Goal: Information Seeking & Learning: Learn about a topic

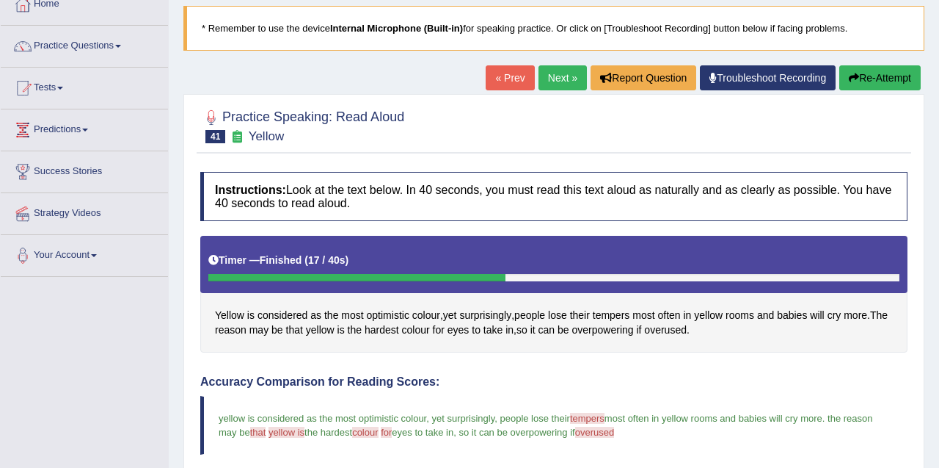
scroll to position [71, 0]
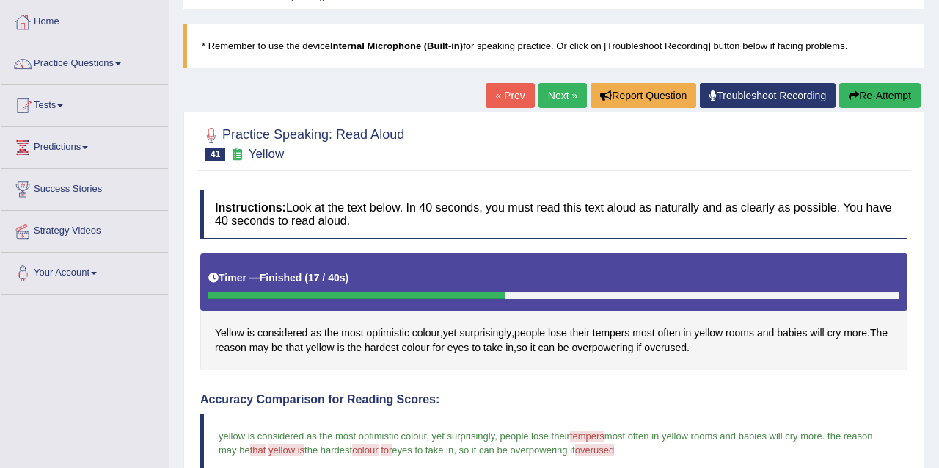
click at [543, 98] on link "Next »" at bounding box center [563, 95] width 48 height 25
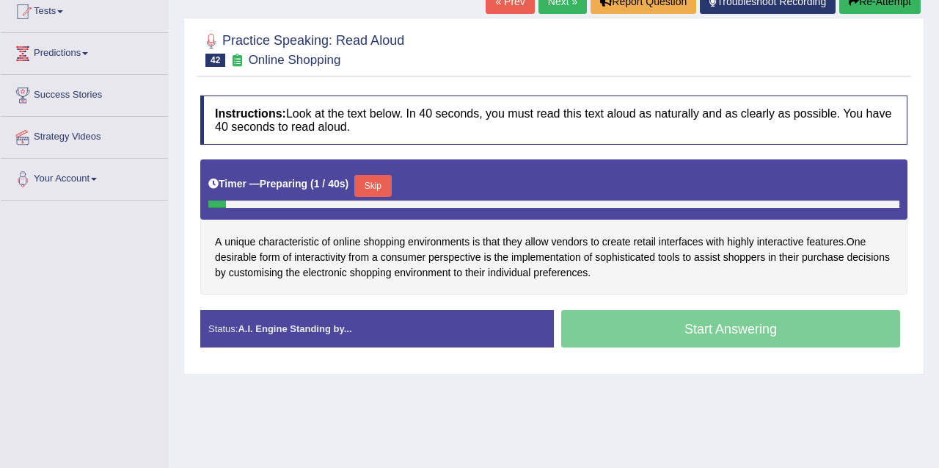
scroll to position [168, 0]
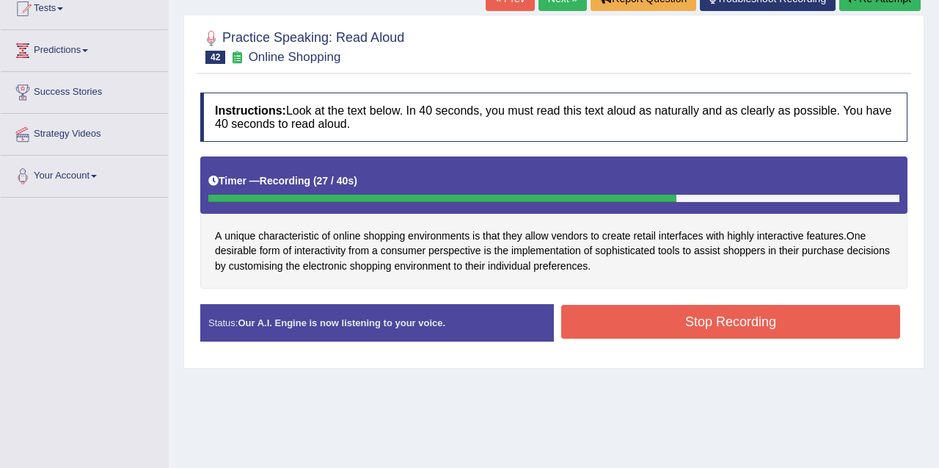
click at [716, 305] on button "Stop Recording" at bounding box center [730, 322] width 339 height 34
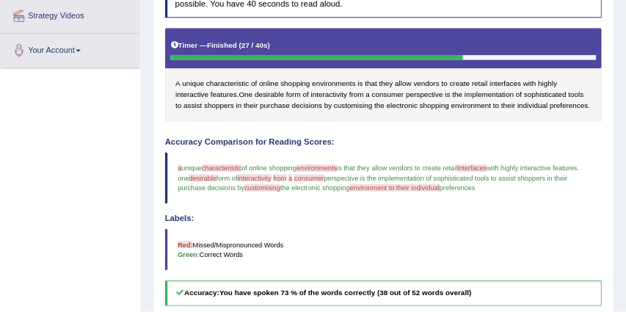
scroll to position [283, 0]
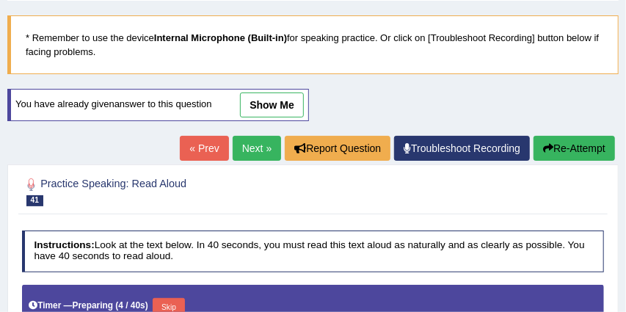
scroll to position [73, 0]
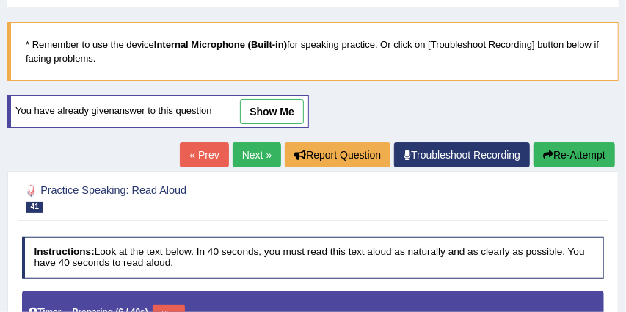
click at [266, 163] on link "Next »" at bounding box center [257, 154] width 48 height 25
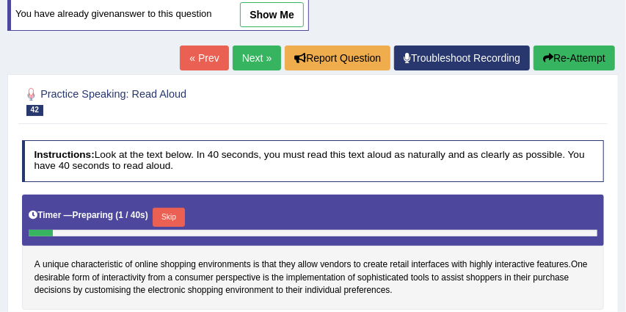
scroll to position [149, 0]
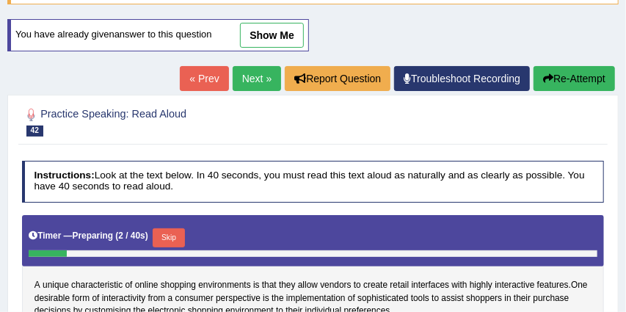
click at [247, 74] on link "Next »" at bounding box center [257, 78] width 48 height 25
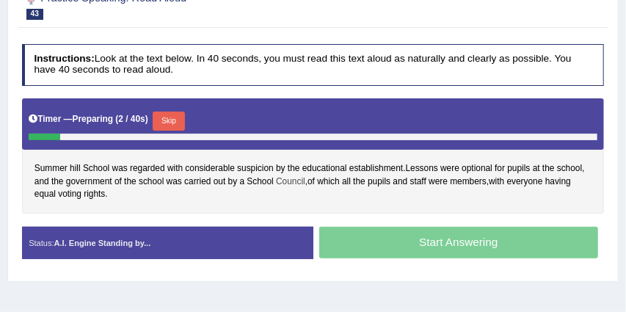
scroll to position [230, 0]
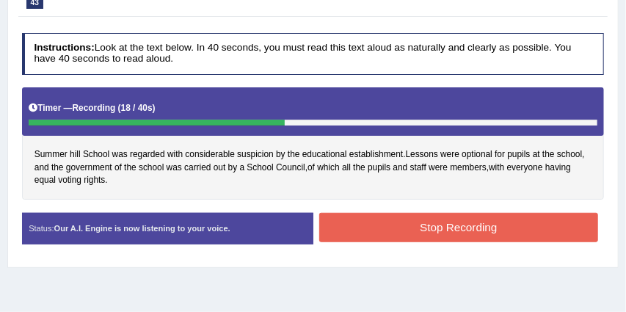
click at [393, 237] on button "Stop Recording" at bounding box center [458, 227] width 279 height 29
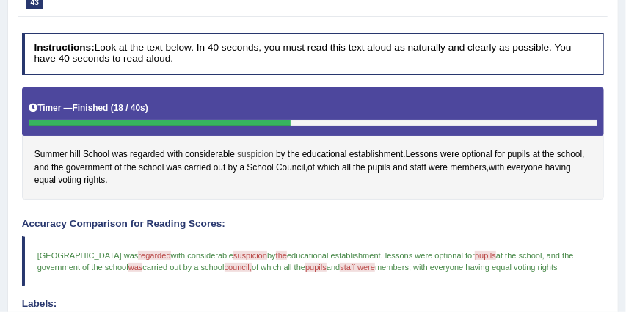
click at [254, 152] on span "suspicion" at bounding box center [255, 154] width 37 height 13
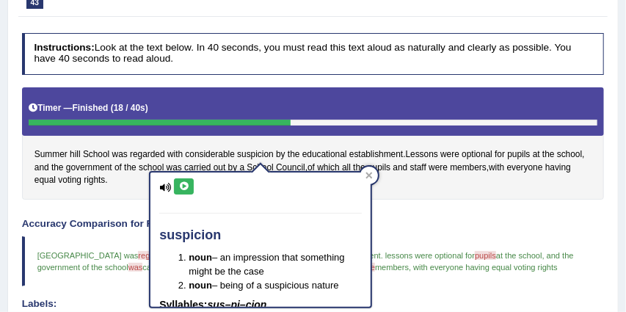
click at [167, 185] on icon at bounding box center [165, 188] width 12 height 10
click at [185, 187] on icon at bounding box center [183, 186] width 11 height 9
click at [440, 230] on div "Accuracy Comparison for Reading Scores: summer hill school was regarded great w…" at bounding box center [313, 313] width 583 height 189
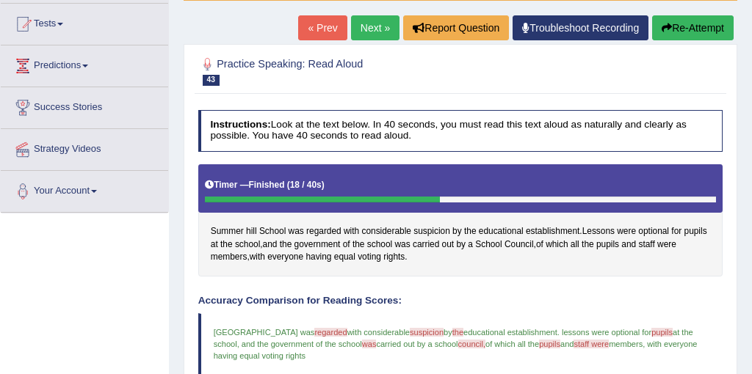
scroll to position [154, 0]
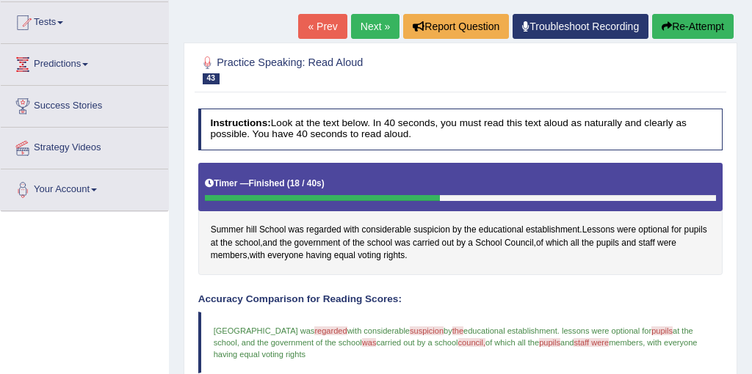
click at [364, 26] on link "Next »" at bounding box center [375, 26] width 48 height 25
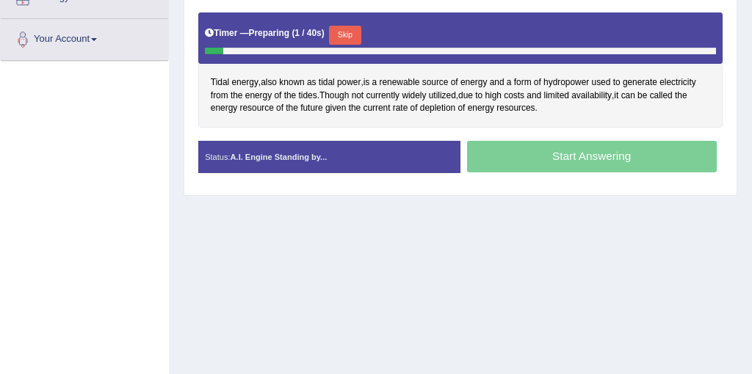
scroll to position [304, 0]
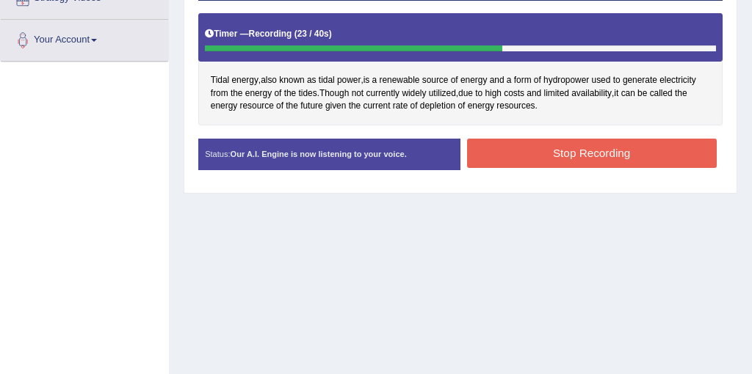
click at [558, 160] on button "Stop Recording" at bounding box center [592, 153] width 250 height 29
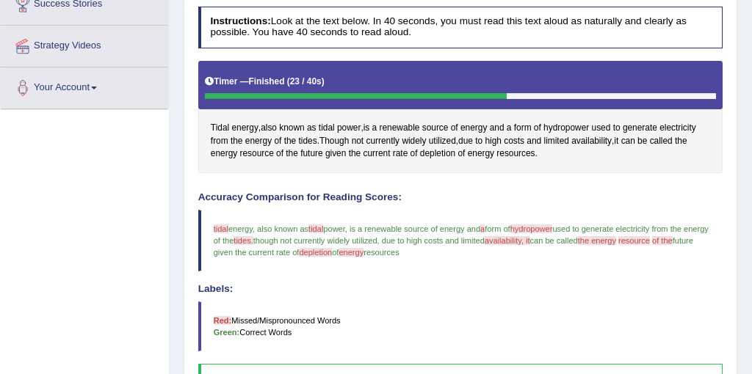
scroll to position [259, 0]
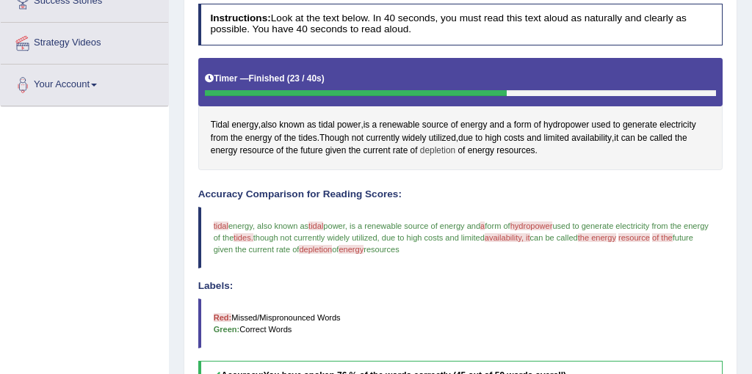
click at [434, 152] on span "depletion" at bounding box center [437, 151] width 35 height 13
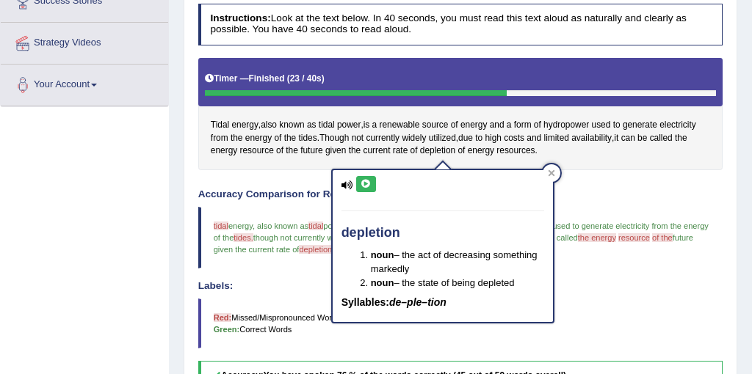
click at [368, 180] on icon at bounding box center [365, 184] width 11 height 9
click at [365, 186] on icon at bounding box center [365, 184] width 11 height 9
click at [630, 207] on blockquote "tidal title energy , also known as tidal a title of power , is a renewable sour…" at bounding box center [460, 238] width 525 height 62
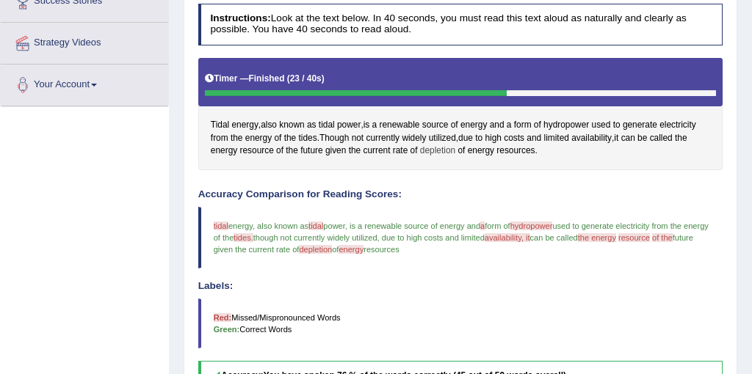
click at [433, 152] on span "depletion" at bounding box center [437, 151] width 35 height 13
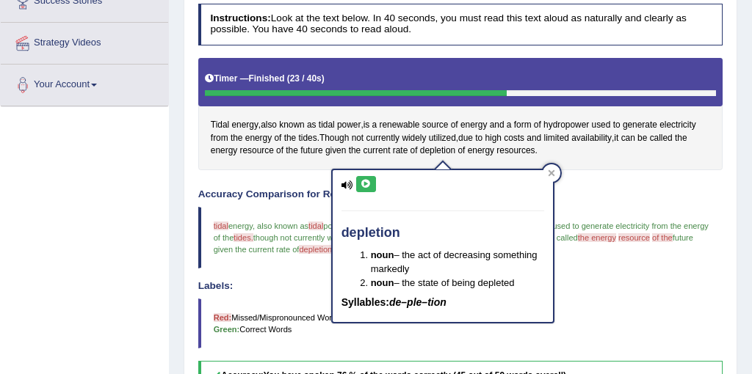
click at [649, 167] on div "Tidal energy , also known as tidal power , is a renewable source of energy and …" at bounding box center [460, 114] width 525 height 112
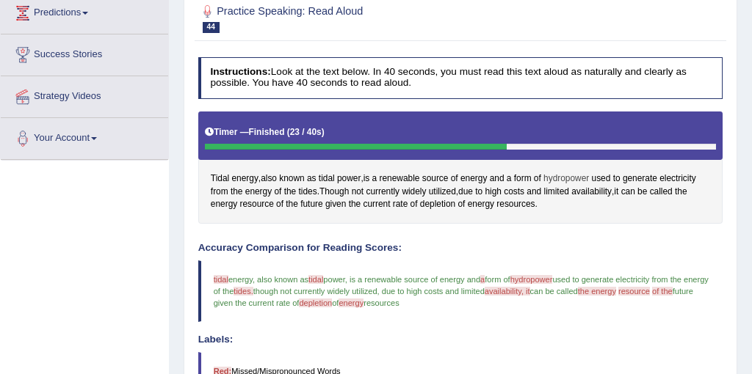
scroll to position [153, 0]
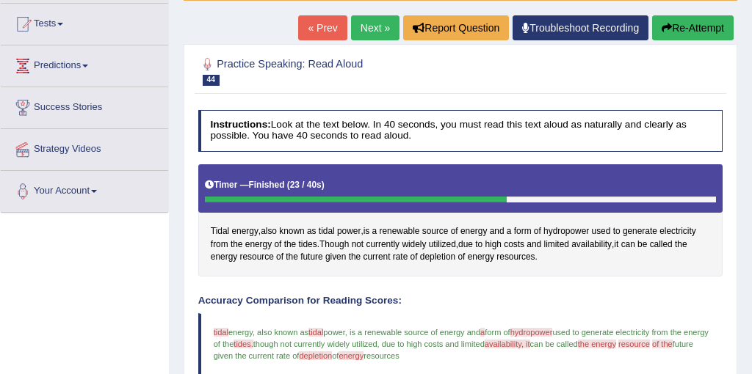
click at [370, 26] on link "Next »" at bounding box center [375, 27] width 48 height 25
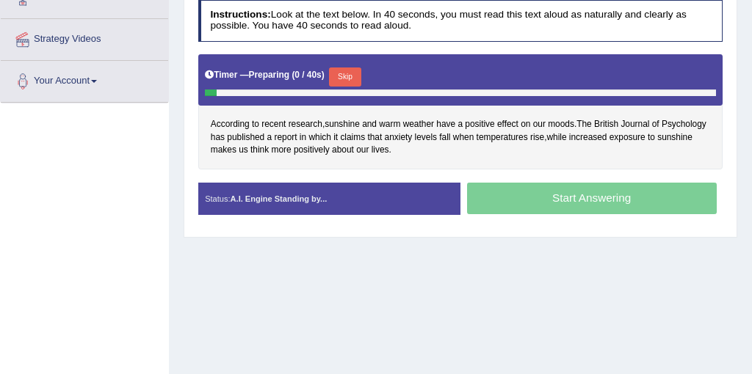
scroll to position [269, 0]
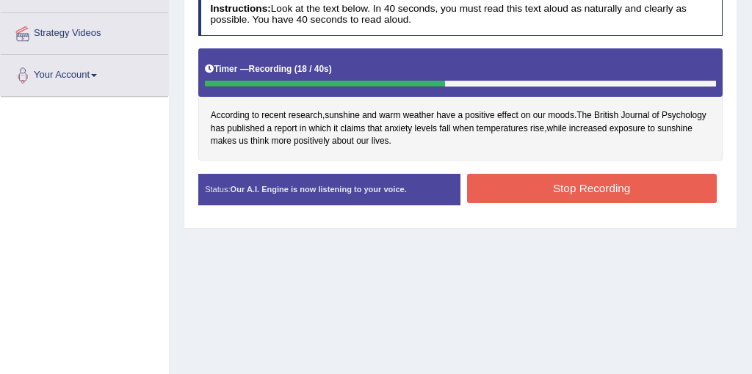
click at [580, 189] on button "Stop Recording" at bounding box center [592, 188] width 250 height 29
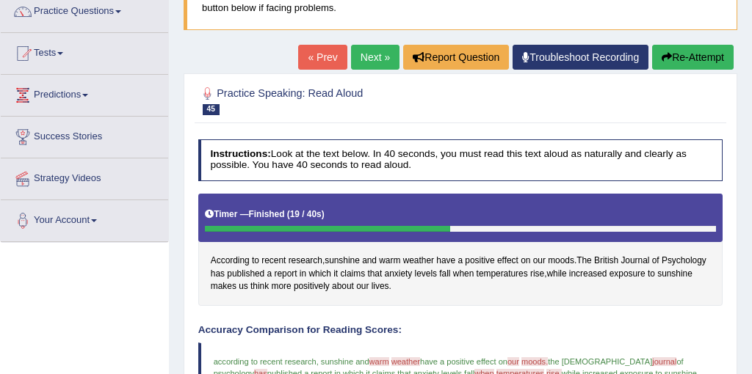
scroll to position [73, 0]
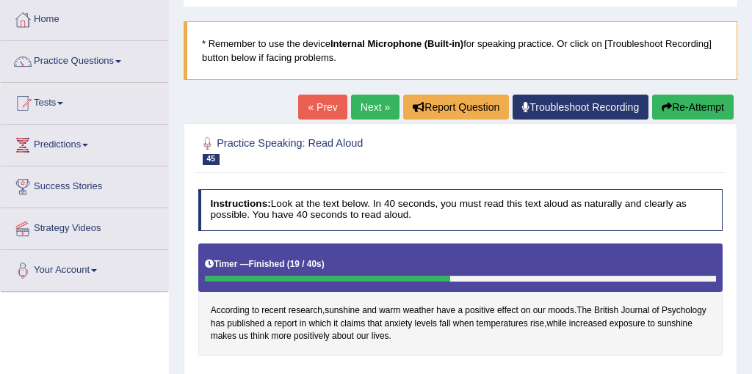
click at [363, 115] on link "Next »" at bounding box center [375, 107] width 48 height 25
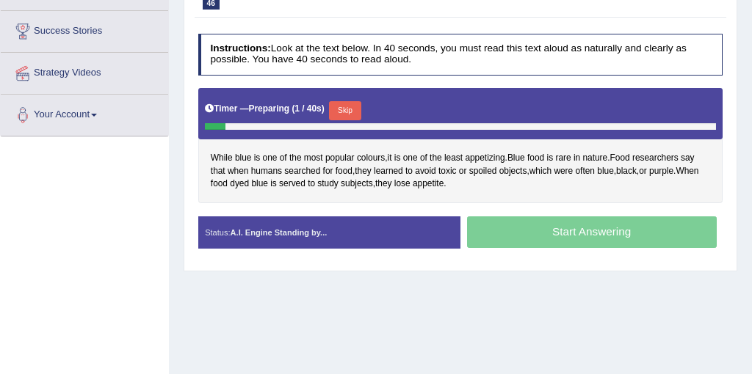
scroll to position [252, 0]
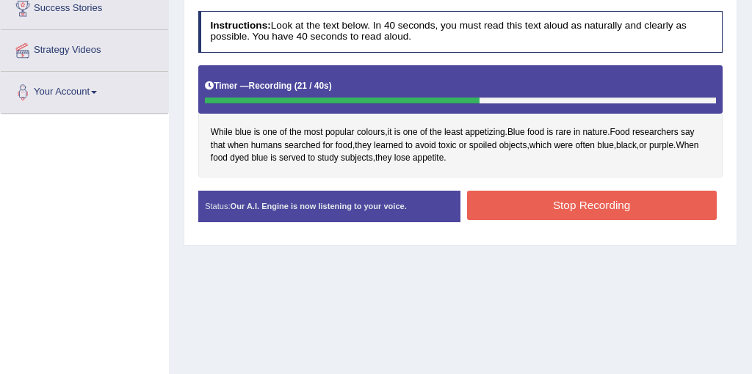
click at [572, 208] on button "Stop Recording" at bounding box center [592, 205] width 250 height 29
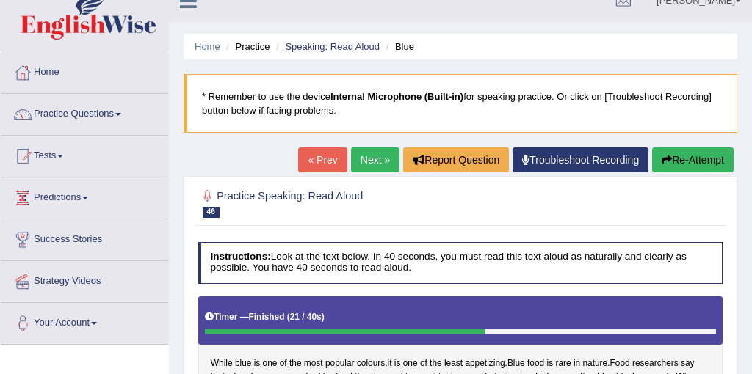
scroll to position [0, 0]
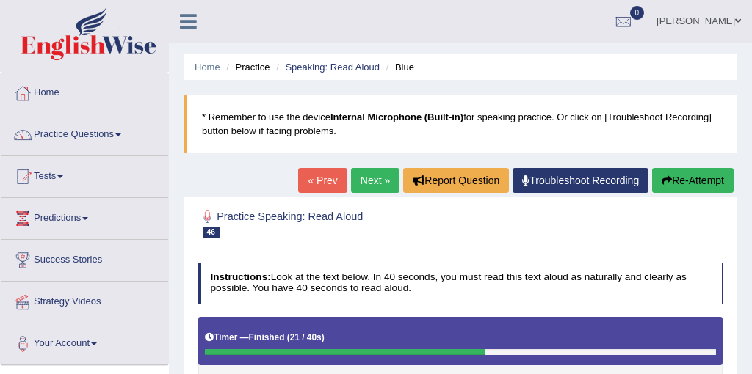
click at [373, 183] on link "Next »" at bounding box center [375, 180] width 48 height 25
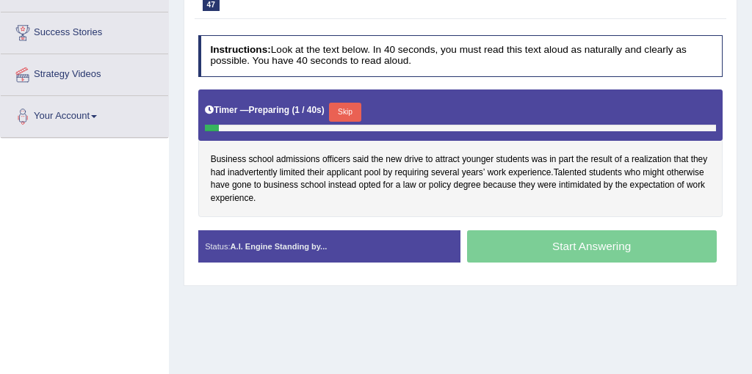
scroll to position [233, 0]
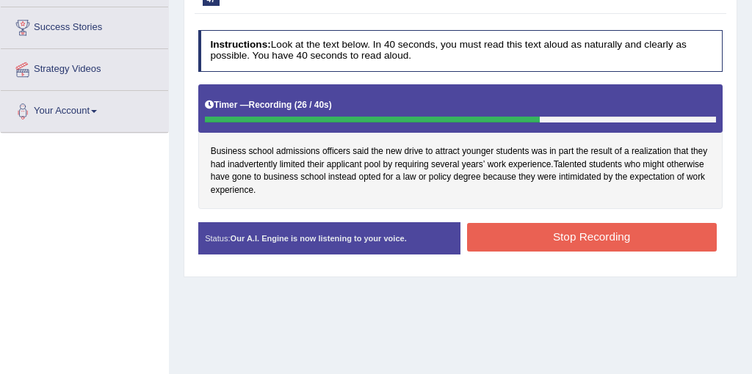
click at [584, 233] on button "Stop Recording" at bounding box center [592, 237] width 250 height 29
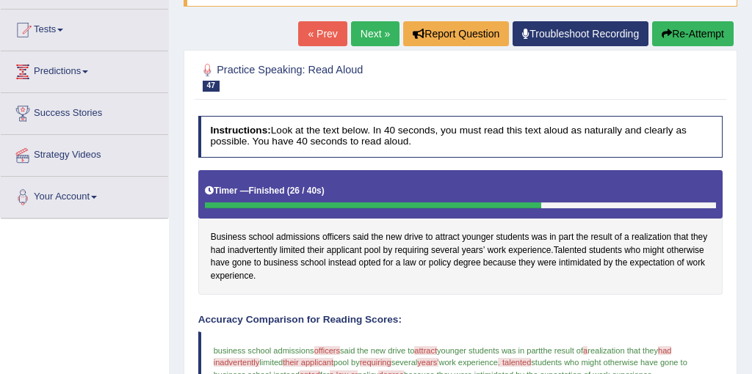
scroll to position [110, 0]
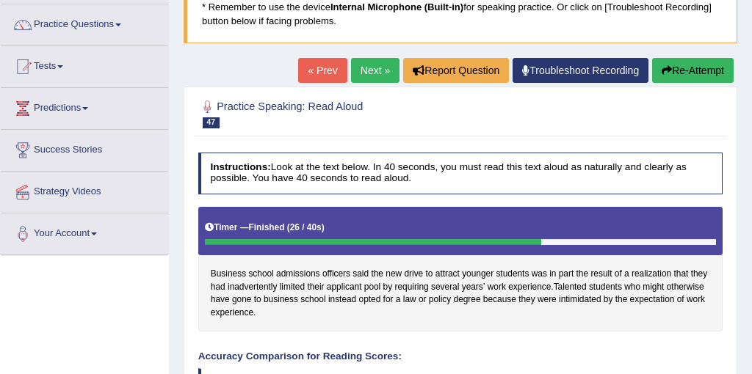
click at [371, 65] on link "Next »" at bounding box center [375, 70] width 48 height 25
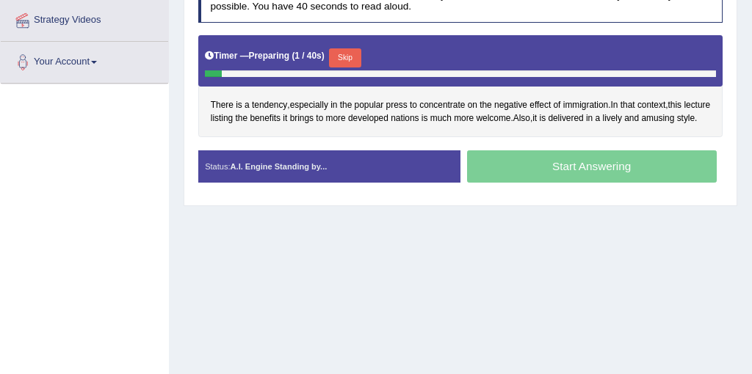
scroll to position [279, 0]
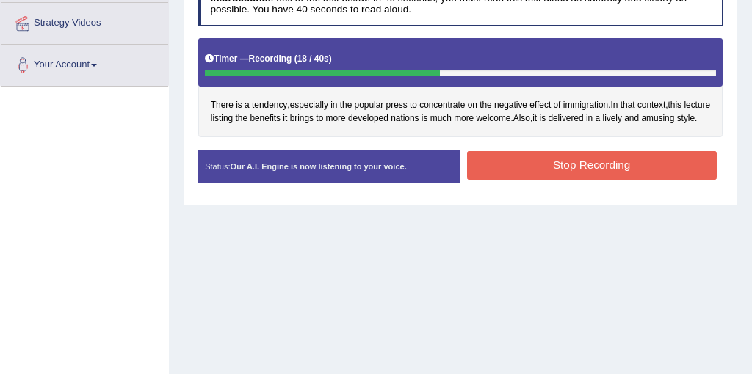
click at [564, 180] on button "Stop Recording" at bounding box center [592, 165] width 250 height 29
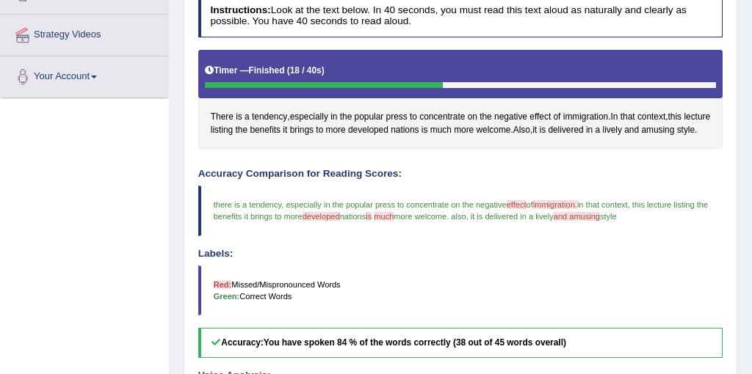
scroll to position [148, 0]
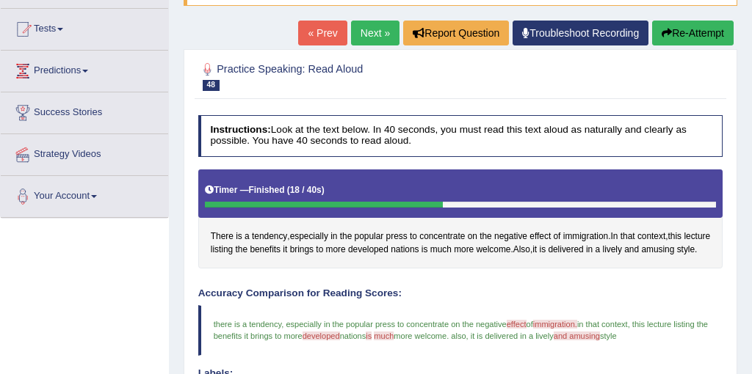
click at [368, 40] on link "Next »" at bounding box center [375, 33] width 48 height 25
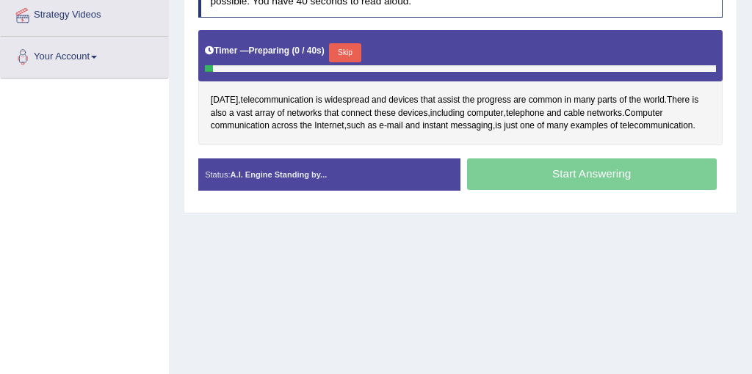
scroll to position [294, 0]
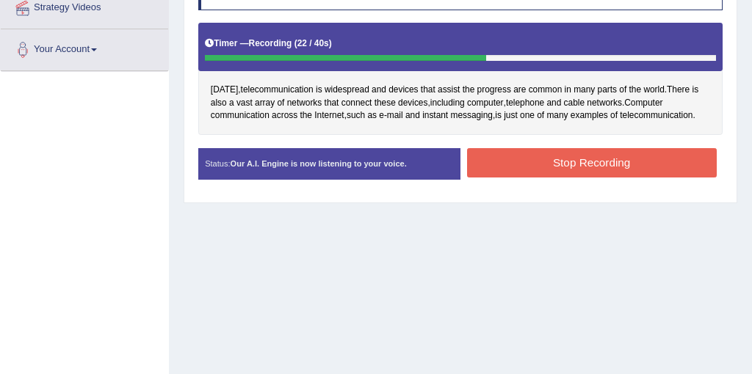
click at [582, 159] on button "Stop Recording" at bounding box center [592, 162] width 250 height 29
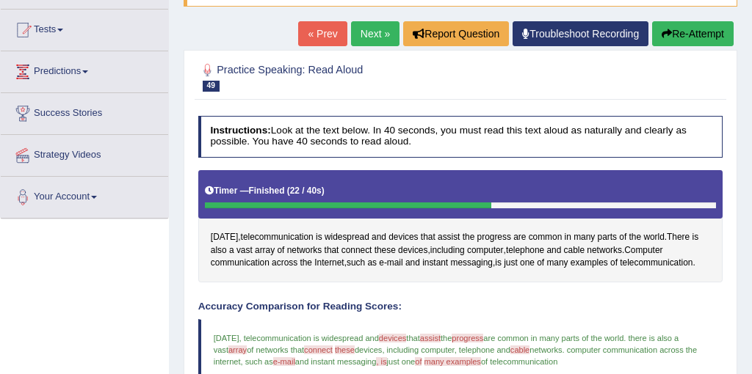
scroll to position [98, 0]
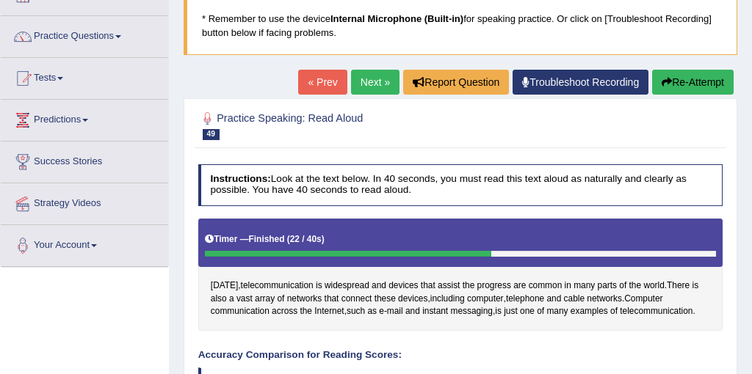
click at [364, 87] on link "Next »" at bounding box center [375, 82] width 48 height 25
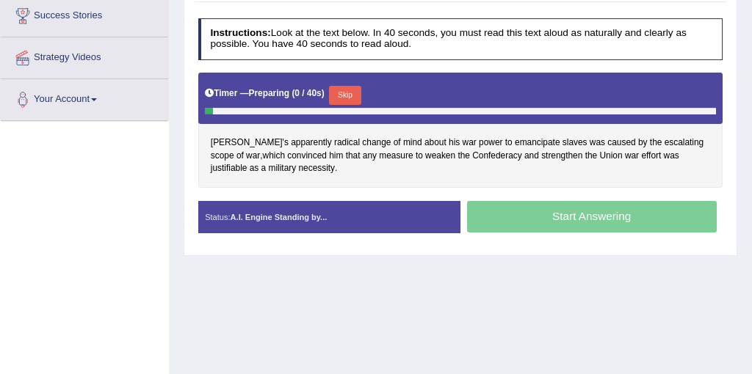
scroll to position [257, 0]
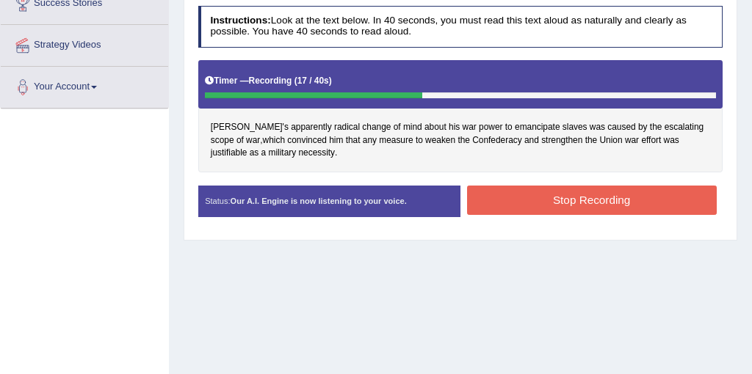
click at [592, 197] on button "Stop Recording" at bounding box center [592, 200] width 250 height 29
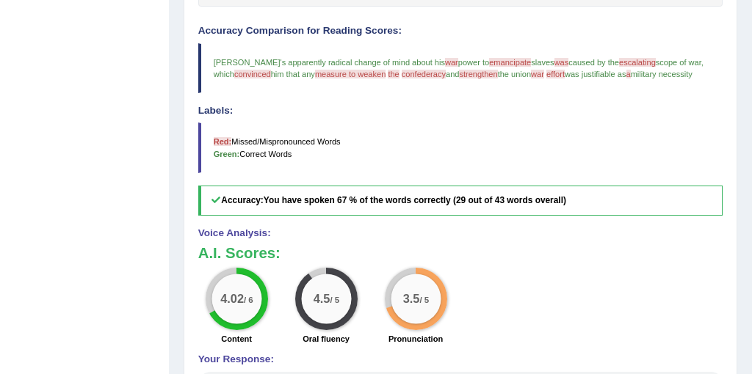
scroll to position [416, 0]
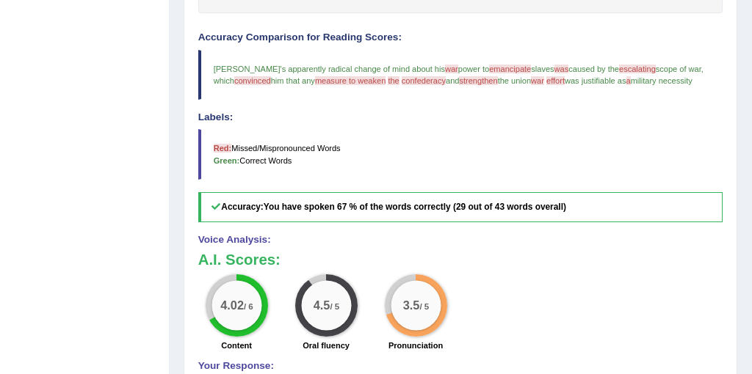
click at [489, 68] on span "emancipate" at bounding box center [510, 69] width 42 height 9
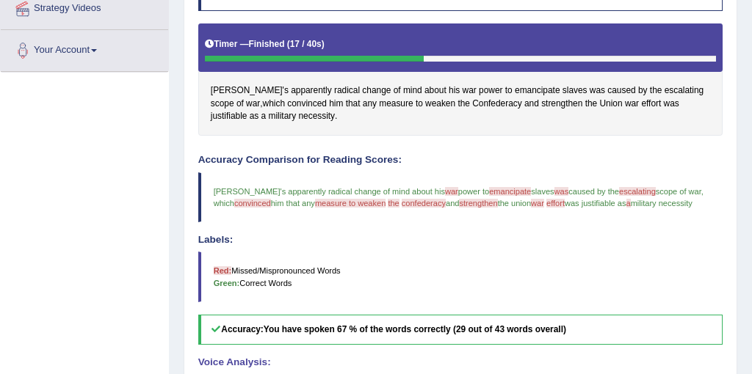
scroll to position [292, 0]
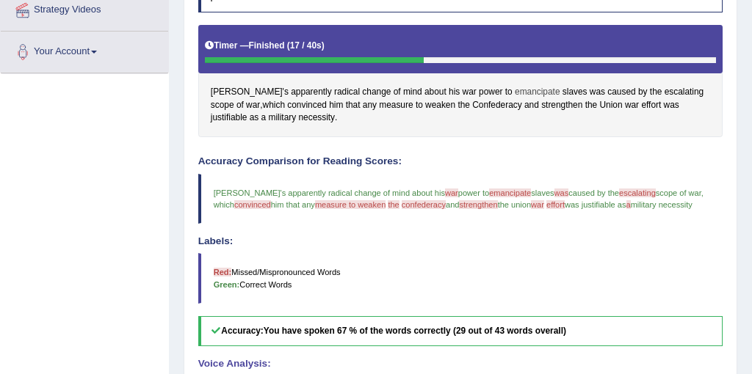
click at [514, 88] on span "emancipate" at bounding box center [536, 92] width 45 height 13
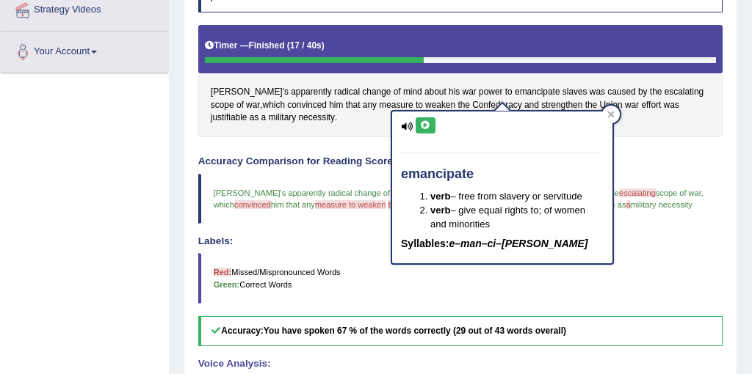
click at [426, 122] on icon at bounding box center [425, 125] width 11 height 9
click at [673, 143] on div "Instructions: Look at the text below. In 40 seconds, you must read this text al…" at bounding box center [459, 297] width 531 height 666
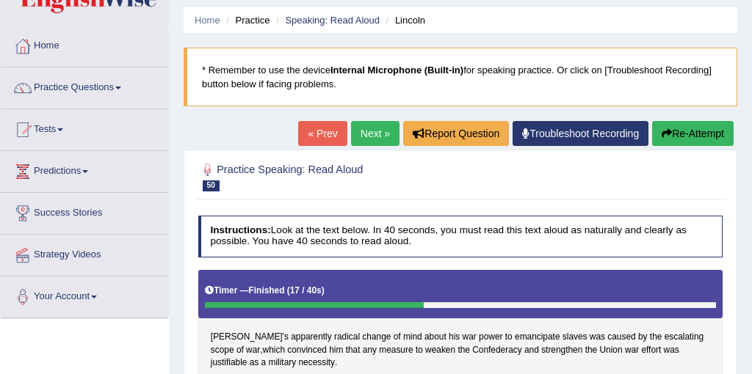
scroll to position [0, 0]
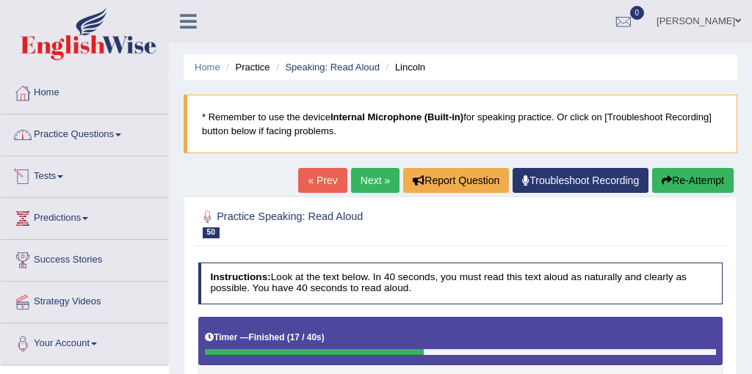
click at [59, 139] on link "Practice Questions" at bounding box center [84, 132] width 167 height 37
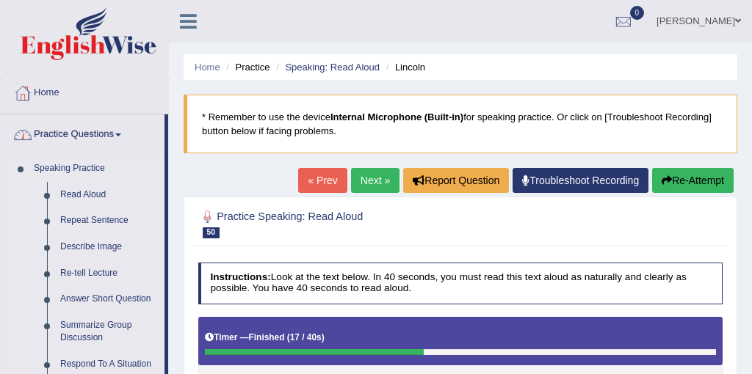
click at [81, 225] on link "Repeat Sentence" at bounding box center [109, 221] width 111 height 26
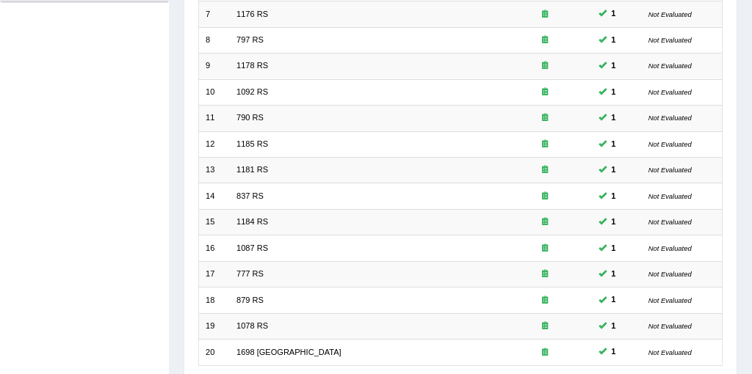
scroll to position [470, 0]
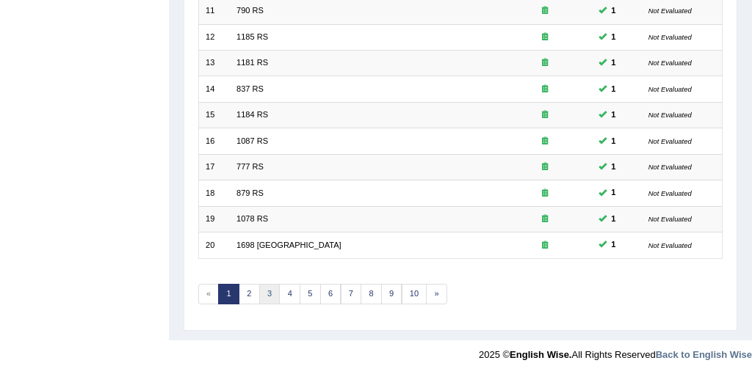
click at [260, 294] on link "3" at bounding box center [269, 294] width 21 height 21
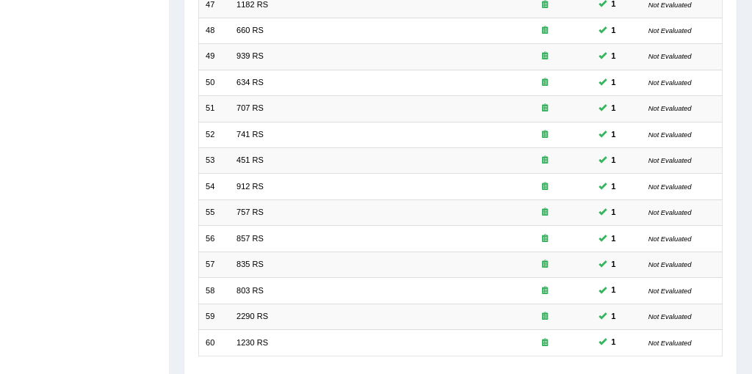
scroll to position [470, 0]
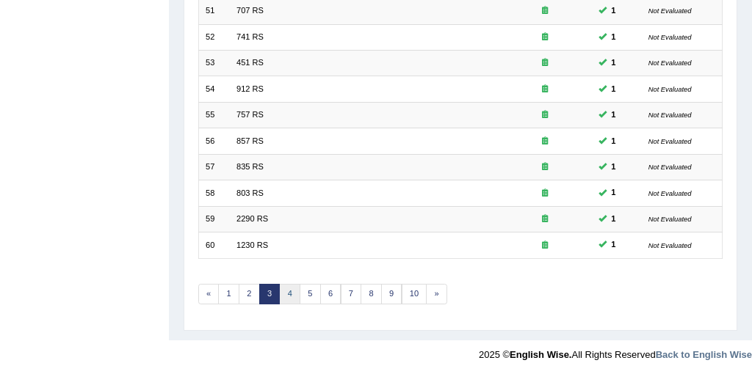
click at [290, 295] on link "4" at bounding box center [289, 294] width 21 height 21
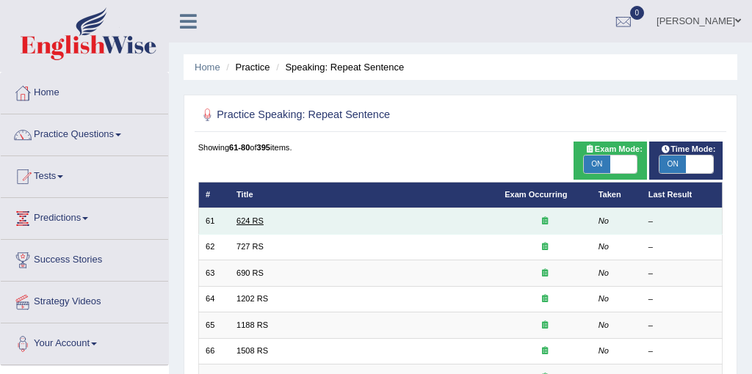
click at [253, 219] on link "624 RS" at bounding box center [249, 221] width 27 height 9
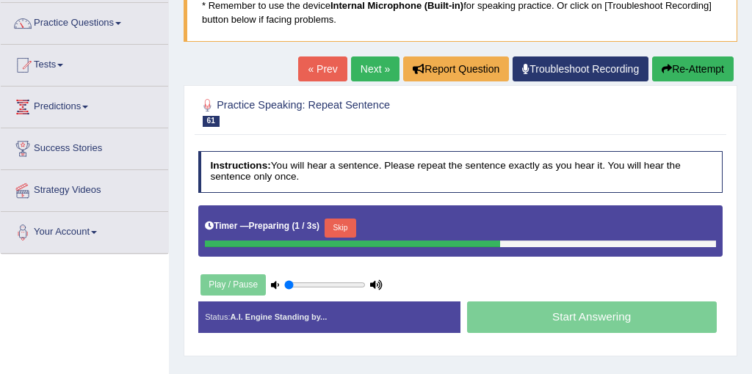
scroll to position [112, 0]
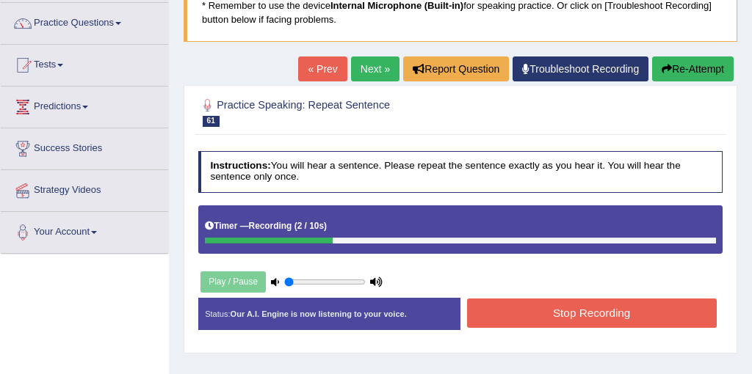
click at [583, 317] on button "Stop Recording" at bounding box center [592, 313] width 250 height 29
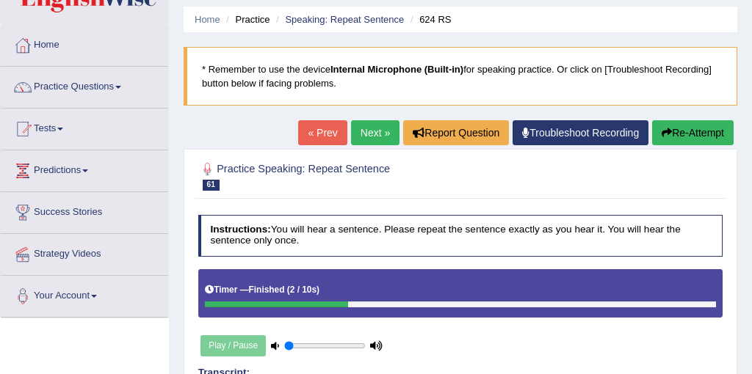
scroll to position [29, 0]
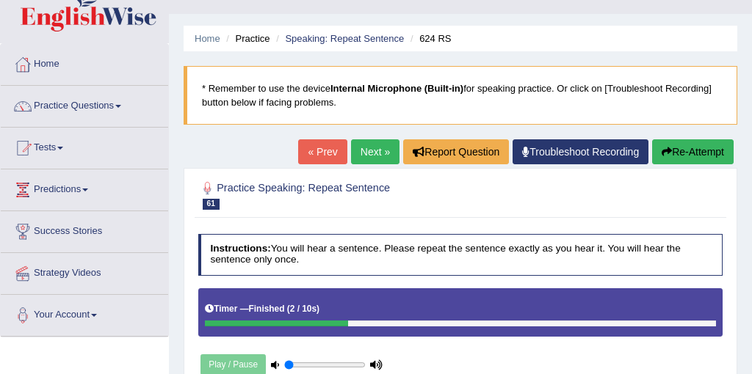
click at [371, 161] on link "Next »" at bounding box center [375, 151] width 48 height 25
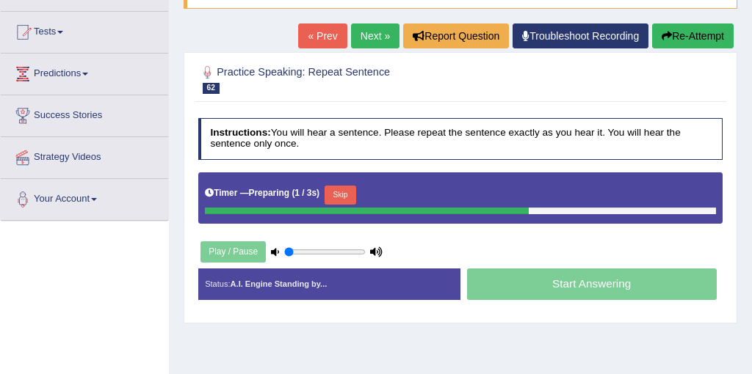
scroll to position [208, 0]
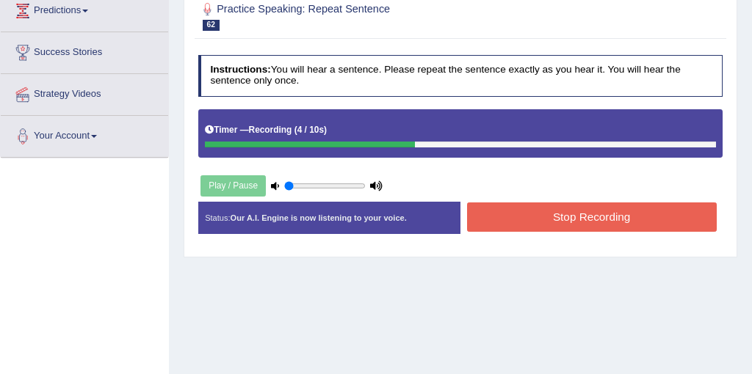
click at [618, 228] on button "Stop Recording" at bounding box center [592, 217] width 250 height 29
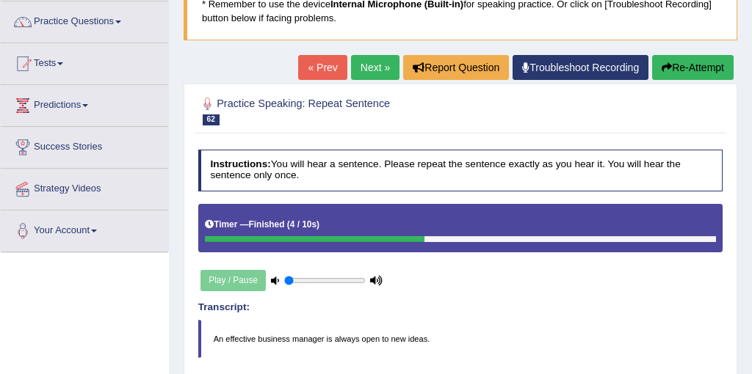
scroll to position [108, 0]
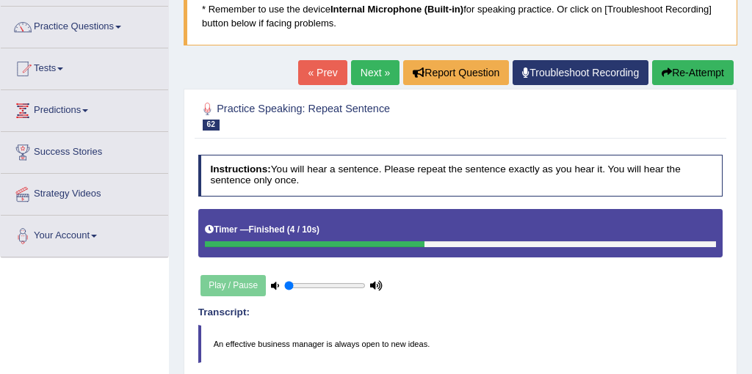
click at [363, 73] on link "Next »" at bounding box center [375, 72] width 48 height 25
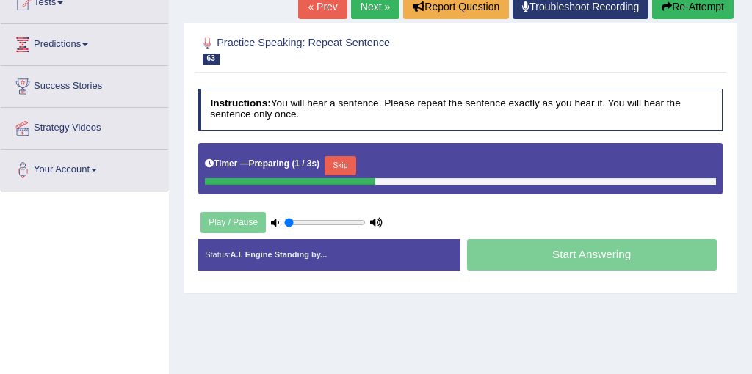
scroll to position [186, 0]
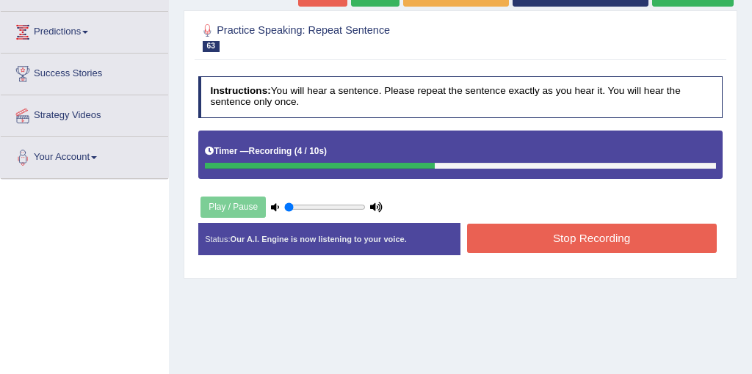
click at [614, 243] on button "Stop Recording" at bounding box center [592, 238] width 250 height 29
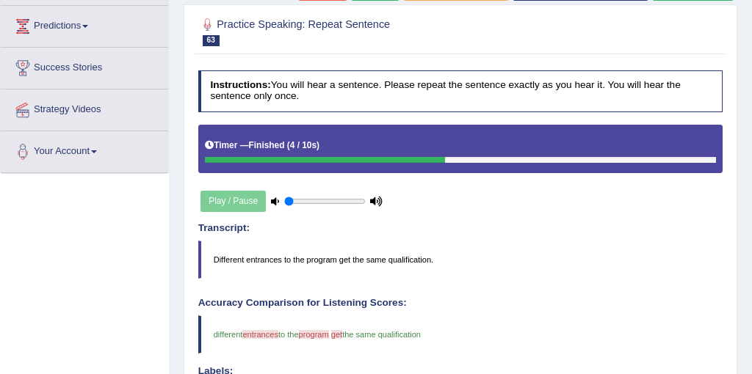
scroll to position [177, 0]
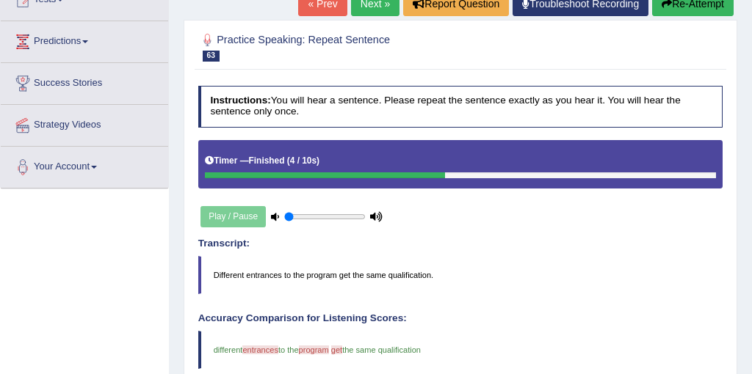
click at [362, 5] on link "Next »" at bounding box center [375, 3] width 48 height 25
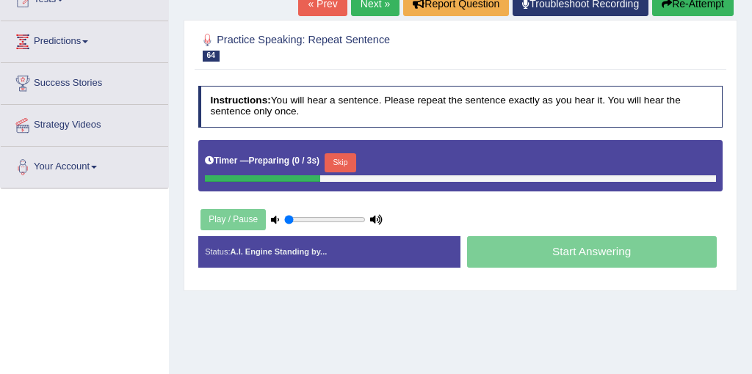
scroll to position [188, 0]
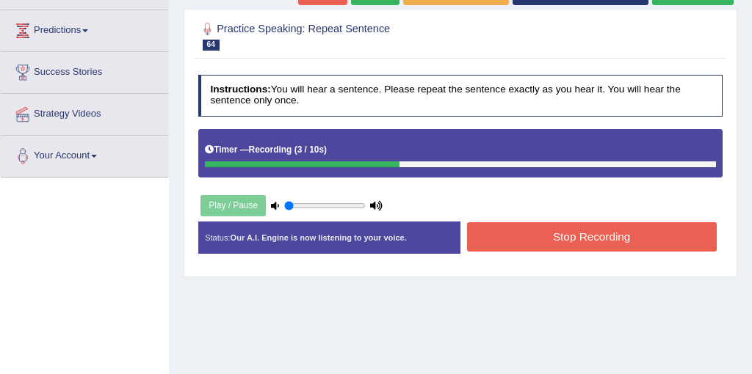
click at [611, 245] on button "Stop Recording" at bounding box center [592, 236] width 250 height 29
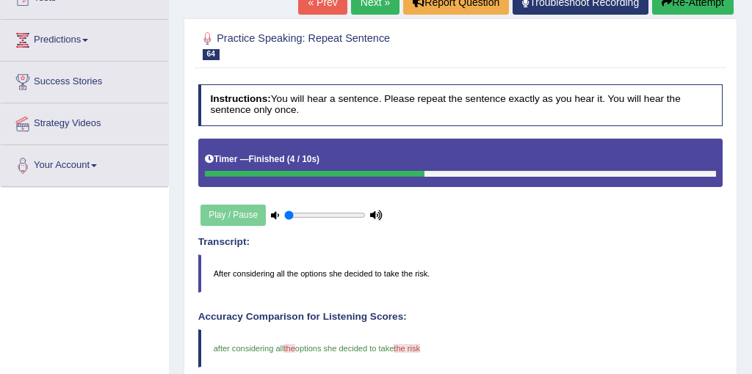
scroll to position [92, 0]
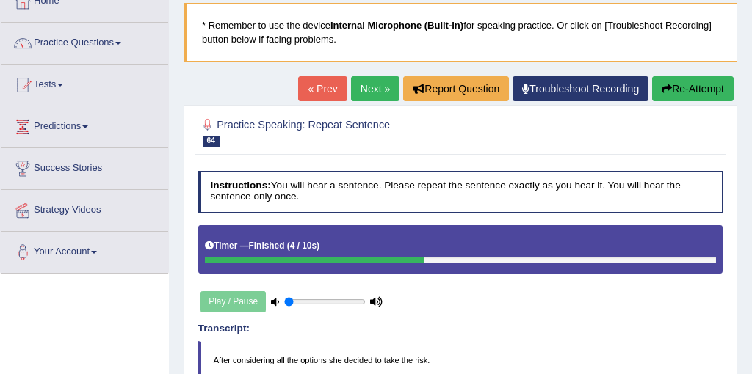
click at [368, 91] on link "Next »" at bounding box center [375, 88] width 48 height 25
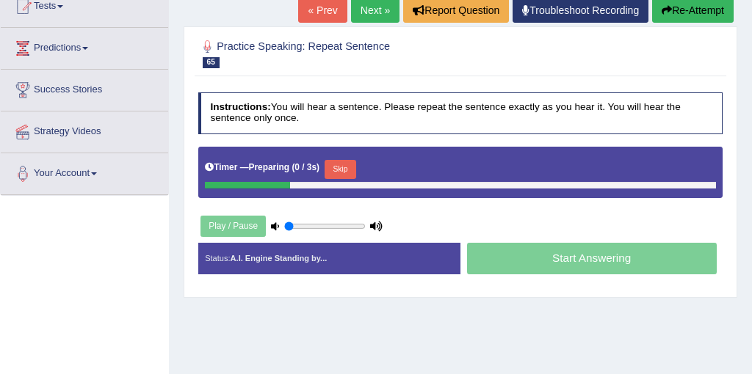
scroll to position [187, 0]
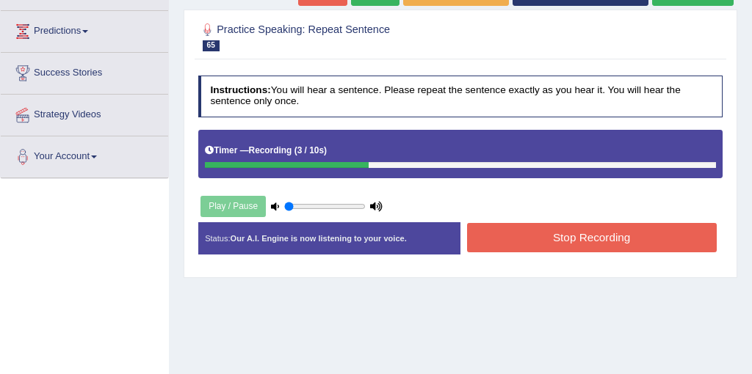
click at [597, 239] on button "Stop Recording" at bounding box center [592, 237] width 250 height 29
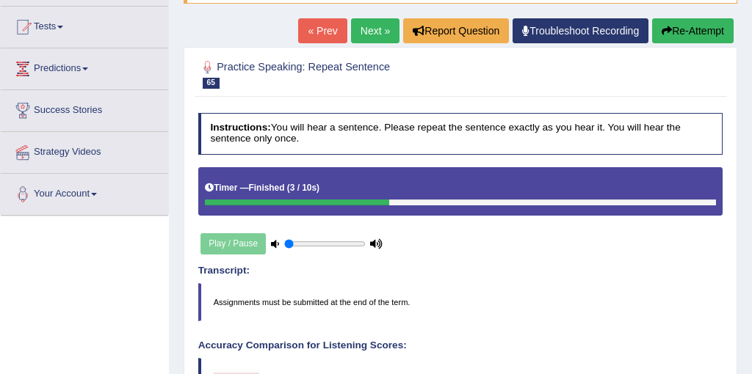
scroll to position [117, 0]
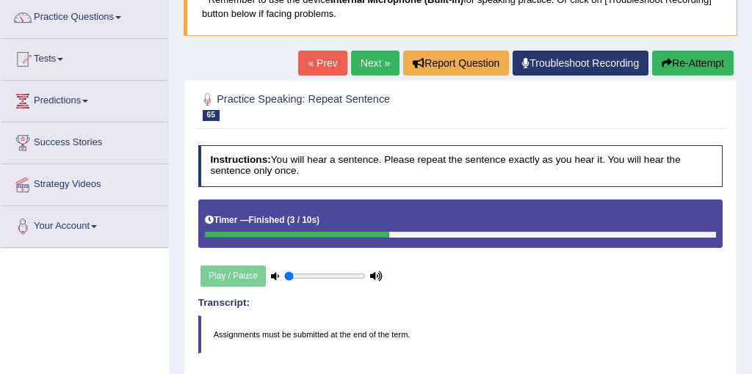
click at [351, 65] on link "Next »" at bounding box center [375, 63] width 48 height 25
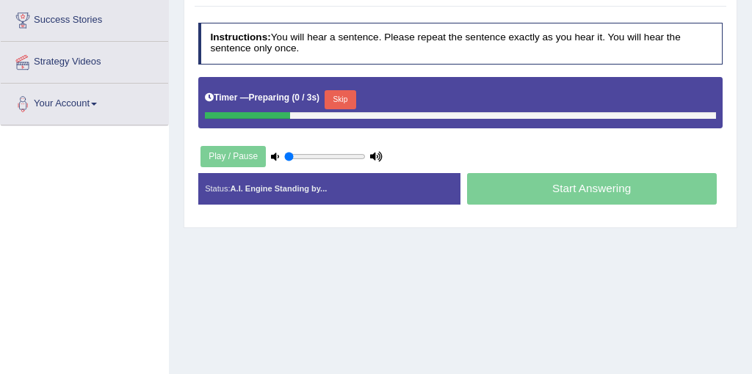
scroll to position [250, 0]
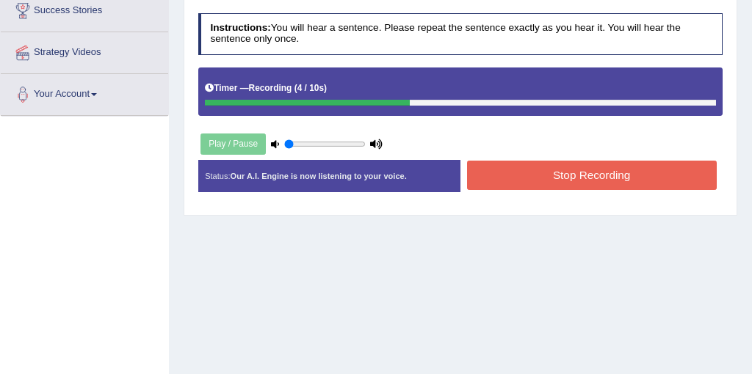
click at [590, 168] on button "Stop Recording" at bounding box center [592, 175] width 250 height 29
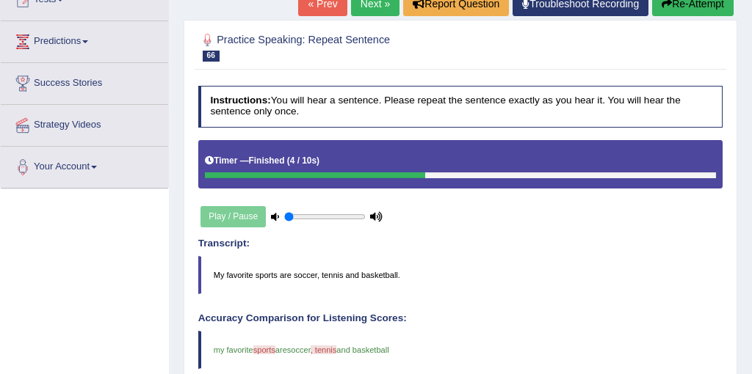
scroll to position [158, 0]
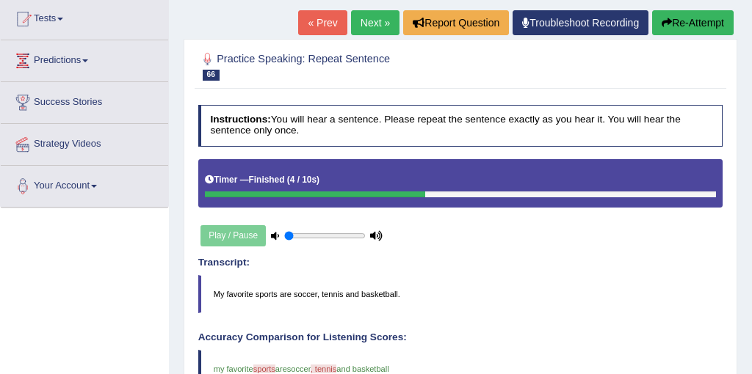
click at [374, 37] on div "« Prev Next » Report Question Troubleshoot Recording Re-Attempt" at bounding box center [517, 24] width 439 height 29
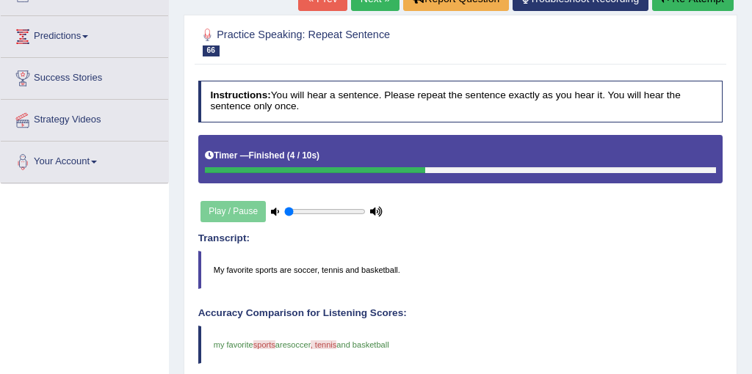
scroll to position [190, 0]
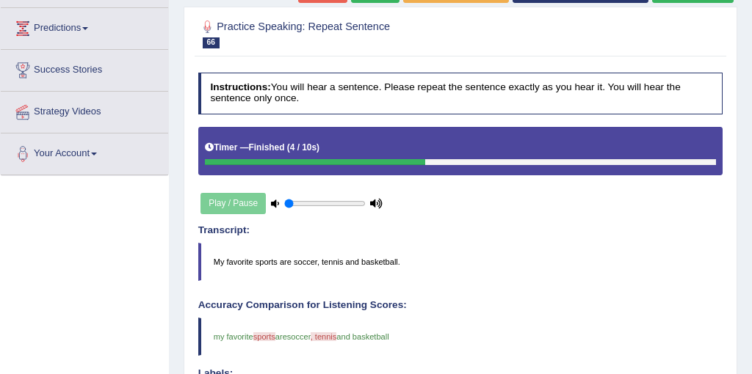
click at [362, 18] on h2 "Practice Speaking: Repeat Sentence 66 1508 RS" at bounding box center [360, 33] width 325 height 31
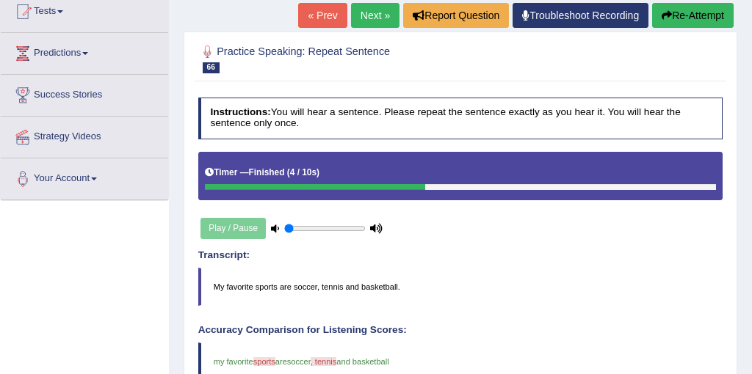
click at [365, 29] on div "« Prev Next » Report Question Troubleshoot Recording Re-Attempt" at bounding box center [517, 17] width 439 height 29
click at [363, 18] on link "Next »" at bounding box center [375, 15] width 48 height 25
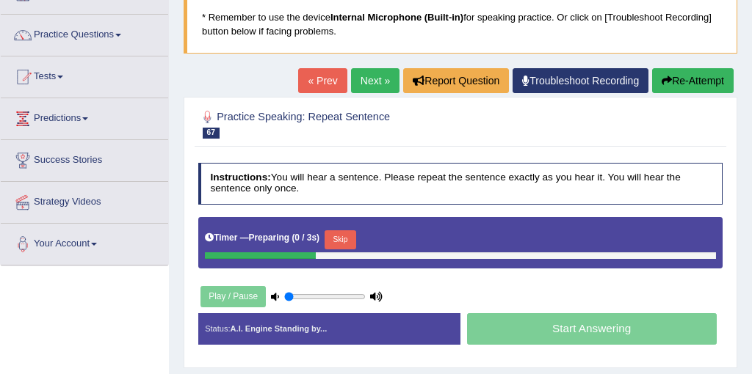
scroll to position [132, 0]
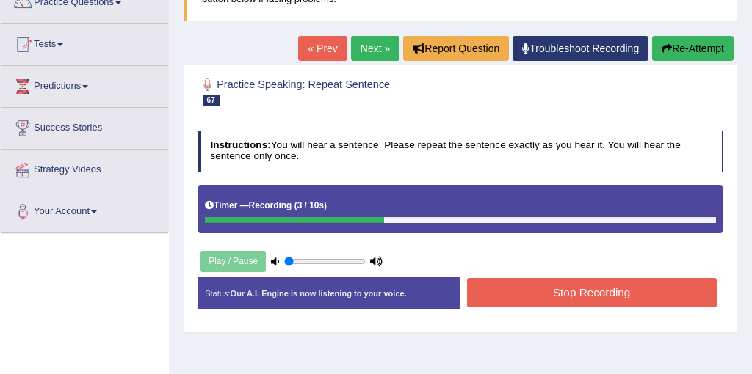
click at [601, 297] on button "Stop Recording" at bounding box center [592, 292] width 250 height 29
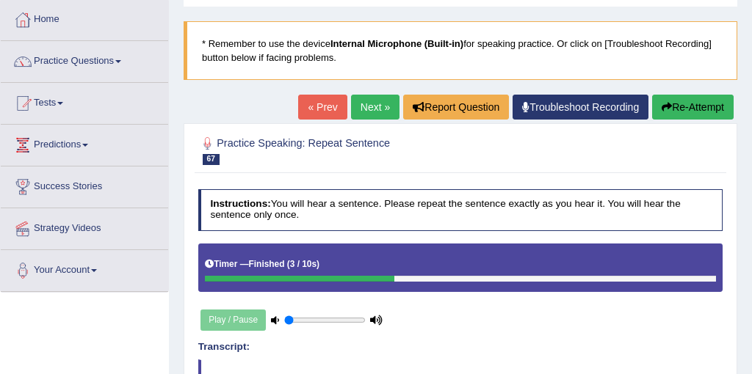
scroll to position [59, 0]
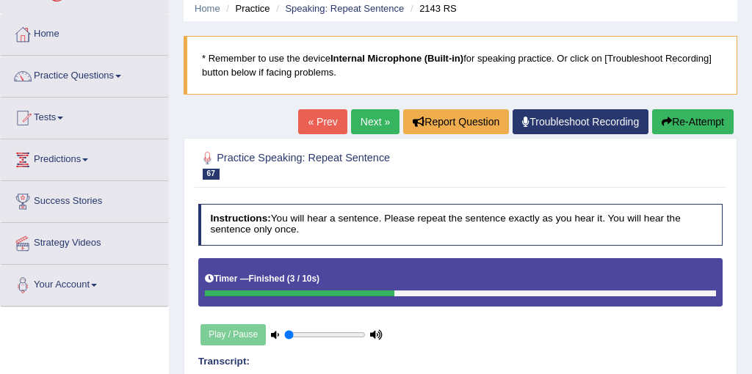
click at [366, 120] on link "Next »" at bounding box center [375, 121] width 48 height 25
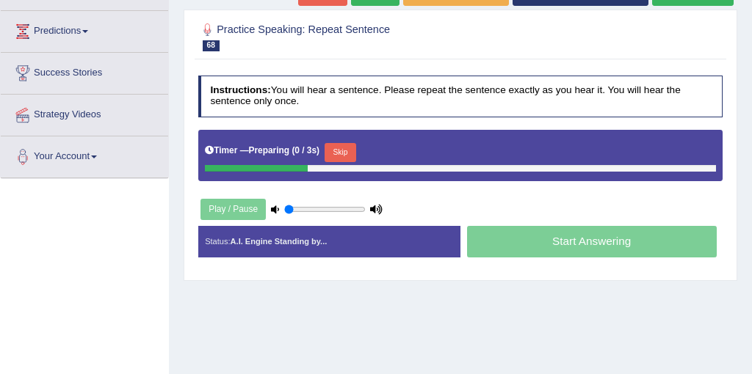
scroll to position [213, 0]
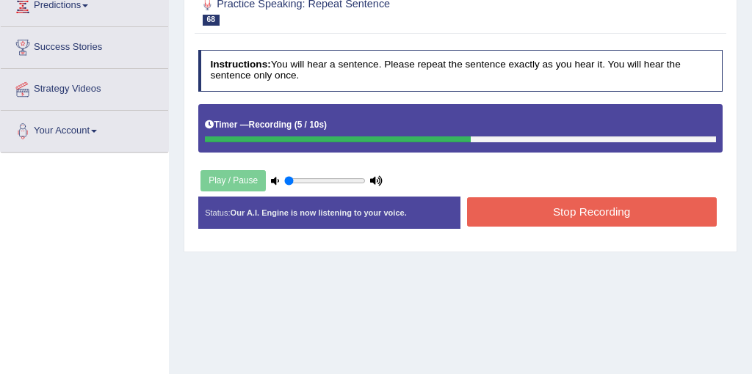
click at [600, 206] on button "Stop Recording" at bounding box center [592, 211] width 250 height 29
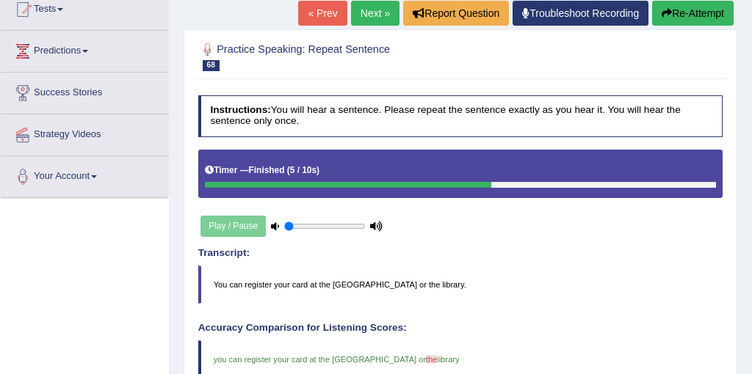
scroll to position [143, 0]
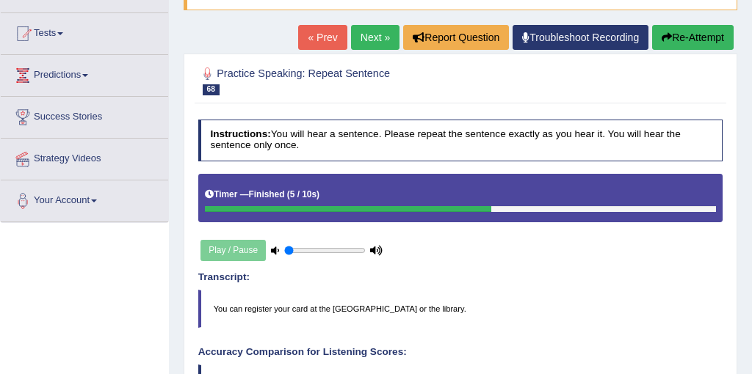
click at [365, 32] on link "Next »" at bounding box center [375, 37] width 48 height 25
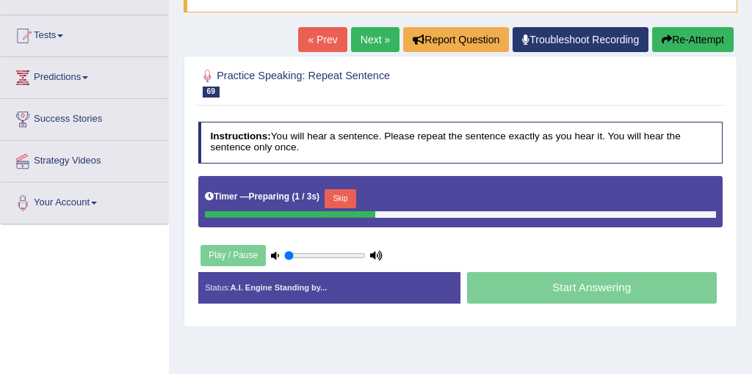
scroll to position [153, 0]
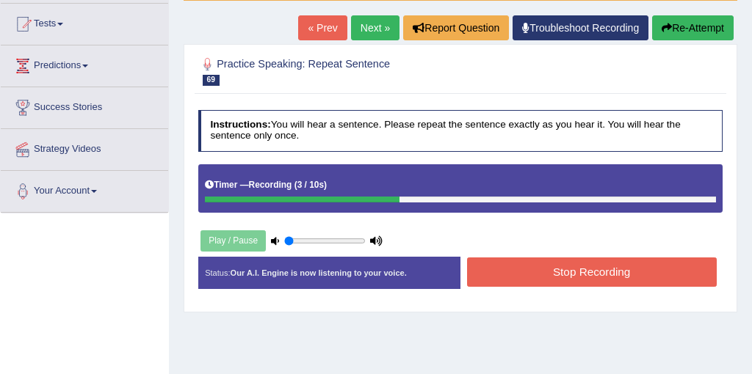
click at [574, 269] on button "Stop Recording" at bounding box center [592, 272] width 250 height 29
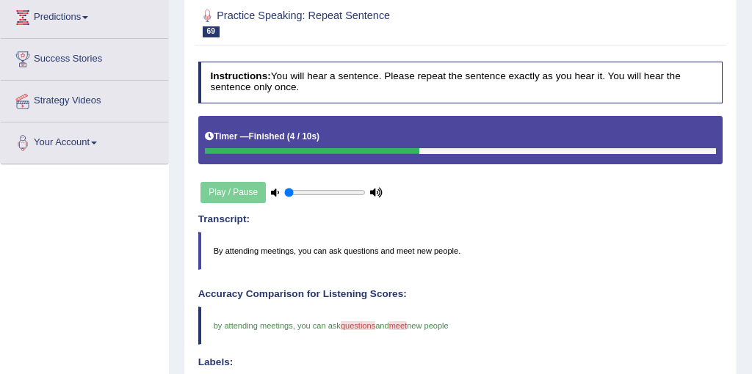
scroll to position [175, 0]
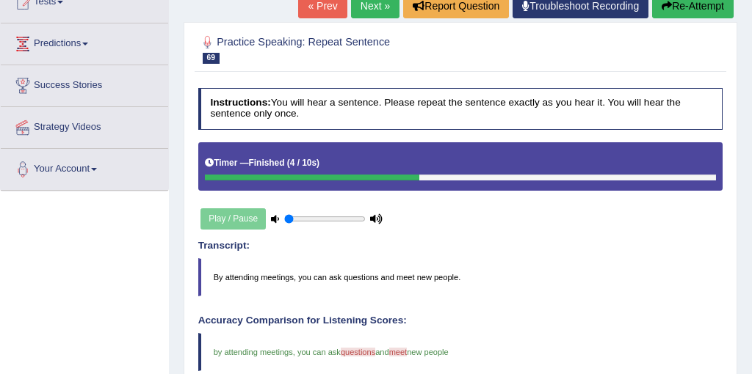
click at [366, 11] on link "Next »" at bounding box center [375, 5] width 48 height 25
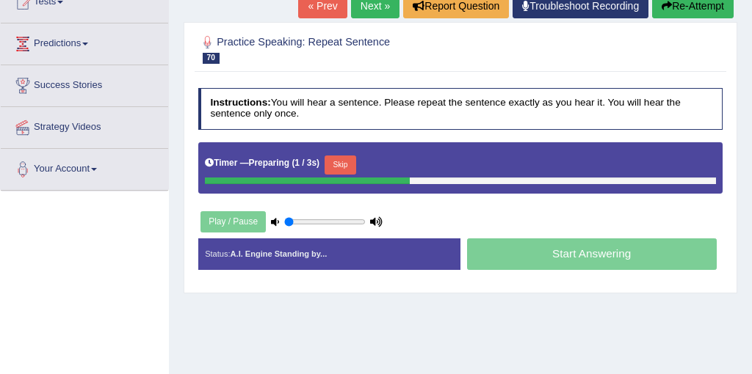
scroll to position [200, 0]
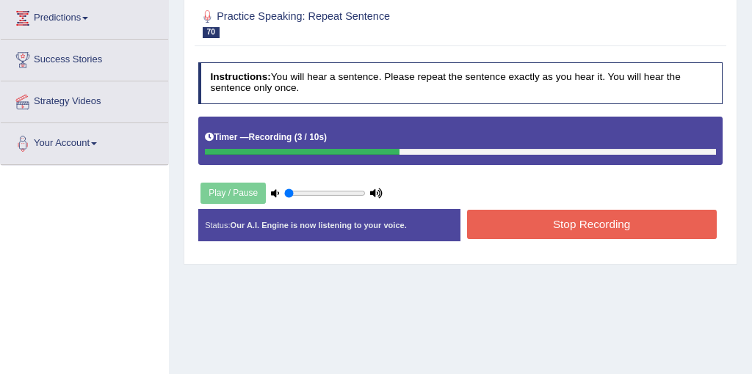
click at [624, 220] on button "Stop Recording" at bounding box center [592, 224] width 250 height 29
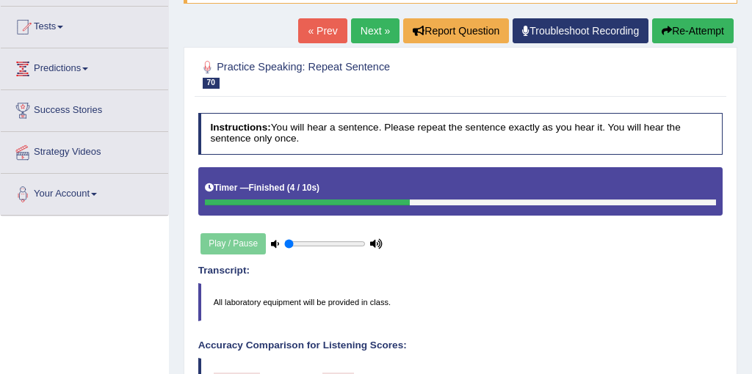
scroll to position [119, 0]
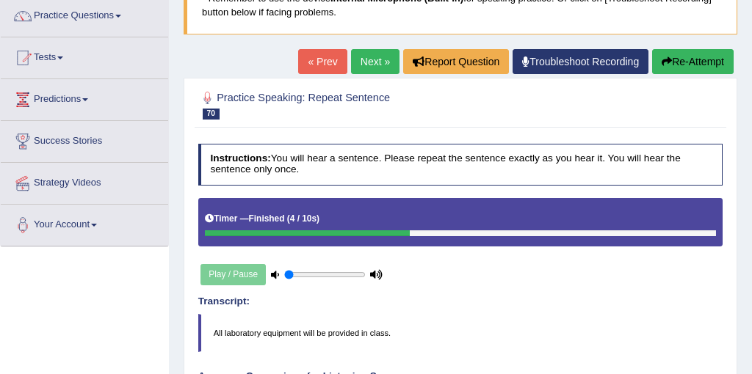
click at [366, 57] on link "Next »" at bounding box center [375, 61] width 48 height 25
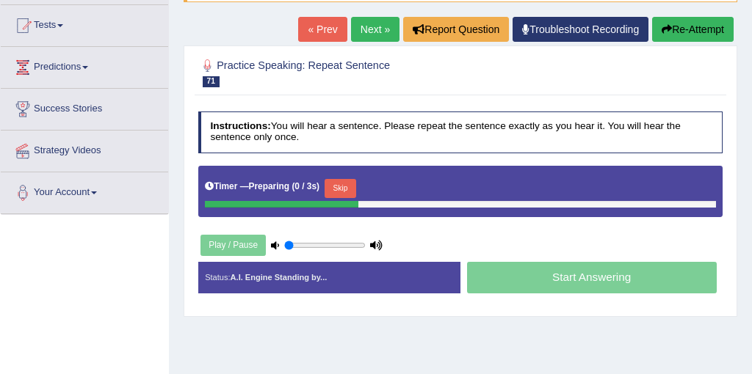
scroll to position [156, 0]
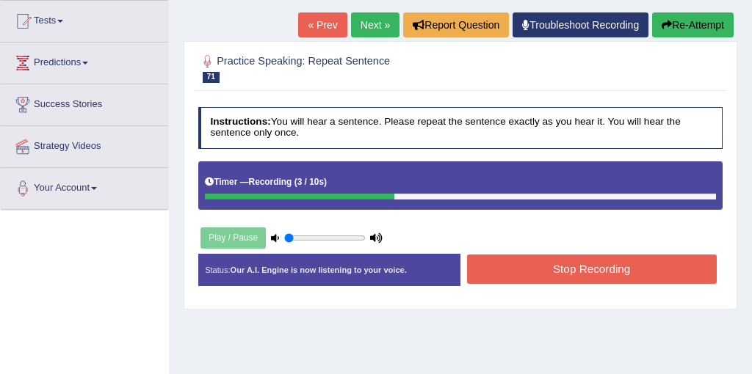
click at [603, 274] on button "Stop Recording" at bounding box center [592, 269] width 250 height 29
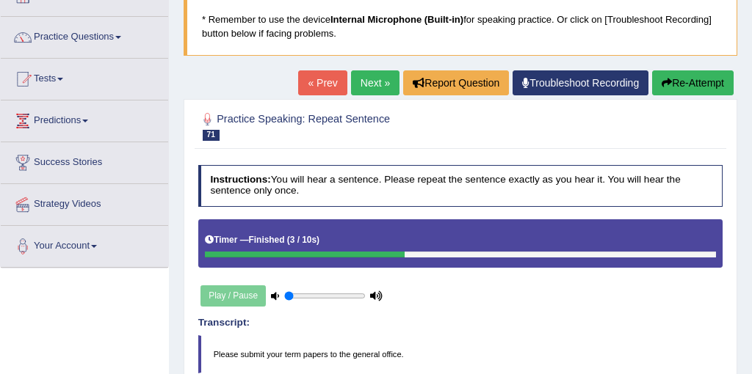
scroll to position [71, 0]
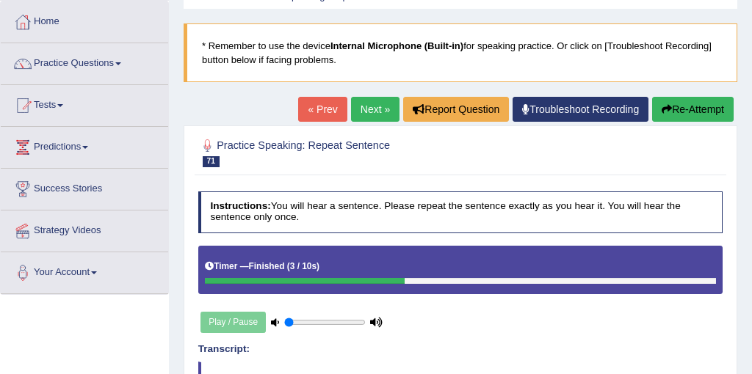
click at [361, 114] on link "Next »" at bounding box center [375, 109] width 48 height 25
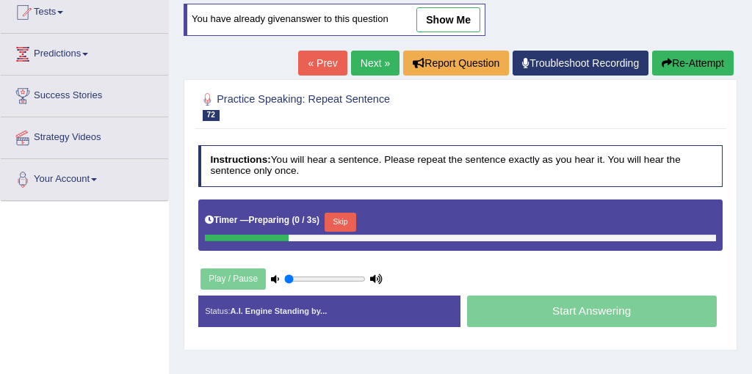
scroll to position [211, 0]
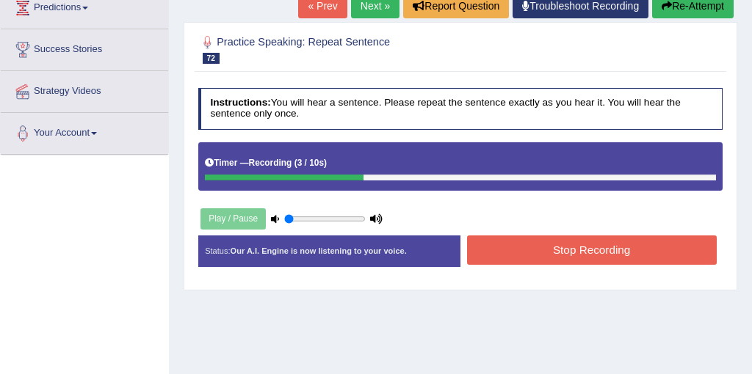
click at [580, 261] on button "Stop Recording" at bounding box center [592, 250] width 250 height 29
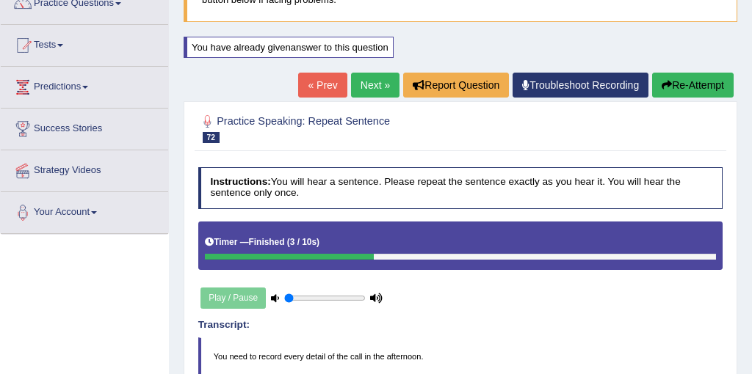
scroll to position [87, 0]
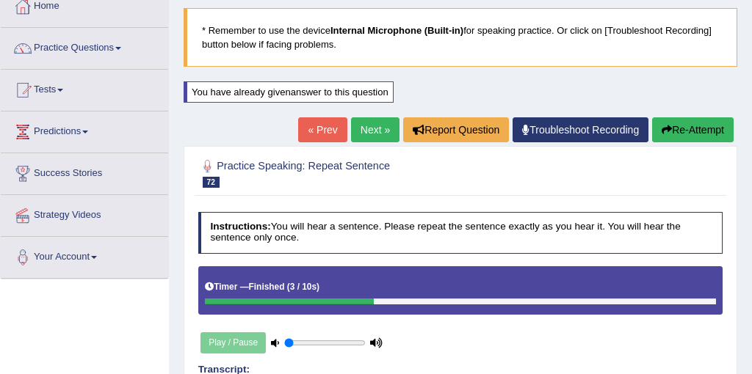
click at [371, 121] on link "Next »" at bounding box center [375, 129] width 48 height 25
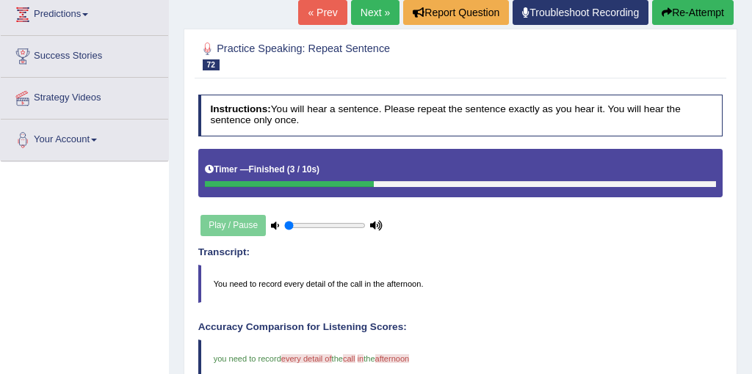
scroll to position [205, 0]
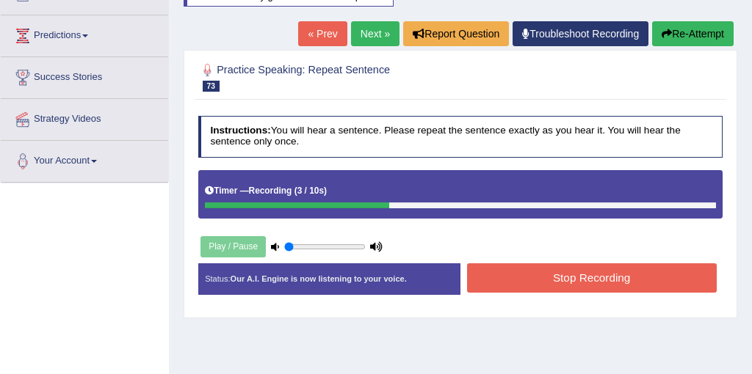
click at [585, 285] on button "Stop Recording" at bounding box center [592, 277] width 250 height 29
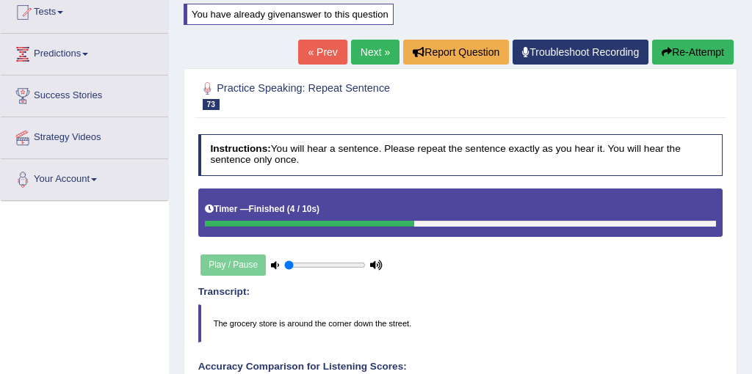
scroll to position [156, 0]
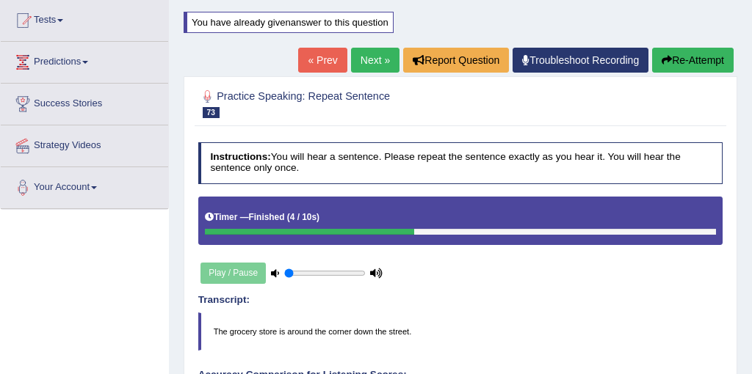
click at [368, 59] on link "Next »" at bounding box center [375, 60] width 48 height 25
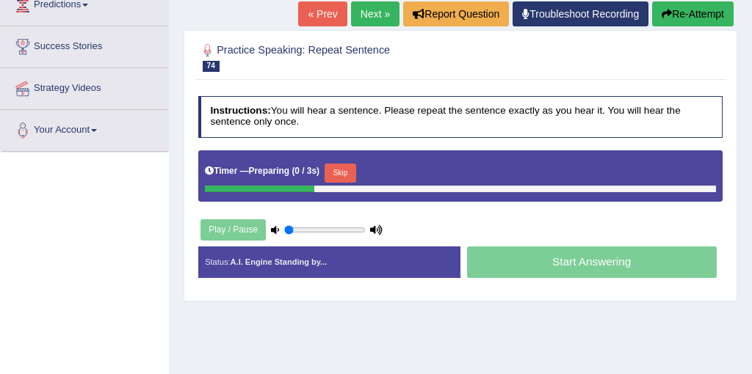
scroll to position [225, 0]
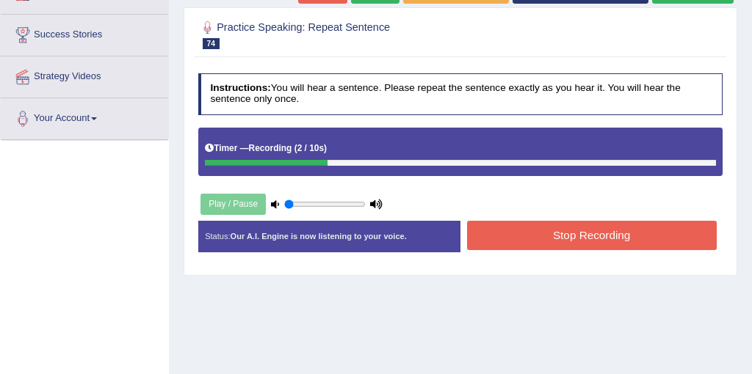
click at [619, 236] on button "Stop Recording" at bounding box center [592, 235] width 250 height 29
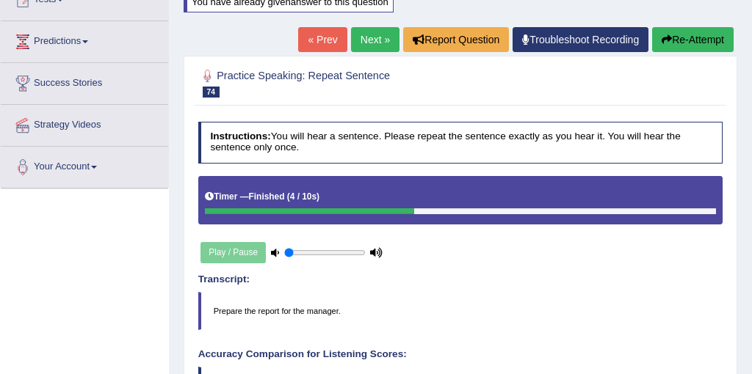
scroll to position [164, 0]
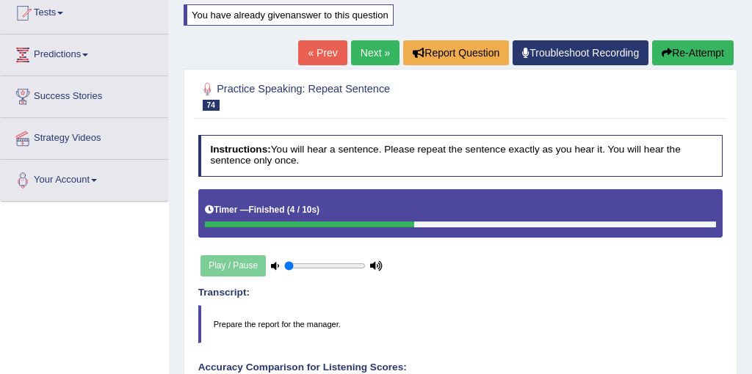
click at [369, 54] on link "Next »" at bounding box center [375, 52] width 48 height 25
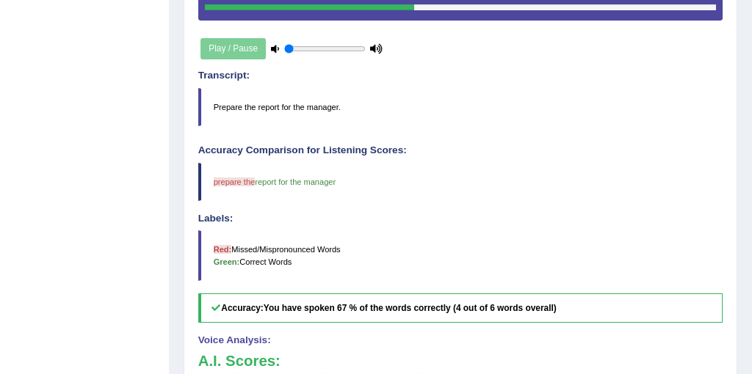
scroll to position [414, 0]
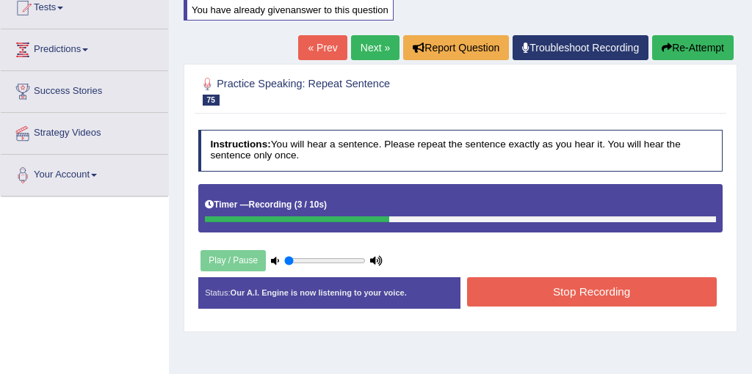
click at [605, 293] on button "Stop Recording" at bounding box center [592, 291] width 250 height 29
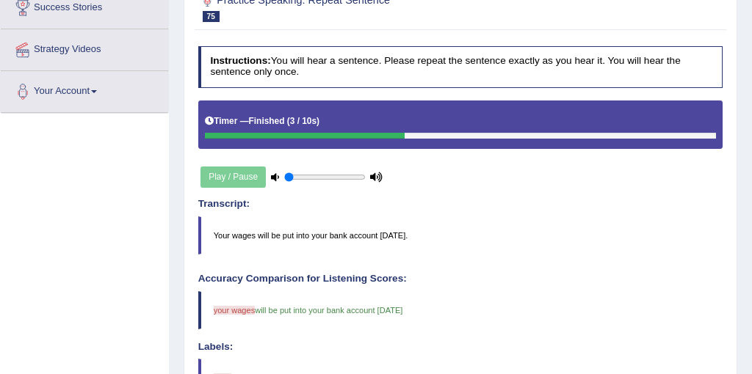
scroll to position [203, 0]
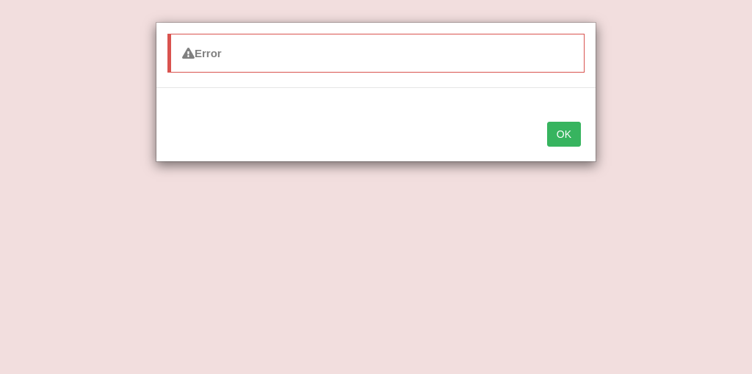
click at [563, 131] on button "OK" at bounding box center [564, 134] width 34 height 25
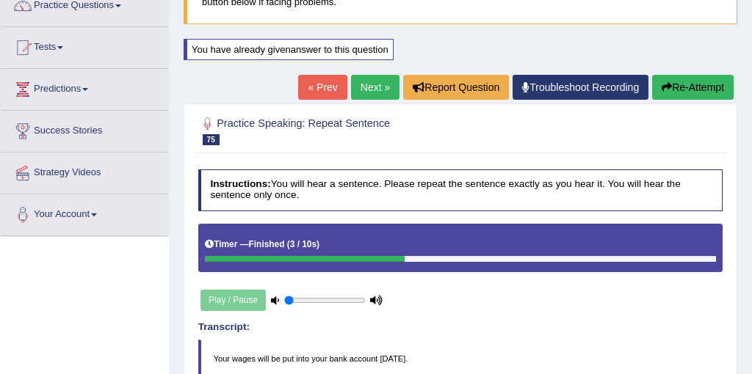
scroll to position [109, 0]
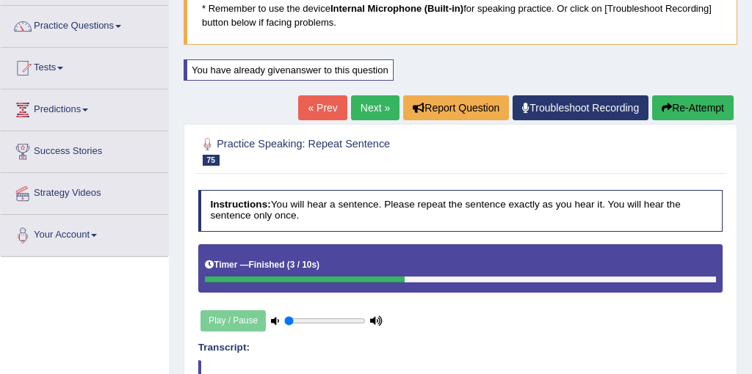
click at [369, 107] on link "Next »" at bounding box center [375, 107] width 48 height 25
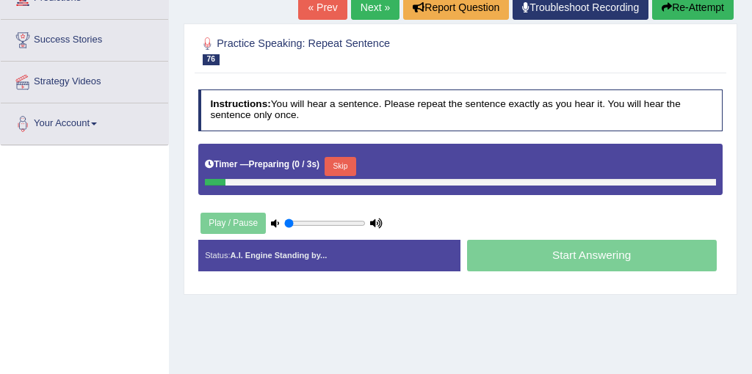
scroll to position [248, 0]
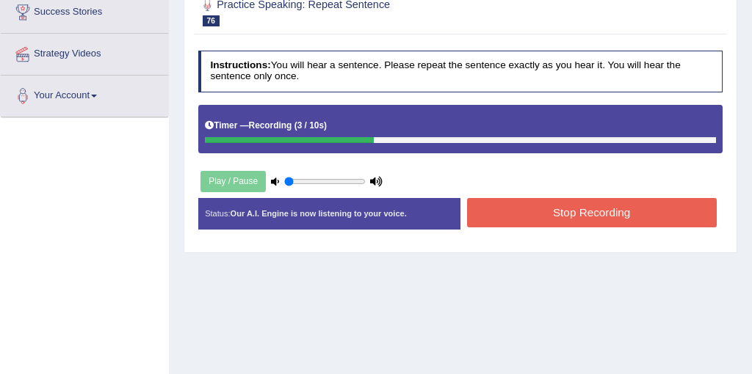
click at [588, 216] on button "Stop Recording" at bounding box center [592, 212] width 250 height 29
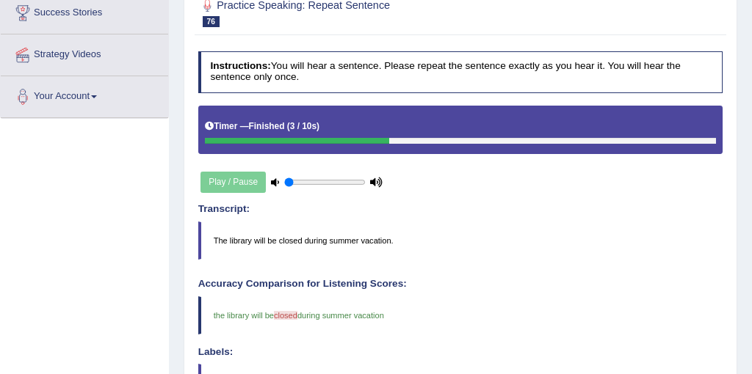
scroll to position [78, 0]
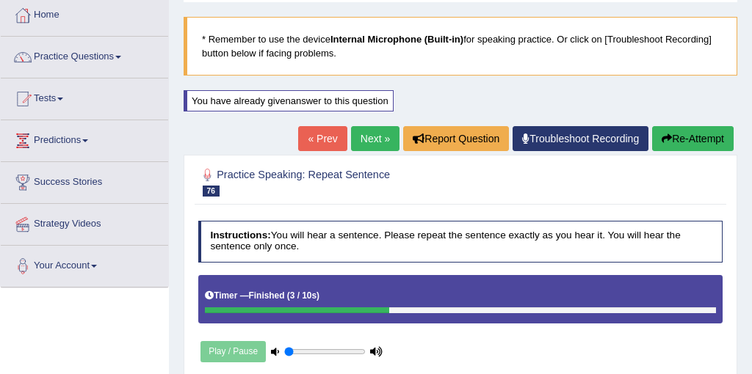
click at [377, 128] on link "Next »" at bounding box center [375, 138] width 48 height 25
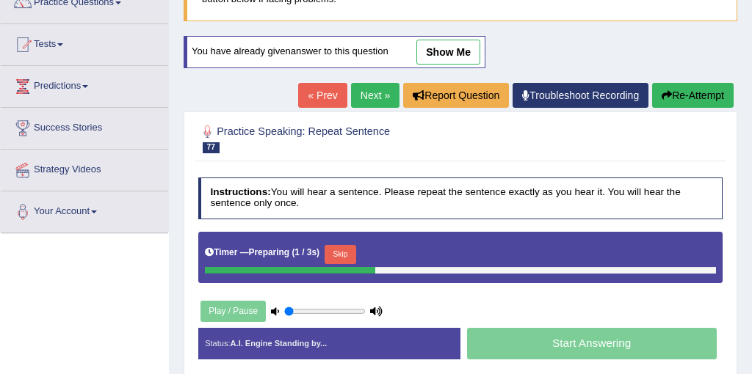
scroll to position [151, 0]
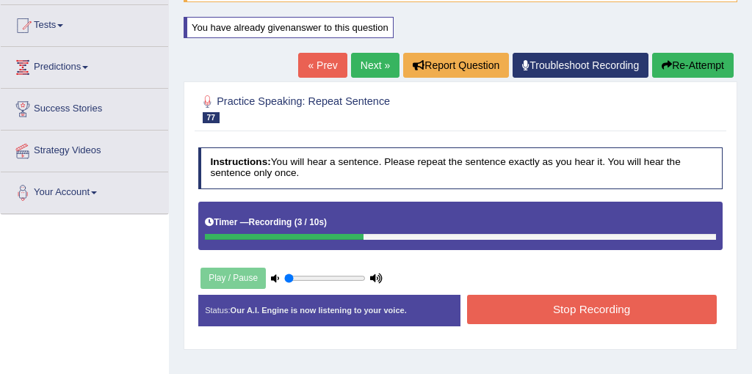
click at [580, 311] on button "Stop Recording" at bounding box center [592, 309] width 250 height 29
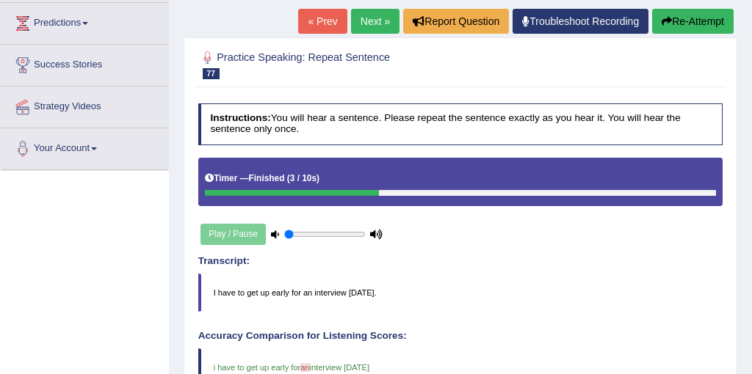
scroll to position [186, 0]
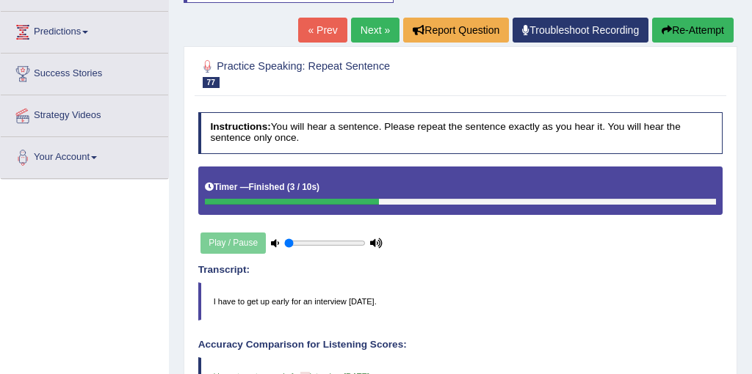
click at [370, 29] on link "Next »" at bounding box center [375, 30] width 48 height 25
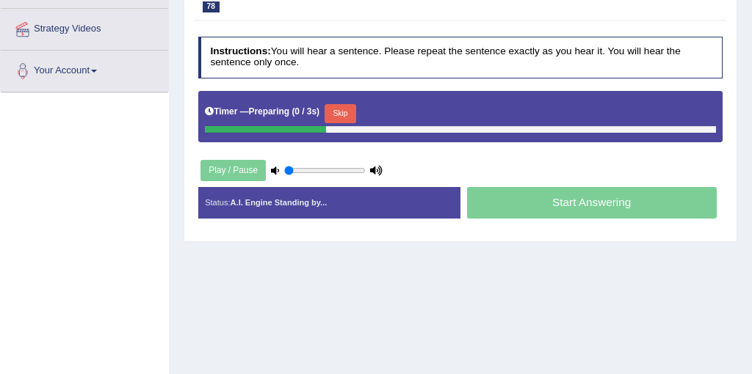
scroll to position [277, 0]
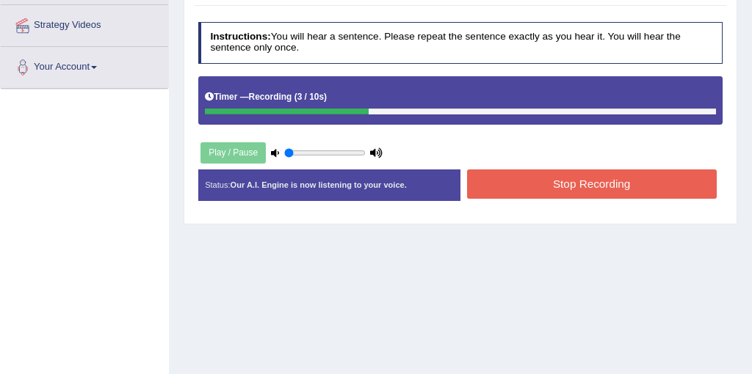
click at [627, 183] on button "Stop Recording" at bounding box center [592, 184] width 250 height 29
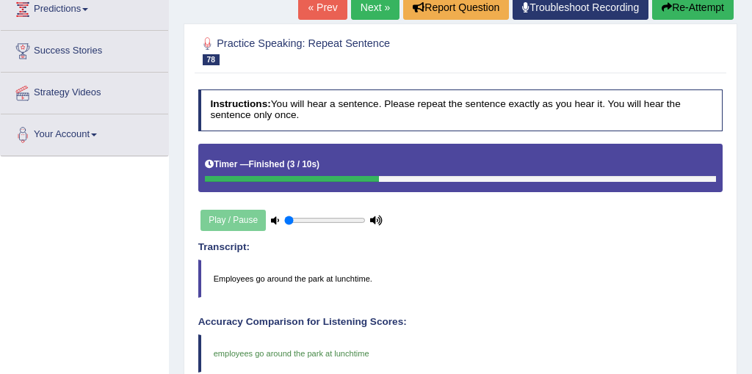
scroll to position [205, 0]
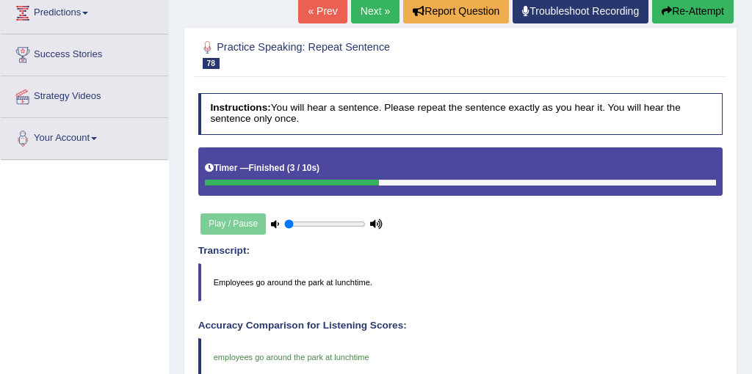
click at [364, 14] on link "Next »" at bounding box center [375, 11] width 48 height 25
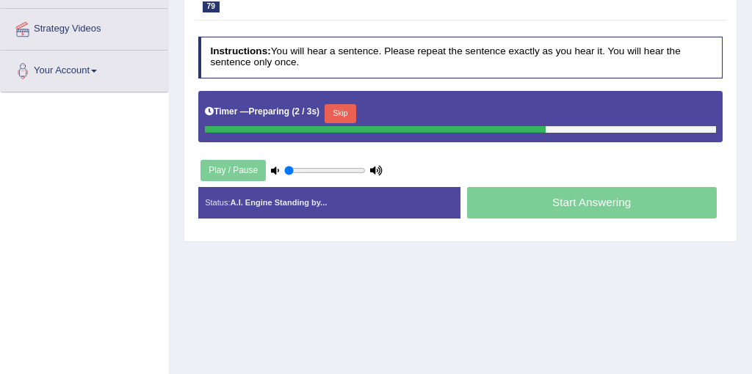
scroll to position [268, 0]
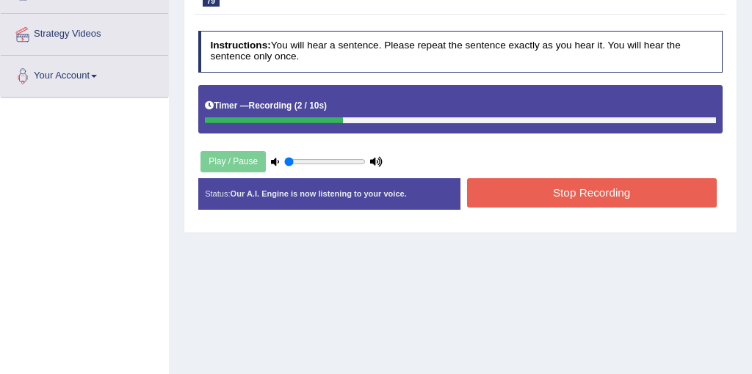
click at [573, 194] on button "Stop Recording" at bounding box center [592, 192] width 250 height 29
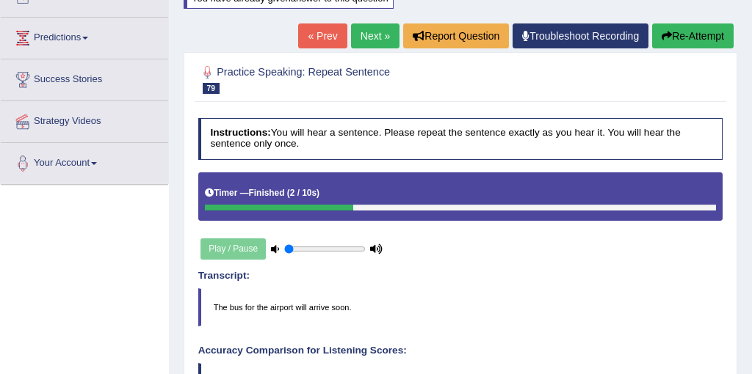
scroll to position [184, 0]
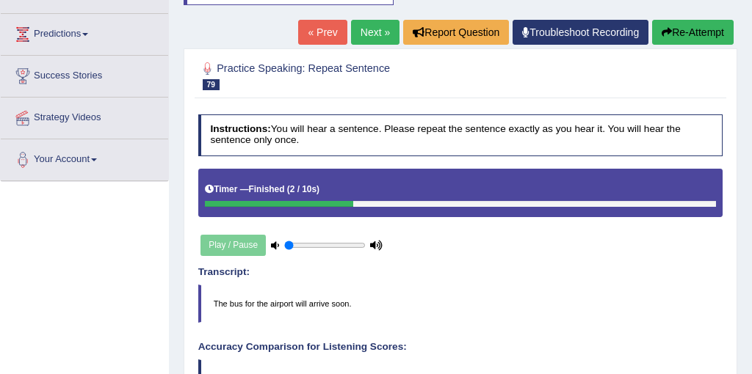
click at [373, 36] on link "Next »" at bounding box center [375, 32] width 48 height 25
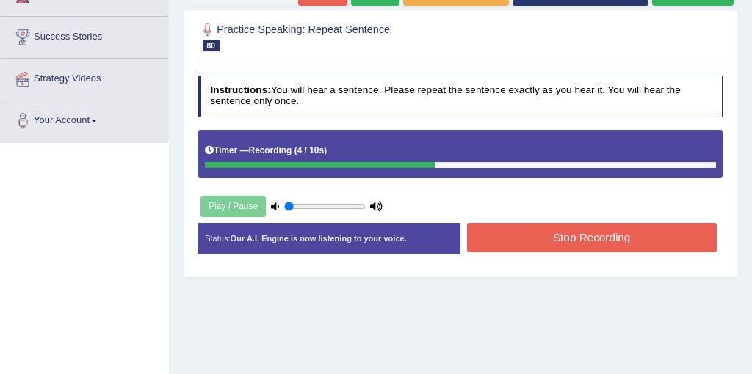
click at [592, 236] on button "Stop Recording" at bounding box center [592, 237] width 250 height 29
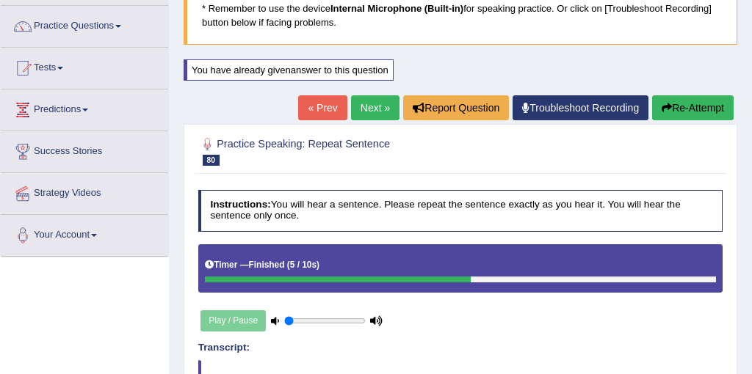
scroll to position [70, 0]
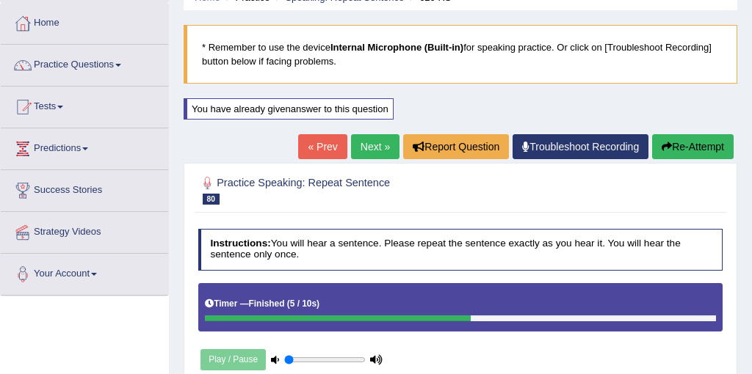
click at [379, 140] on link "Next »" at bounding box center [375, 146] width 48 height 25
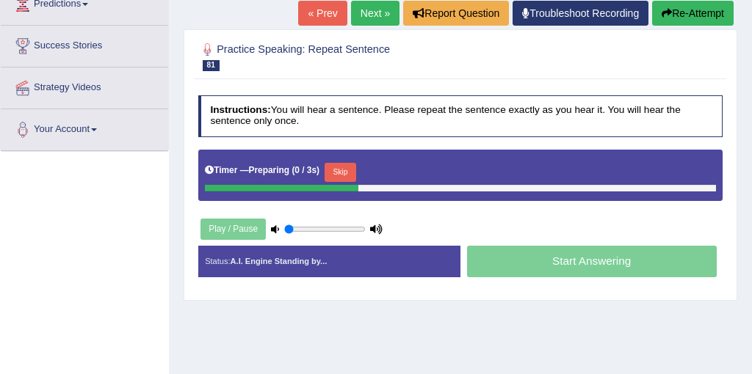
scroll to position [239, 0]
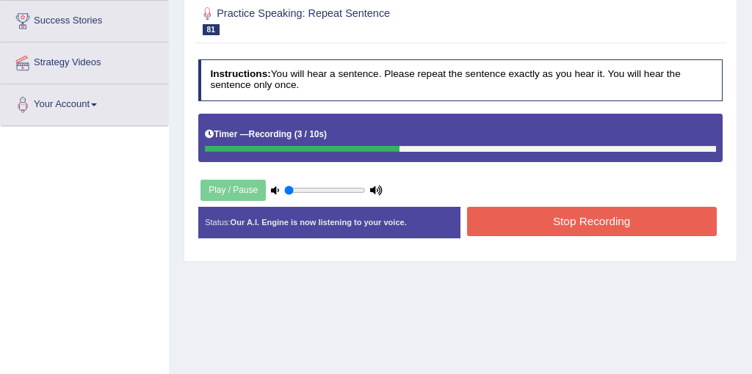
click at [603, 218] on button "Stop Recording" at bounding box center [592, 221] width 250 height 29
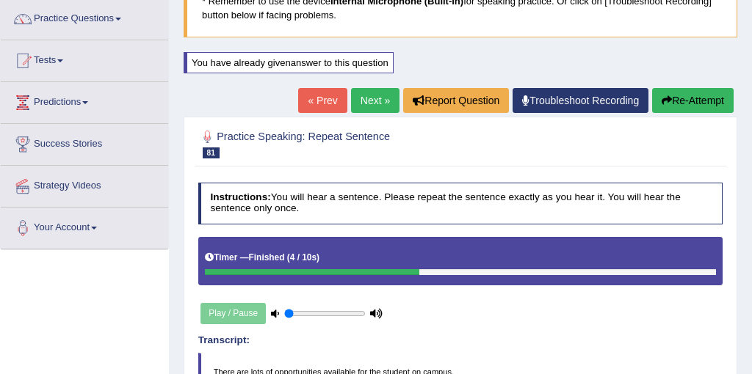
scroll to position [32, 0]
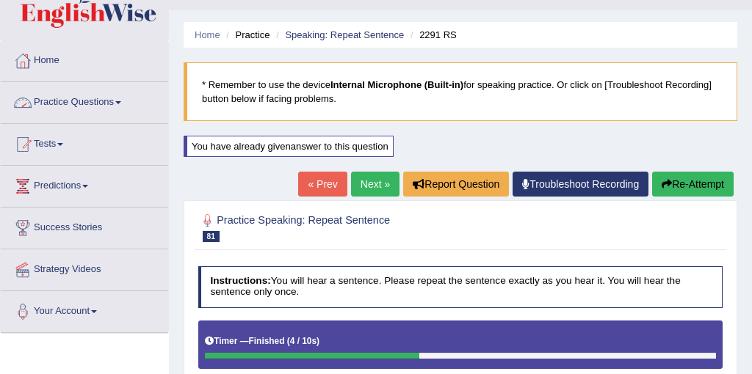
click at [108, 98] on link "Practice Questions" at bounding box center [84, 100] width 167 height 37
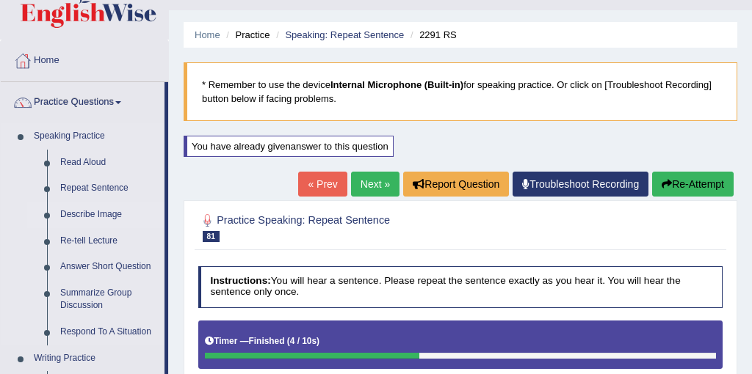
click at [93, 218] on link "Describe Image" at bounding box center [109, 215] width 111 height 26
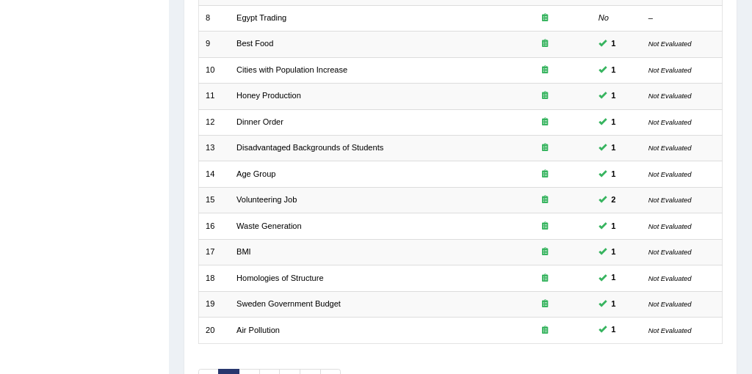
scroll to position [470, 0]
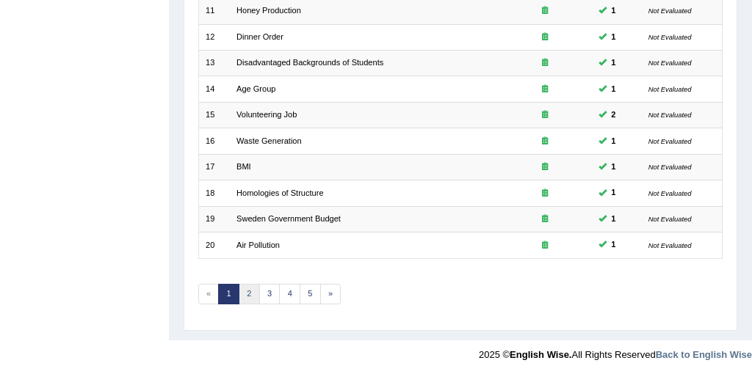
click at [247, 292] on link "2" at bounding box center [249, 294] width 21 height 21
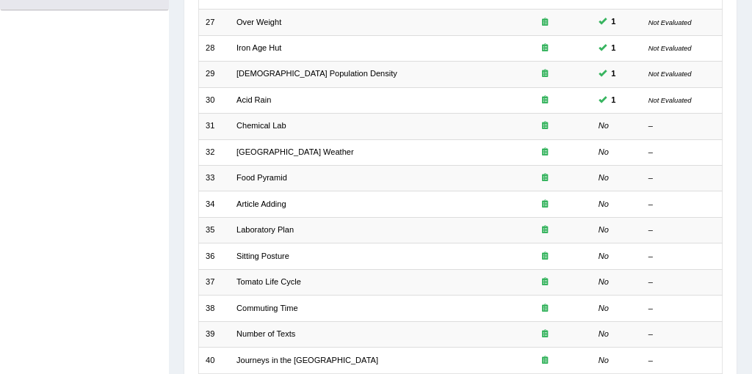
scroll to position [339, 0]
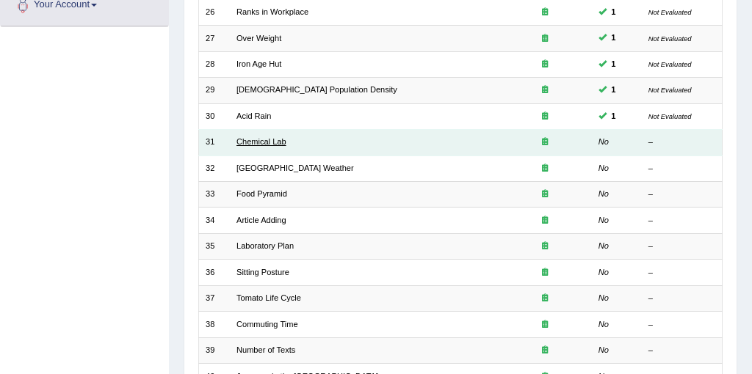
click at [256, 141] on link "Chemical Lab" at bounding box center [261, 141] width 50 height 9
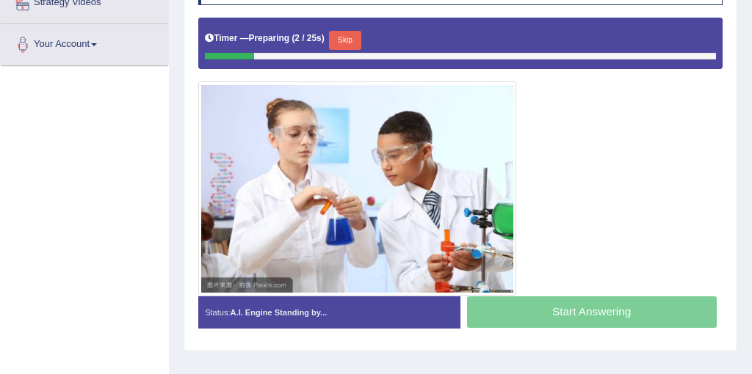
scroll to position [294, 0]
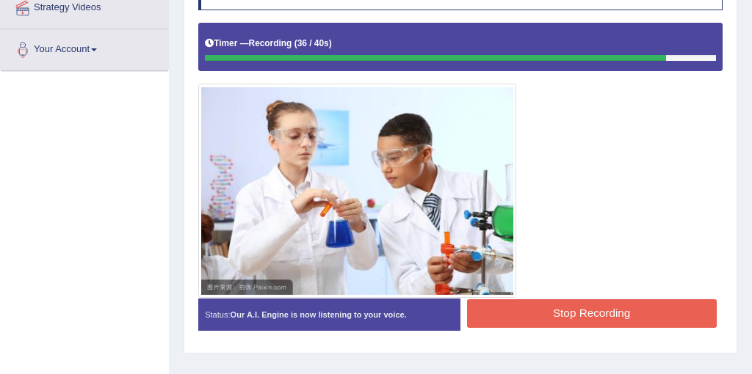
click at [596, 313] on button "Stop Recording" at bounding box center [592, 313] width 250 height 29
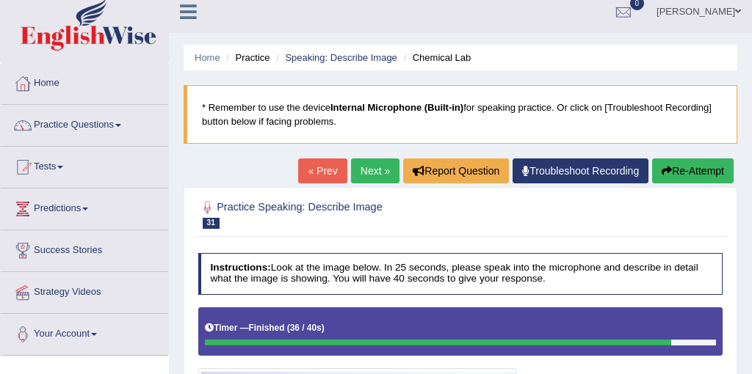
scroll to position [0, 0]
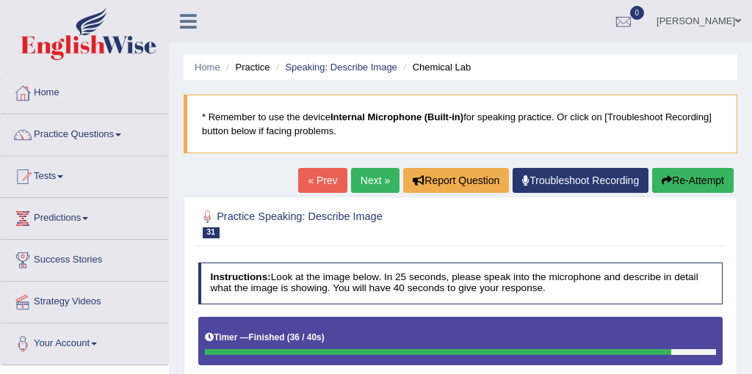
click at [368, 181] on link "Next »" at bounding box center [375, 180] width 48 height 25
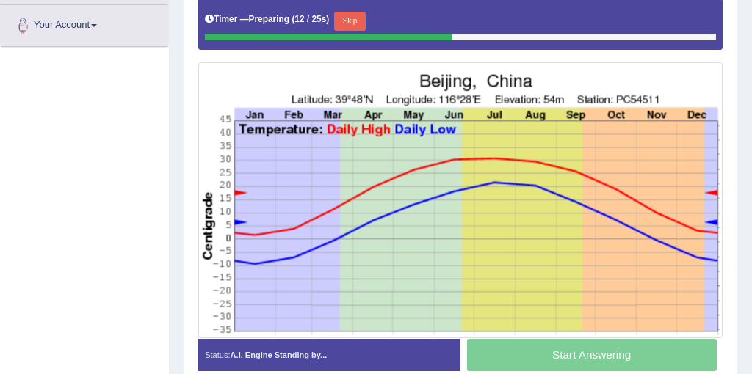
scroll to position [318, 0]
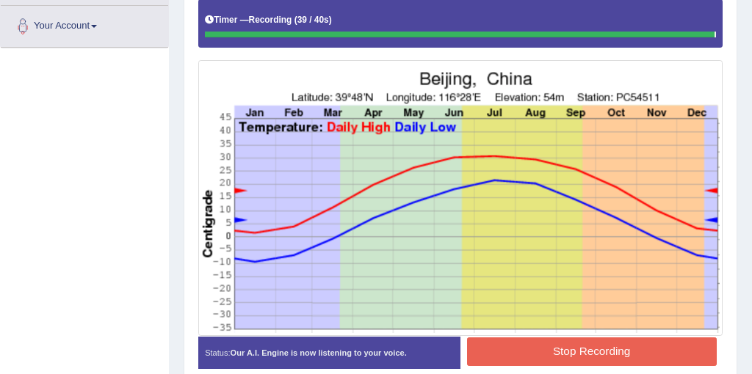
click at [0, 0] on blockquote "." at bounding box center [0, 0] width 0 height 0
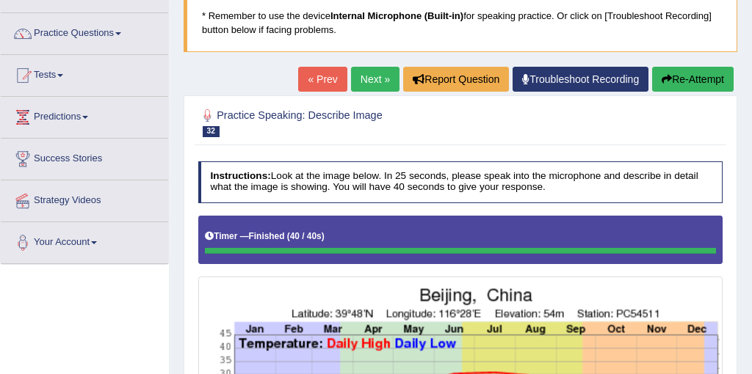
scroll to position [76, 0]
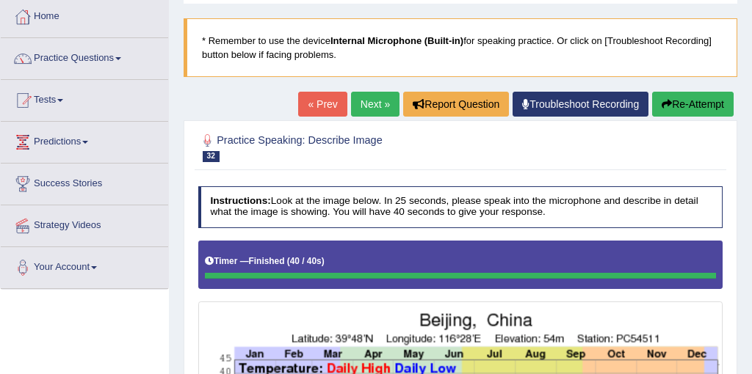
click at [708, 103] on button "Re-Attempt" at bounding box center [692, 104] width 81 height 25
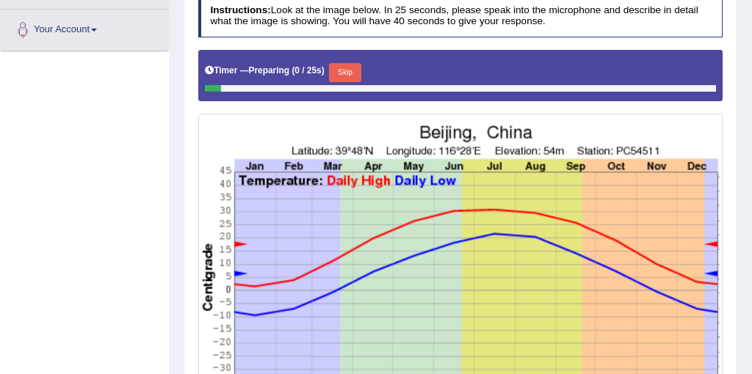
scroll to position [314, 0]
click at [346, 70] on button "Skip" at bounding box center [345, 72] width 32 height 19
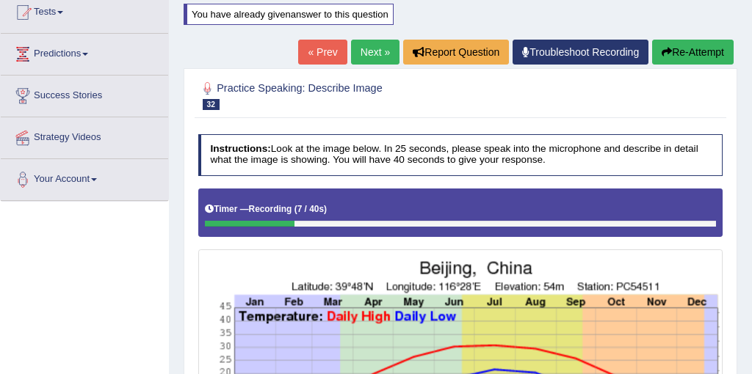
scroll to position [156, 0]
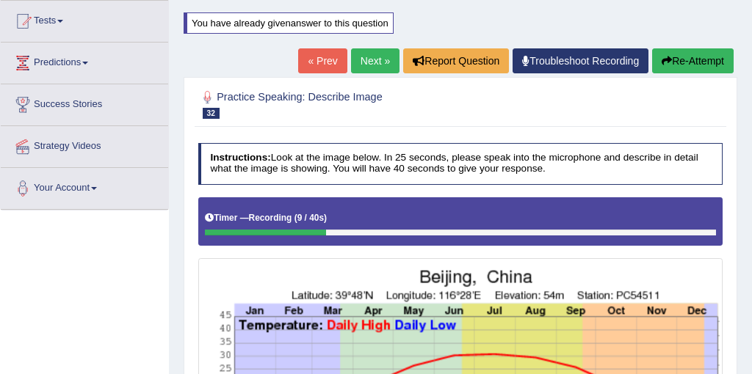
click at [687, 61] on button "Re-Attempt" at bounding box center [692, 60] width 81 height 25
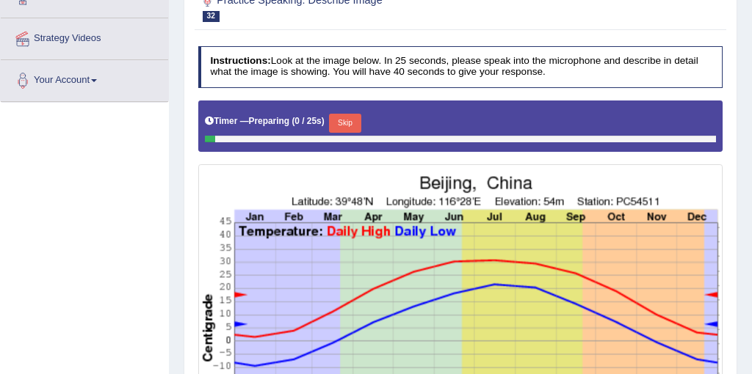
scroll to position [293, 0]
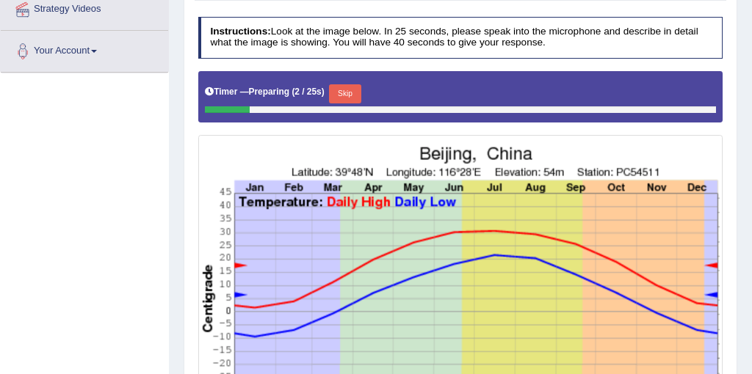
click at [356, 85] on button "Skip" at bounding box center [345, 93] width 32 height 19
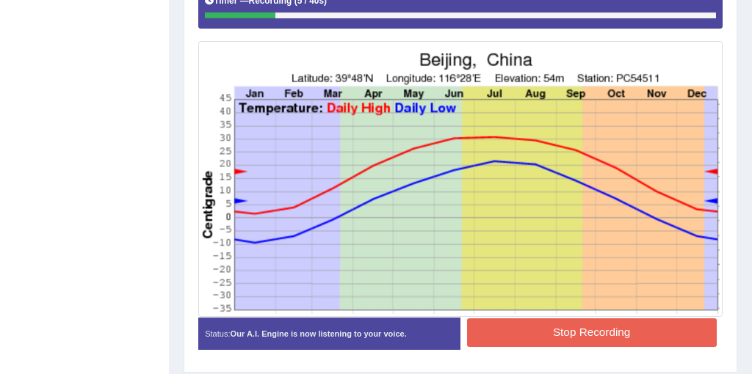
scroll to position [379, 0]
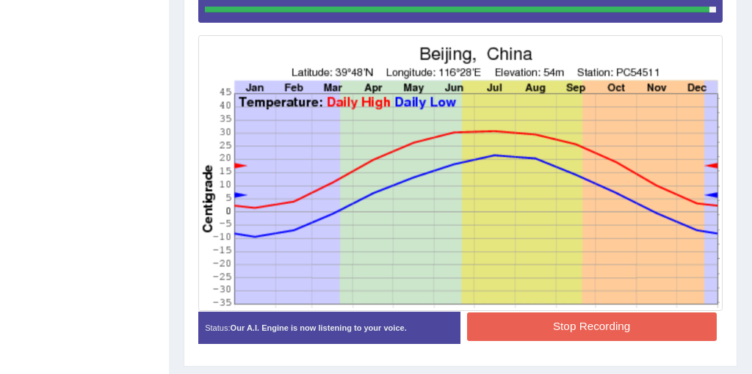
click at [614, 327] on button "Stop Recording" at bounding box center [592, 327] width 250 height 29
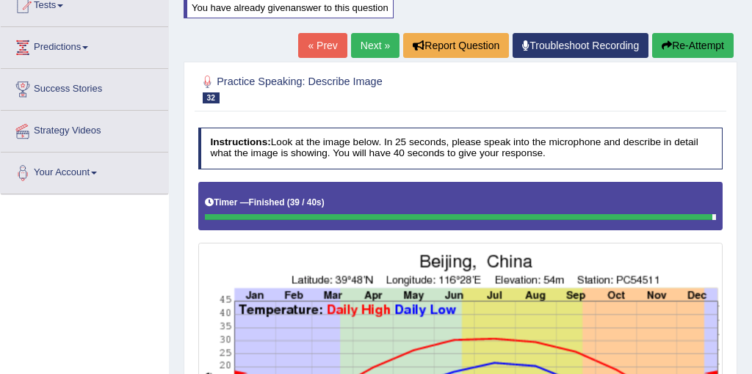
scroll to position [147, 0]
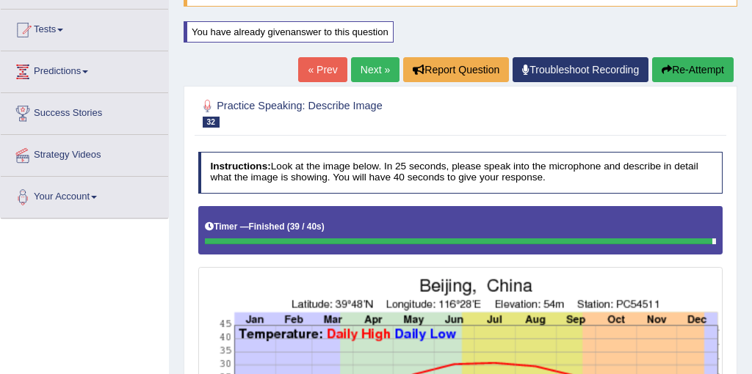
click at [369, 77] on link "Next »" at bounding box center [375, 69] width 48 height 25
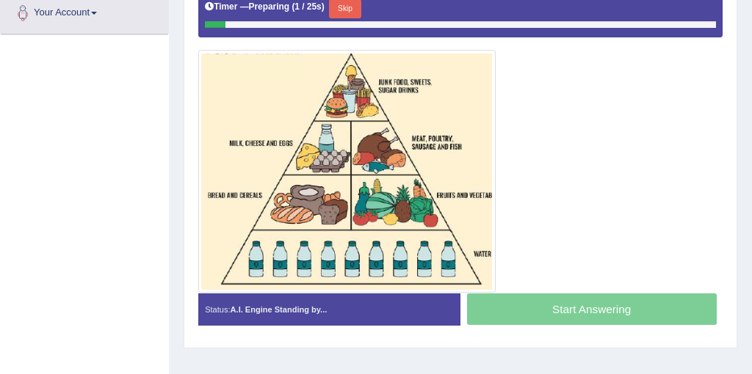
scroll to position [343, 0]
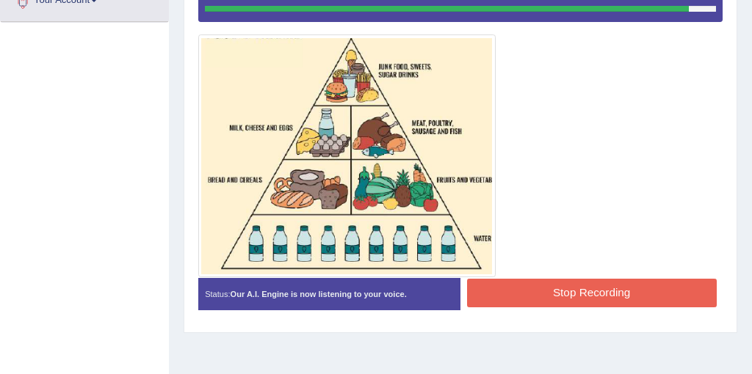
click at [592, 293] on button "Stop Recording" at bounding box center [592, 293] width 250 height 29
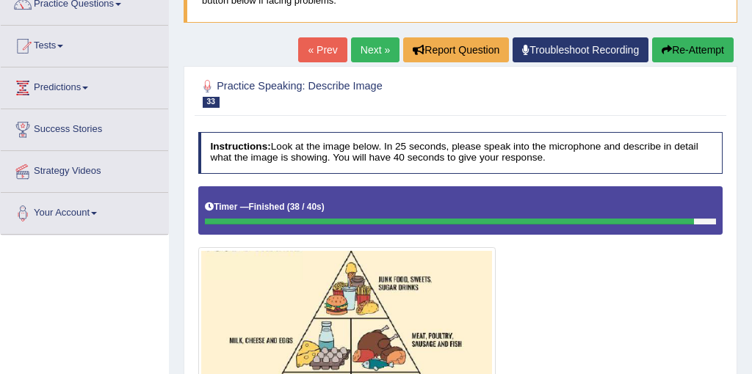
scroll to position [114, 0]
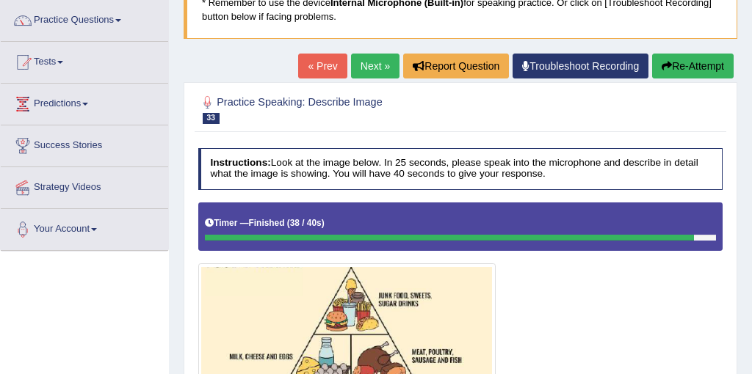
click at [354, 57] on link "Next »" at bounding box center [375, 66] width 48 height 25
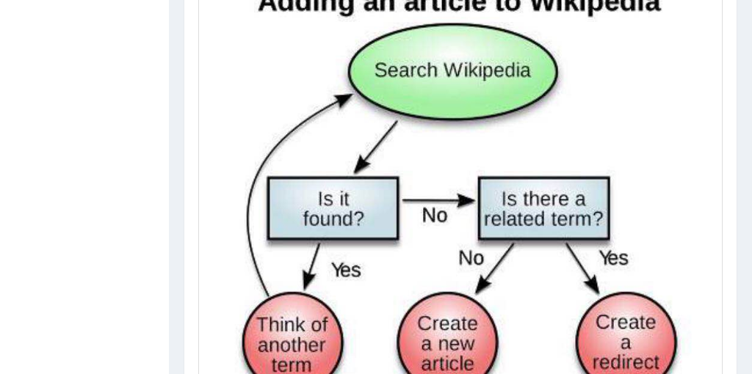
scroll to position [511, 0]
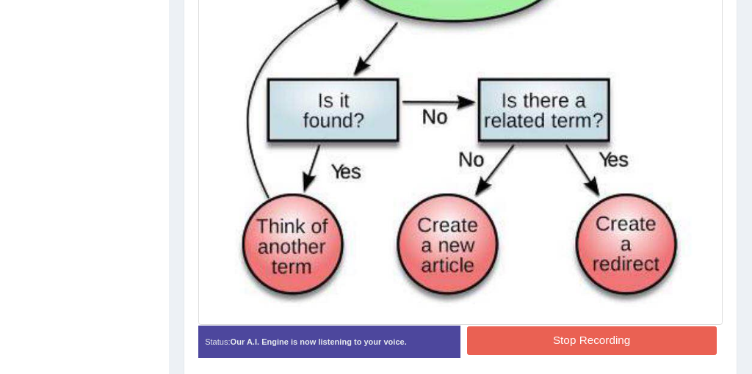
click at [603, 333] on button "Stop Recording" at bounding box center [592, 341] width 250 height 29
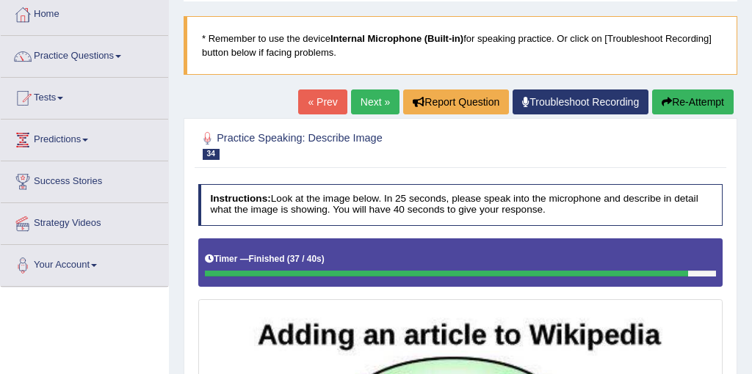
scroll to position [46, 0]
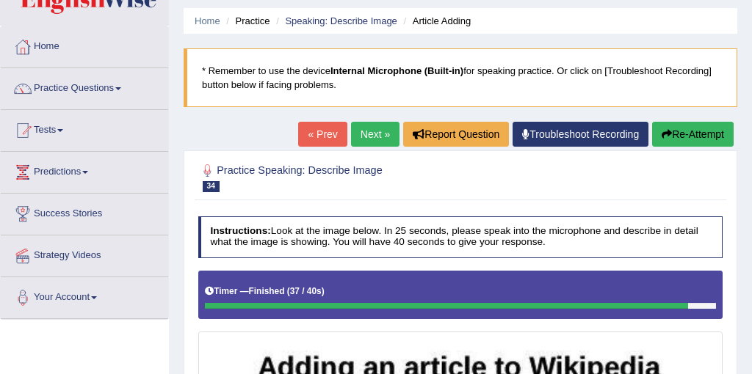
click at [369, 134] on link "Next »" at bounding box center [375, 134] width 48 height 25
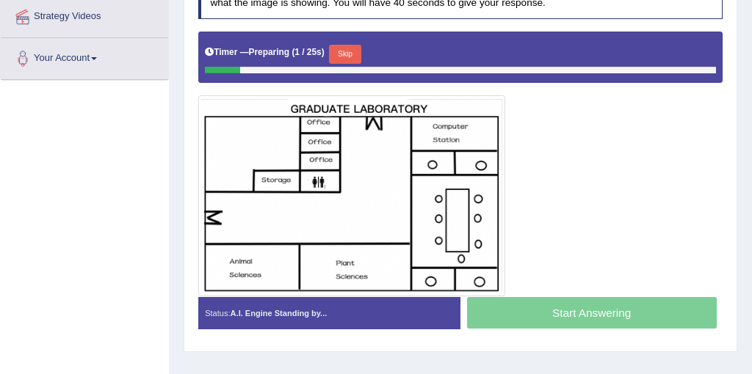
scroll to position [287, 0]
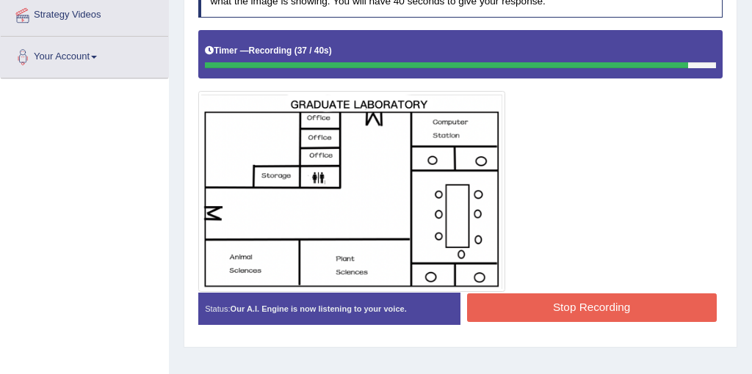
click at [600, 308] on button "Stop Recording" at bounding box center [592, 308] width 250 height 29
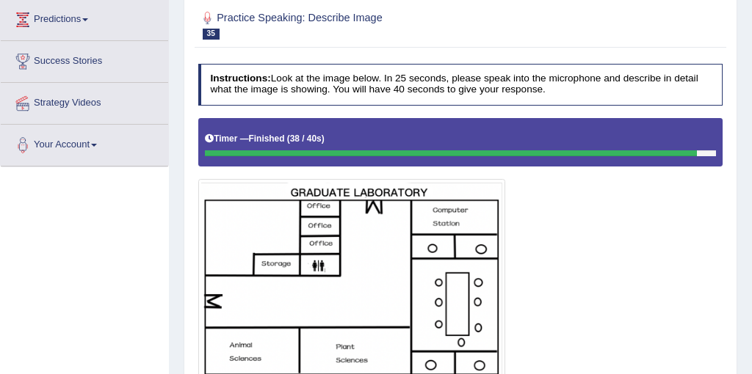
scroll to position [88, 0]
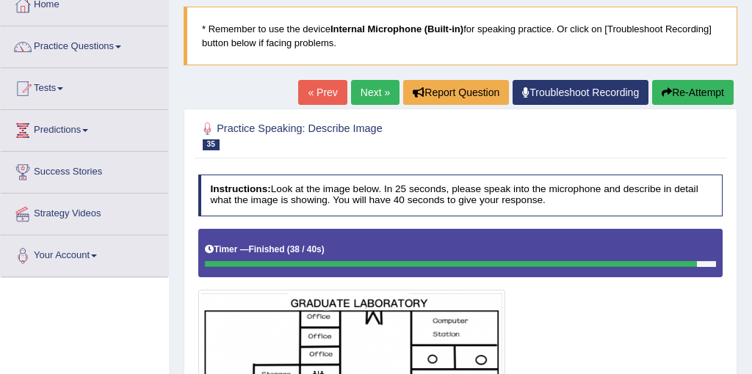
click at [365, 81] on link "Next »" at bounding box center [375, 92] width 48 height 25
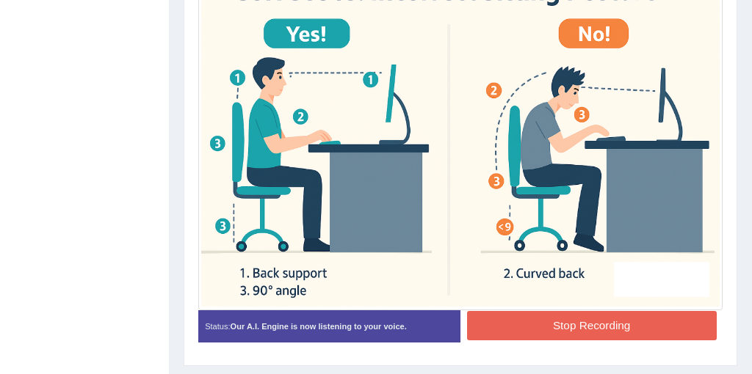
scroll to position [454, 0]
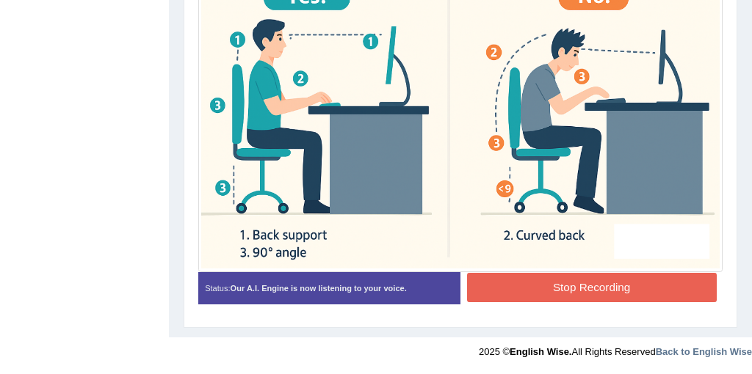
click at [582, 279] on button "Stop Recording" at bounding box center [592, 287] width 250 height 29
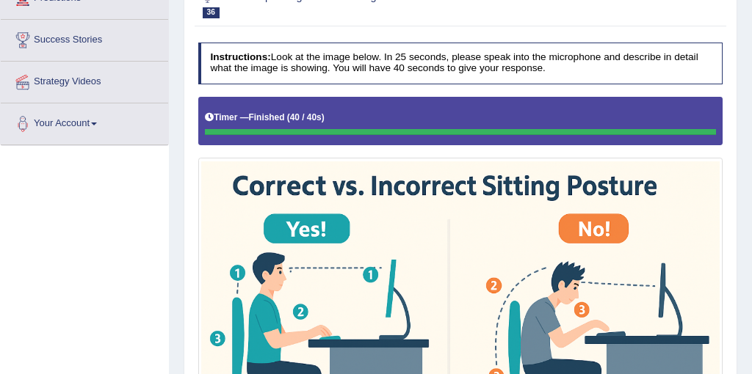
scroll to position [95, 0]
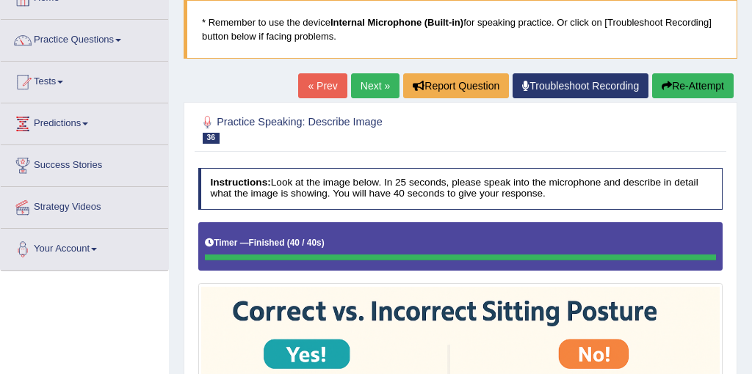
click at [359, 87] on link "Next »" at bounding box center [375, 85] width 48 height 25
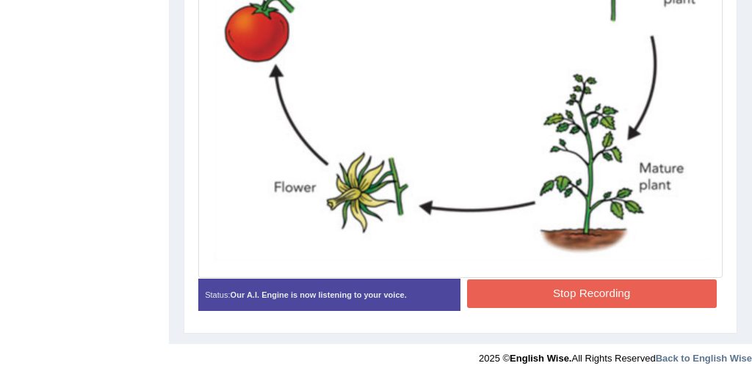
scroll to position [587, 0]
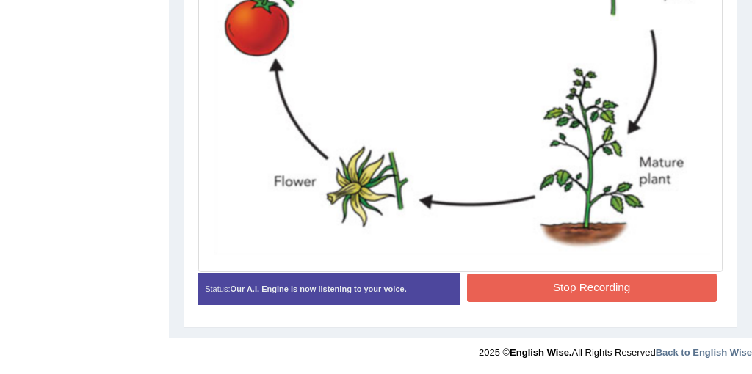
click at [612, 292] on button "Stop Recording" at bounding box center [592, 288] width 250 height 29
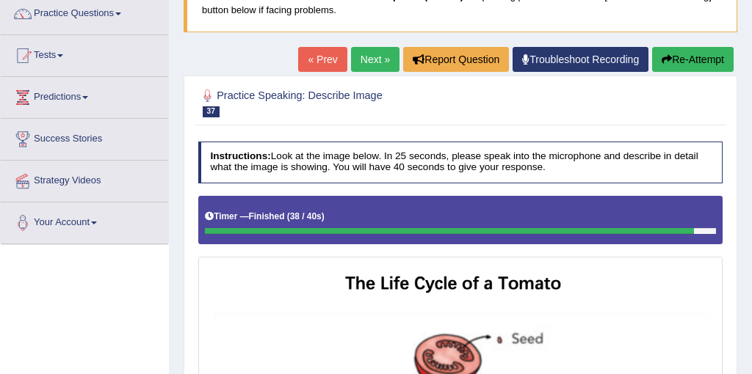
scroll to position [0, 0]
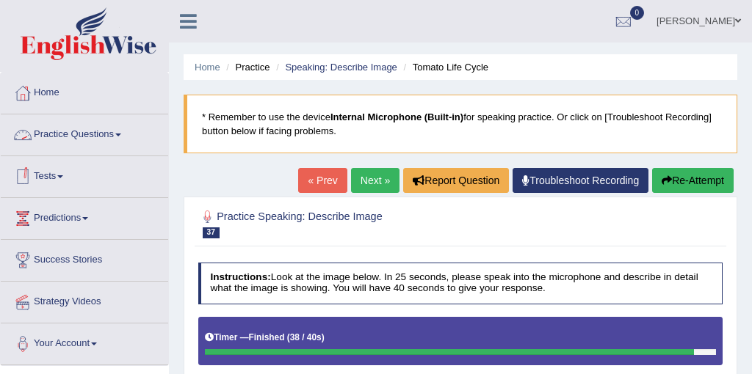
click at [103, 136] on link "Practice Questions" at bounding box center [84, 132] width 167 height 37
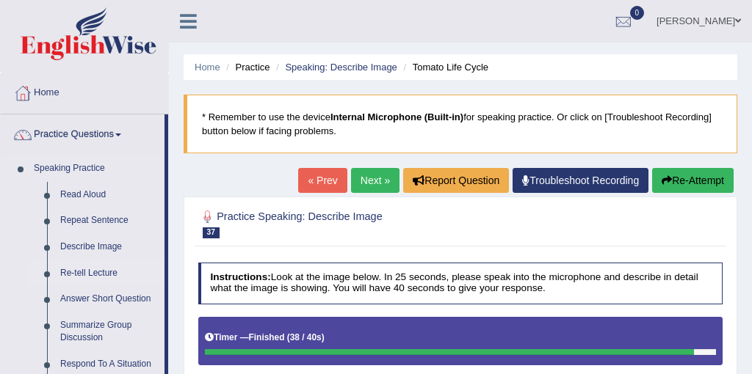
click at [92, 273] on link "Re-tell Lecture" at bounding box center [109, 274] width 111 height 26
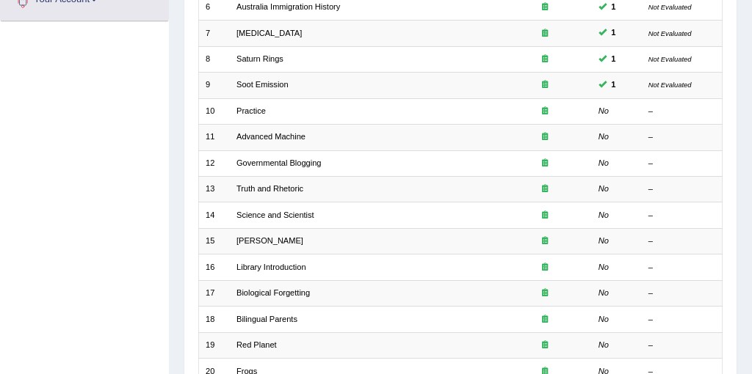
scroll to position [343, 0]
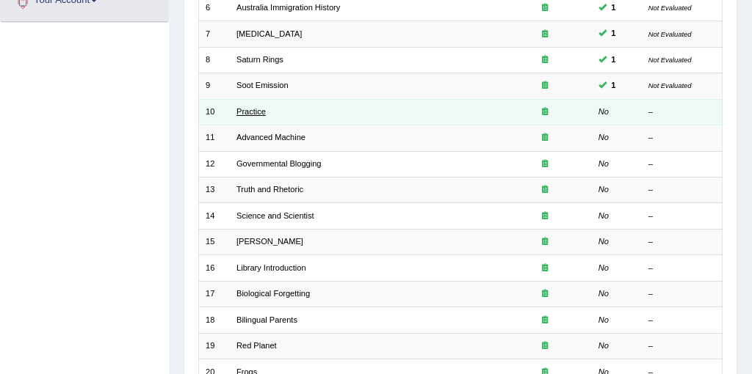
click at [247, 110] on link "Practice" at bounding box center [250, 111] width 29 height 9
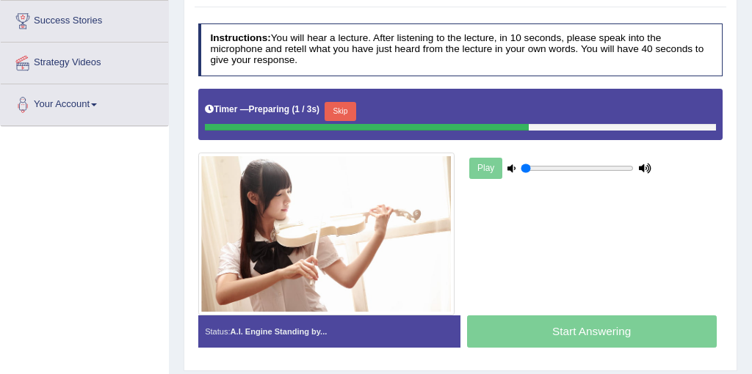
scroll to position [240, 0]
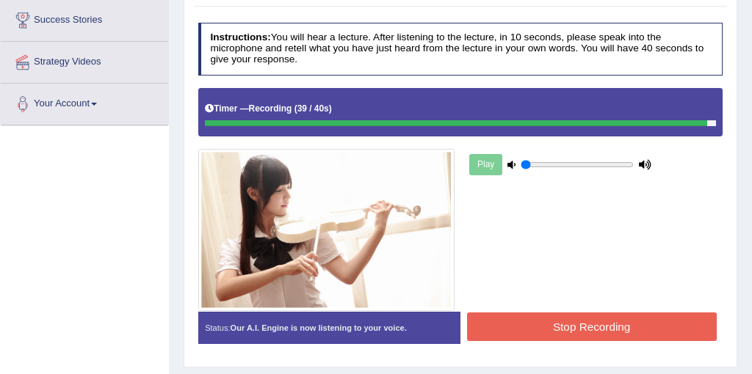
click at [572, 333] on button "Stop Recording" at bounding box center [592, 327] width 250 height 29
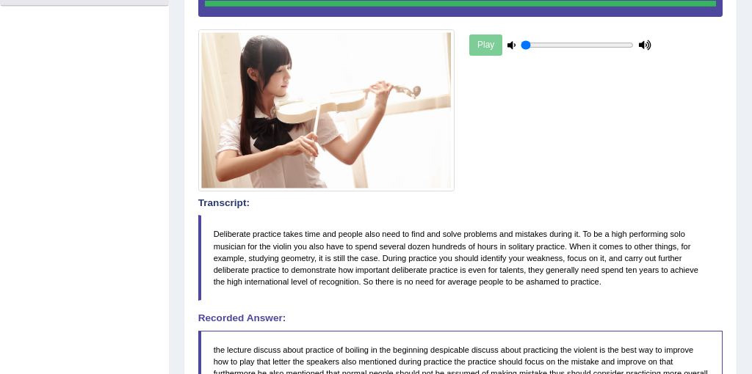
scroll to position [369, 0]
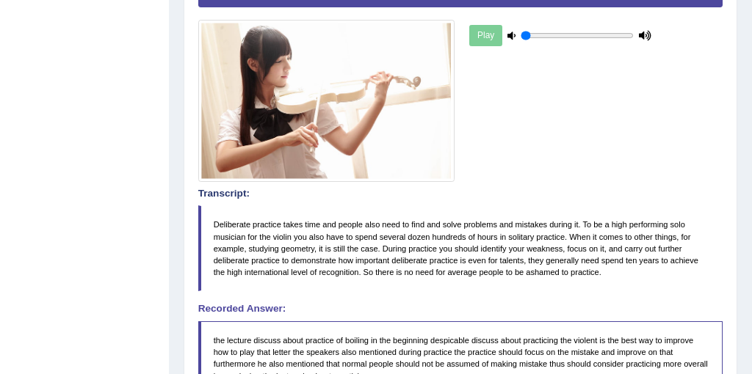
click at [281, 236] on blockquote "Deliberate practice takes time and people also need to find and solve problems …" at bounding box center [460, 248] width 525 height 86
click at [288, 233] on blockquote "Deliberate practice takes time and people also need to find and solve problems …" at bounding box center [460, 248] width 525 height 86
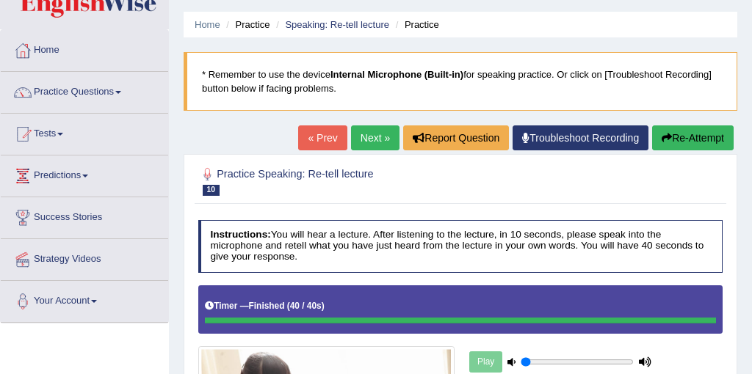
scroll to position [29, 0]
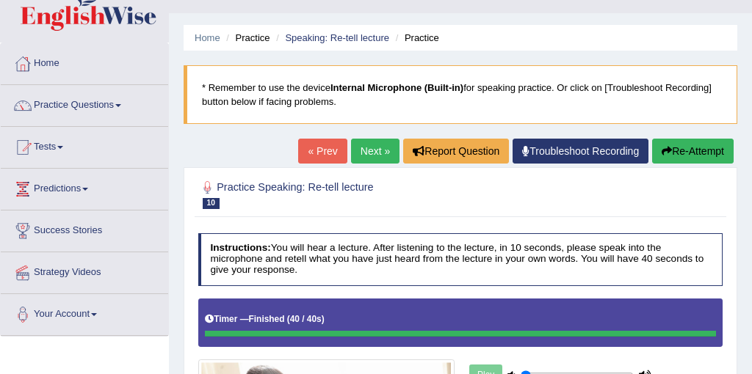
click at [372, 157] on link "Next »" at bounding box center [375, 151] width 48 height 25
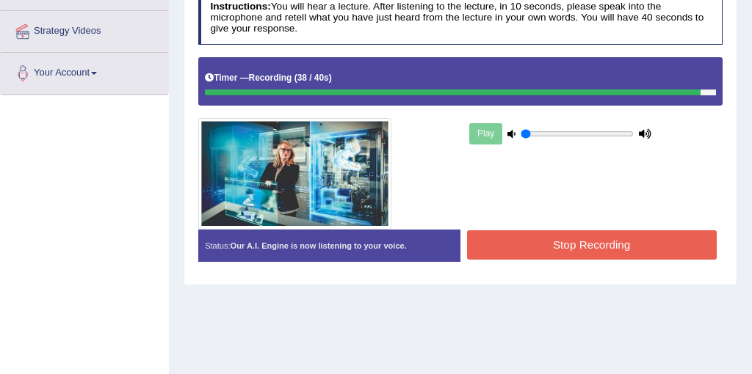
scroll to position [377, 0]
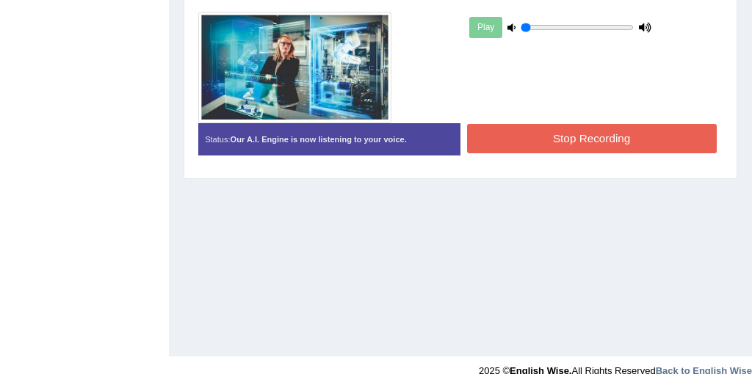
click at [573, 130] on button "Stop Recording" at bounding box center [592, 138] width 250 height 29
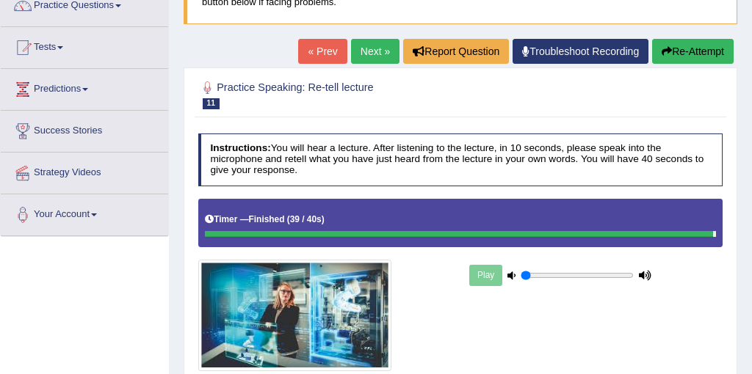
scroll to position [106, 0]
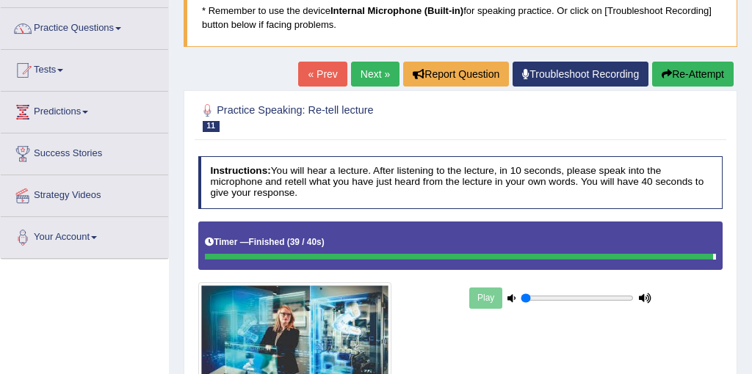
click at [373, 75] on link "Next »" at bounding box center [375, 74] width 48 height 25
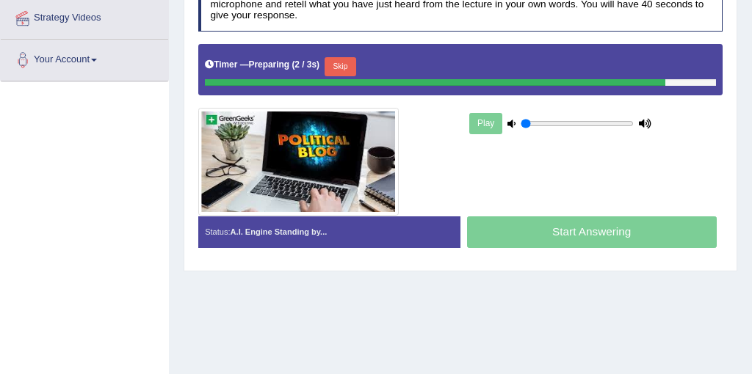
scroll to position [283, 0]
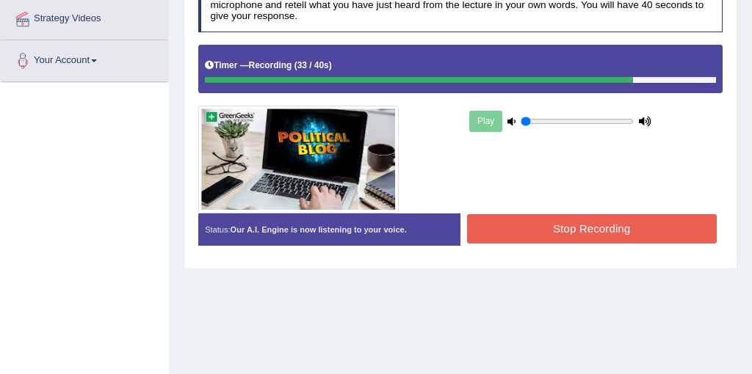
click at [620, 219] on button "Stop Recording" at bounding box center [592, 228] width 250 height 29
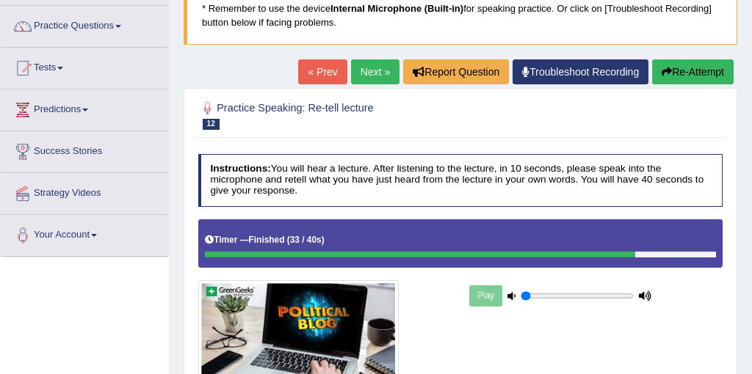
scroll to position [102, 0]
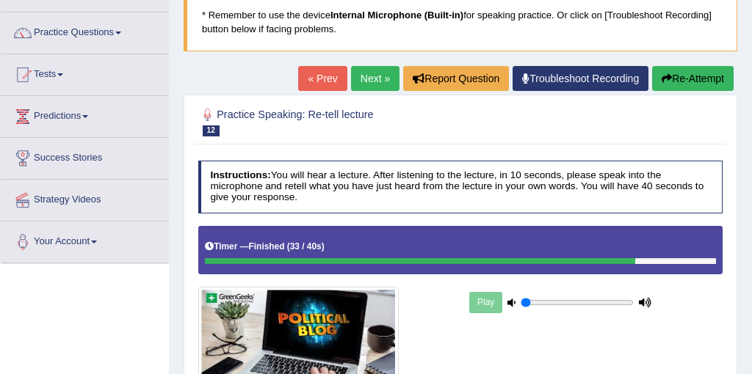
click at [703, 81] on button "Re-Attempt" at bounding box center [692, 78] width 81 height 25
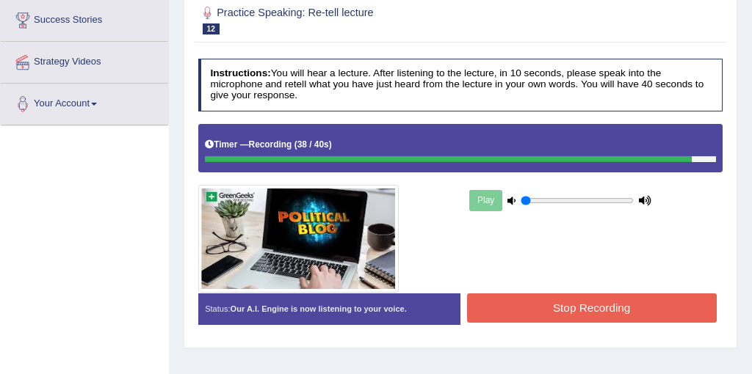
scroll to position [275, 0]
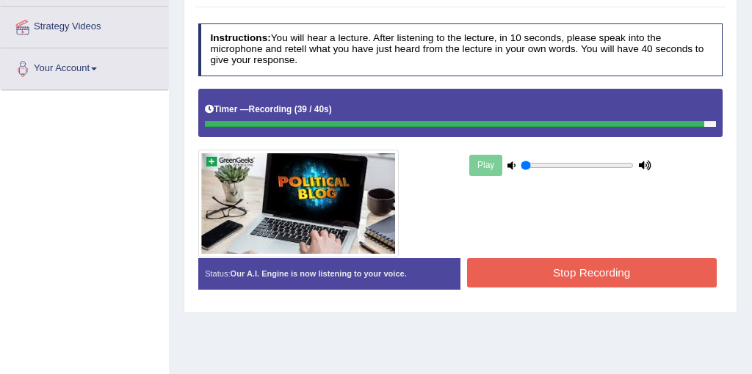
click at [647, 276] on button "Stop Recording" at bounding box center [592, 272] width 250 height 29
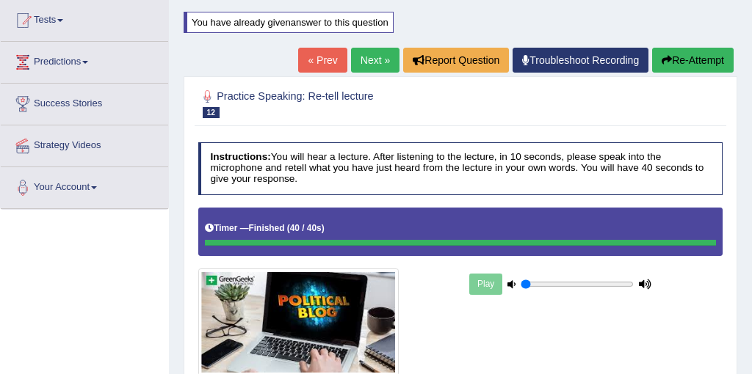
scroll to position [101, 0]
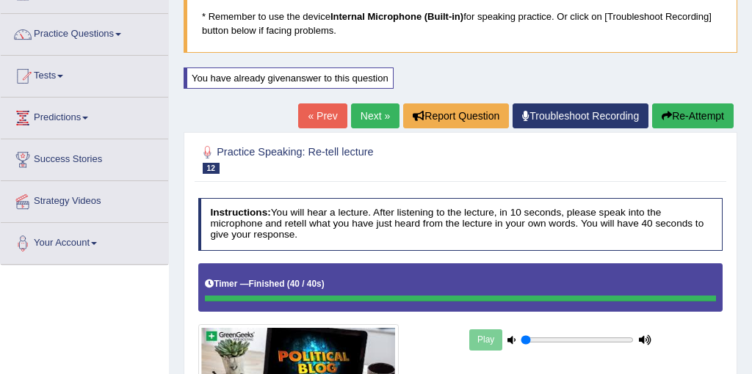
click at [375, 124] on link "Next »" at bounding box center [375, 115] width 48 height 25
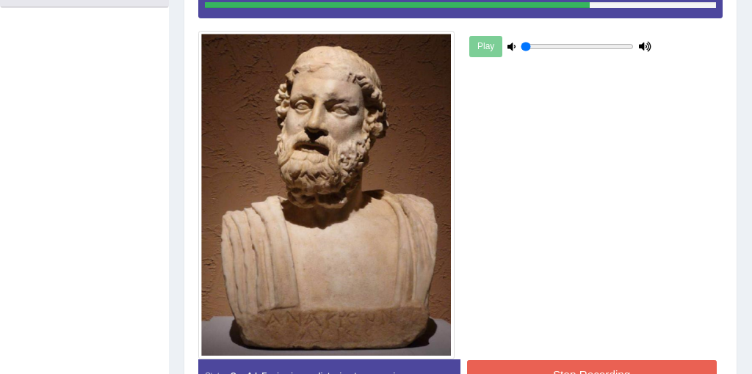
scroll to position [394, 0]
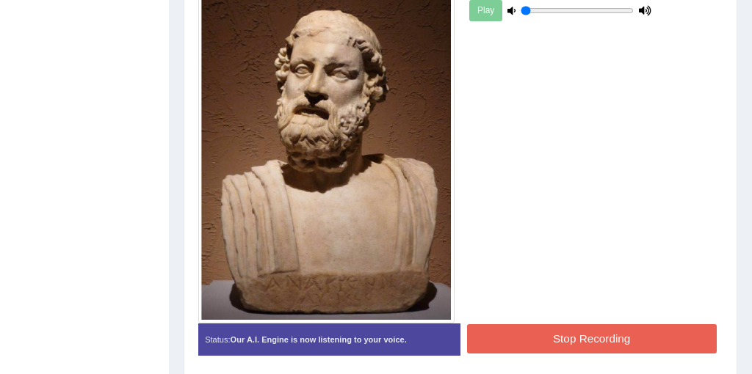
click at [564, 333] on button "Stop Recording" at bounding box center [592, 338] width 250 height 29
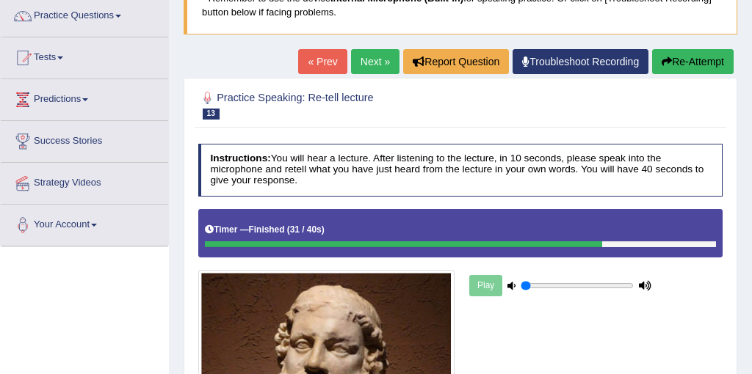
scroll to position [117, 0]
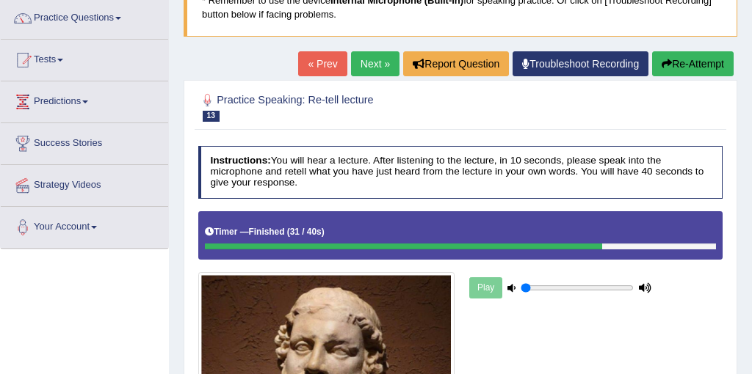
click at [369, 63] on link "Next »" at bounding box center [375, 63] width 48 height 25
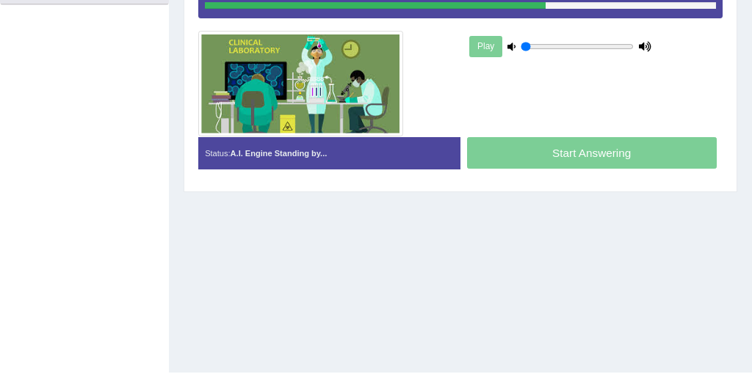
scroll to position [362, 0]
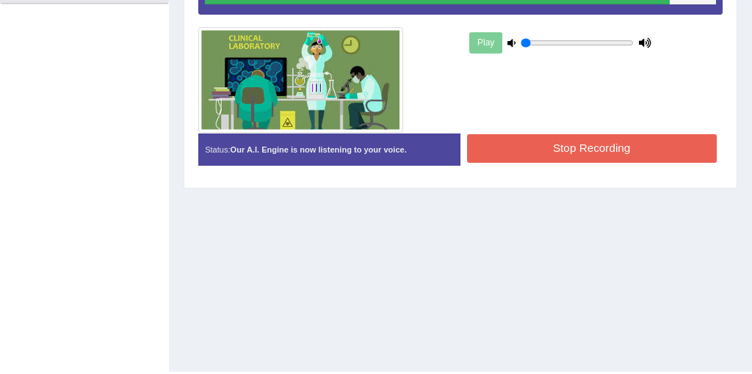
click at [589, 149] on button "Stop Recording" at bounding box center [592, 148] width 250 height 29
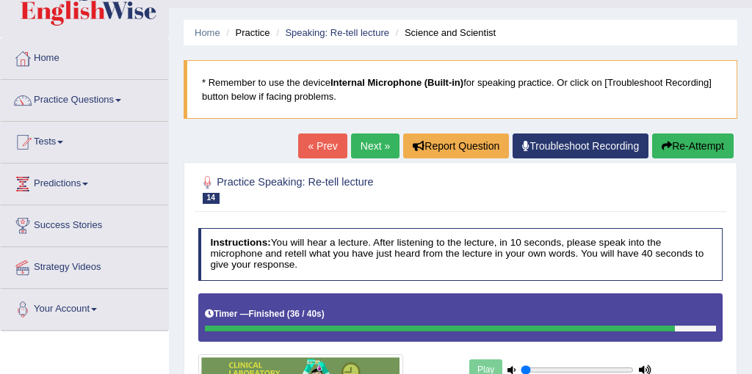
scroll to position [0, 0]
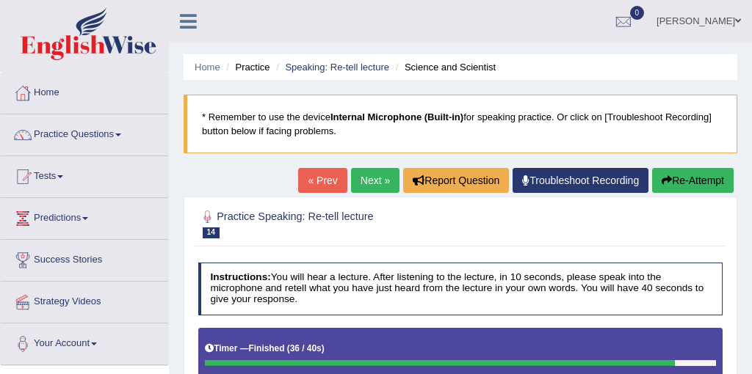
click at [364, 184] on link "Next »" at bounding box center [375, 180] width 48 height 25
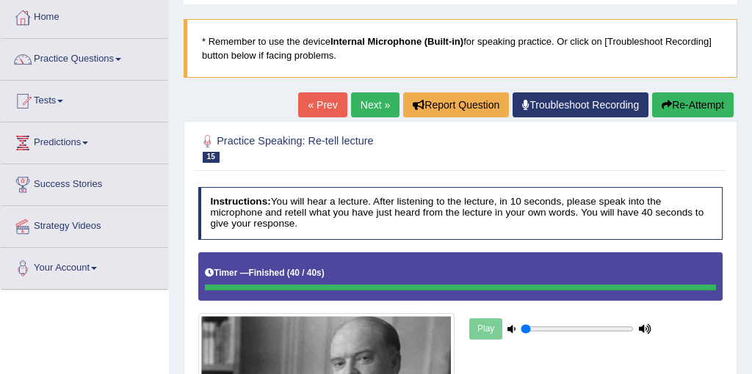
scroll to position [22, 0]
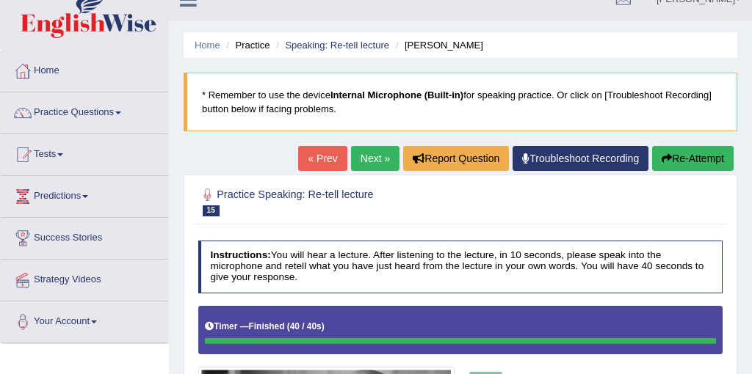
click at [368, 161] on link "Next »" at bounding box center [375, 158] width 48 height 25
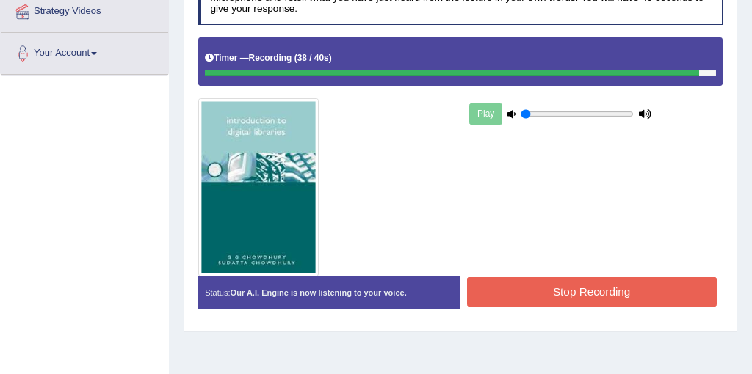
scroll to position [386, 0]
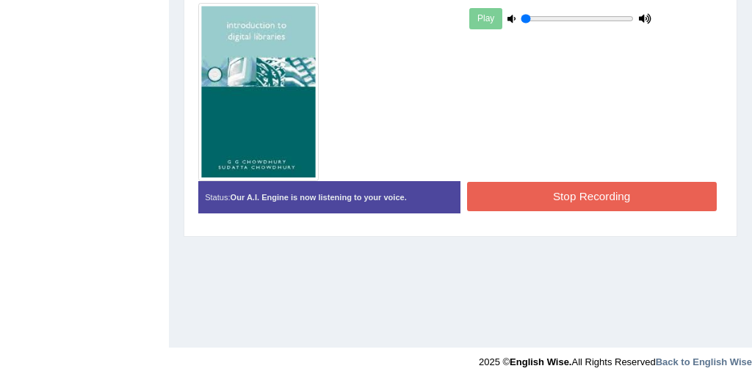
click at [589, 198] on button "Stop Recording" at bounding box center [592, 196] width 250 height 29
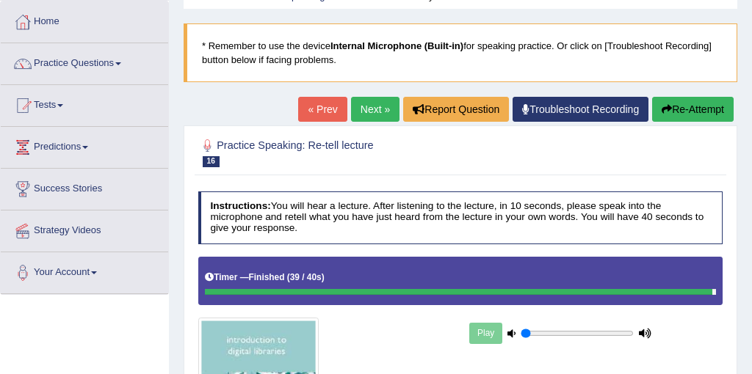
scroll to position [78, 0]
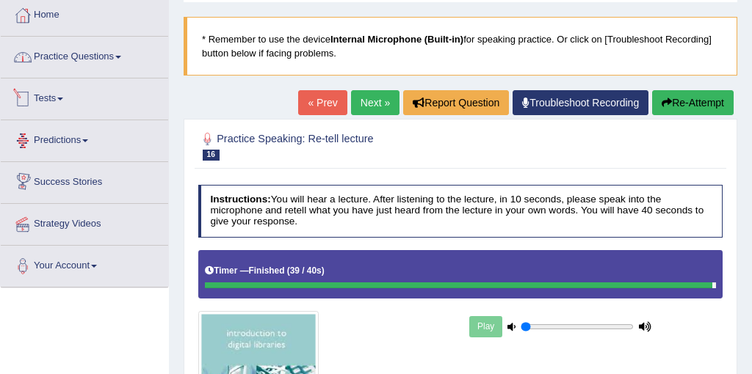
click at [94, 59] on link "Practice Questions" at bounding box center [84, 55] width 167 height 37
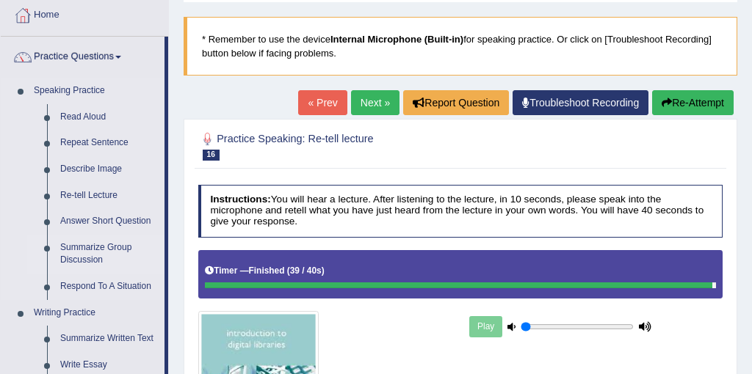
click at [92, 249] on link "Summarize Group Discussion" at bounding box center [109, 254] width 111 height 39
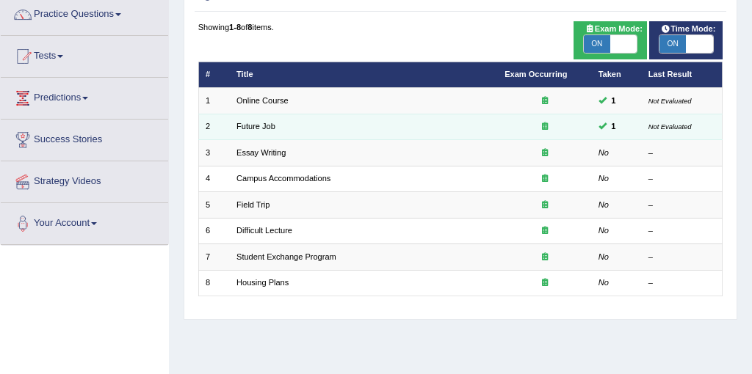
scroll to position [126, 0]
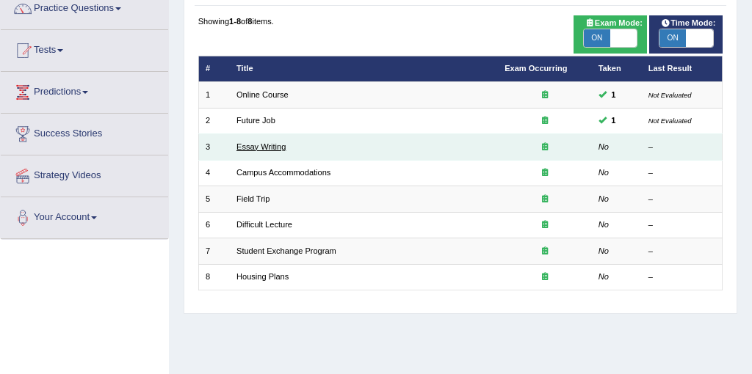
click at [276, 147] on link "Essay Writing" at bounding box center [260, 146] width 49 height 9
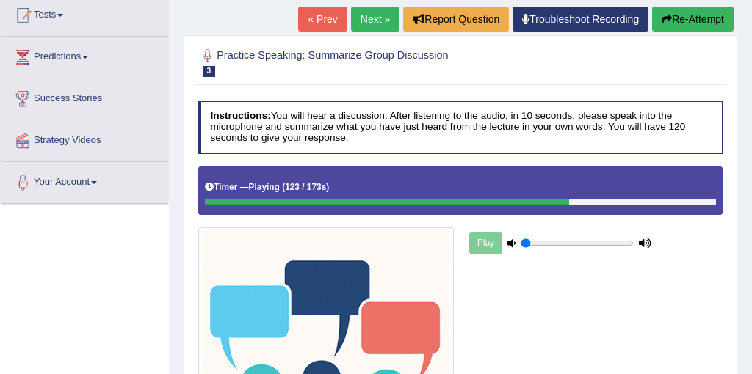
scroll to position [163, 0]
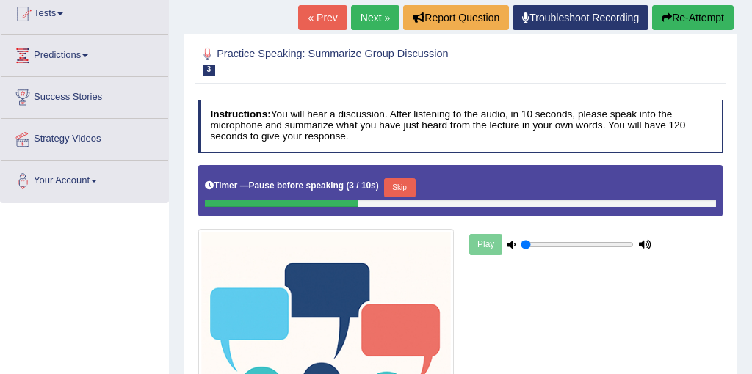
click at [276, 147] on h4 "Instructions: You will hear a discussion. After listening to the audio, in 10 s…" at bounding box center [460, 126] width 525 height 53
click at [405, 181] on button "Skip" at bounding box center [400, 187] width 32 height 19
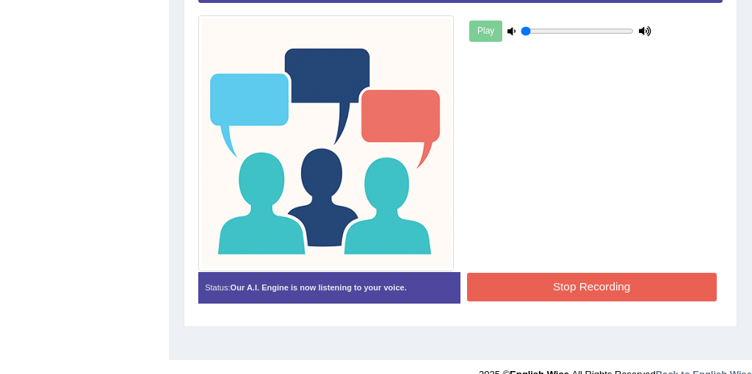
scroll to position [396, 0]
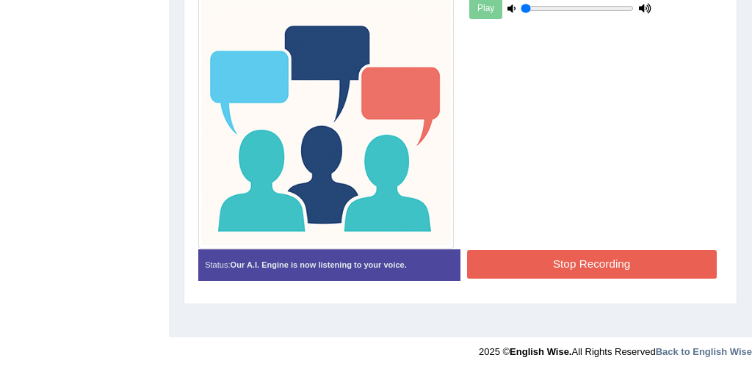
click at [597, 262] on button "Stop Recording" at bounding box center [592, 264] width 250 height 29
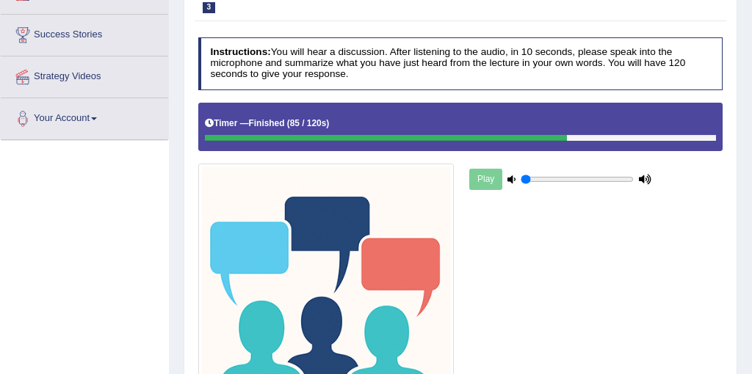
scroll to position [161, 0]
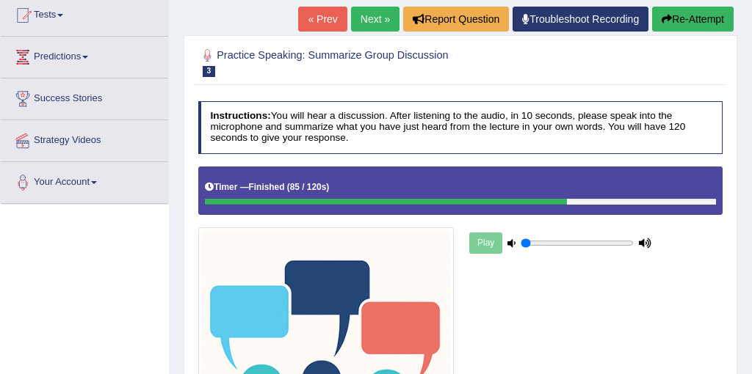
click at [363, 23] on link "Next »" at bounding box center [375, 19] width 48 height 25
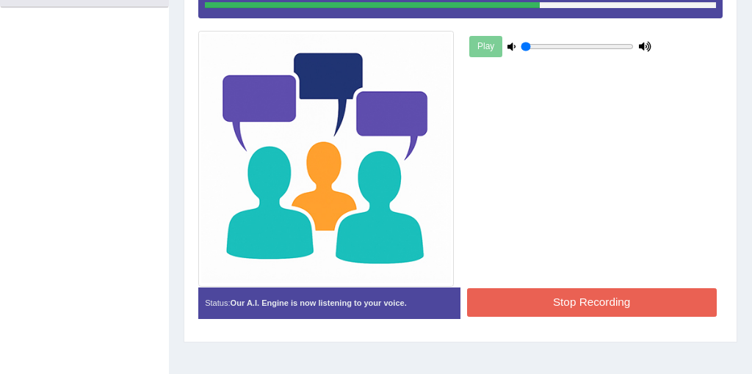
scroll to position [396, 0]
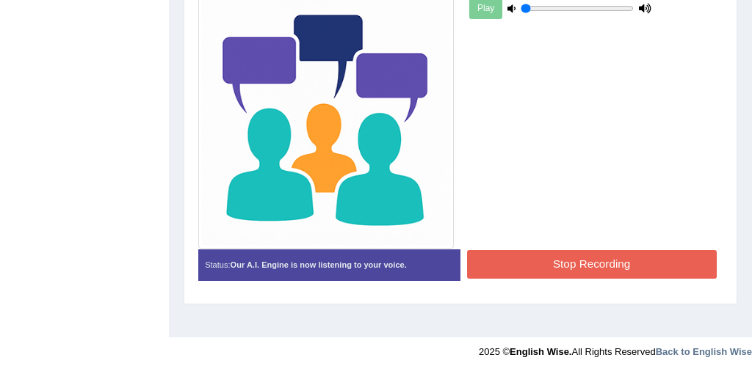
click at [627, 264] on button "Stop Recording" at bounding box center [592, 264] width 250 height 29
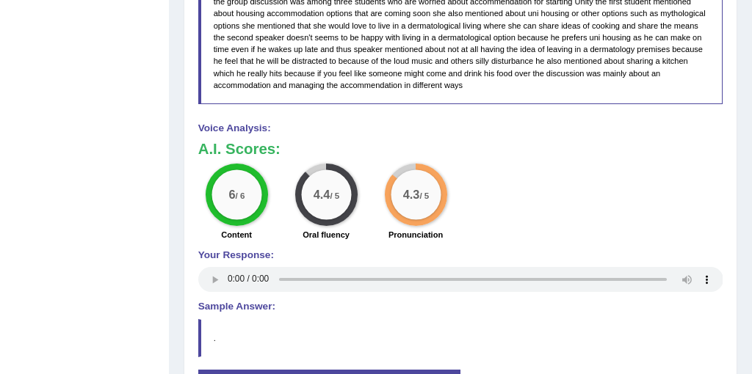
scroll to position [1060, 0]
